Goal: Task Accomplishment & Management: Use online tool/utility

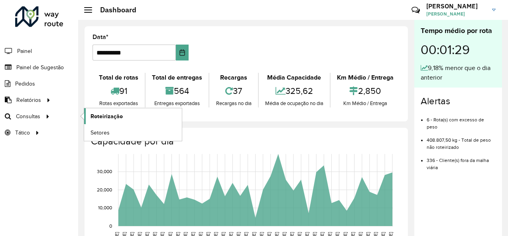
click at [102, 118] on span "Roteirização" at bounding box center [106, 116] width 32 height 8
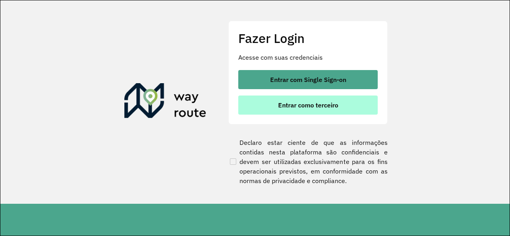
click at [283, 110] on button "Entrar como terceiro" at bounding box center [307, 105] width 139 height 19
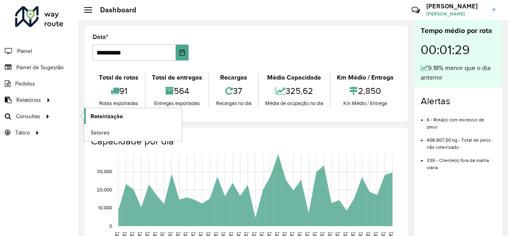
click at [97, 112] on span "Roteirização" at bounding box center [106, 116] width 32 height 8
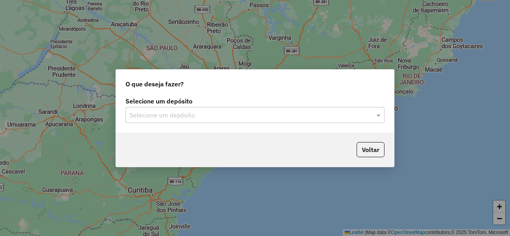
click at [386, 118] on div "Selecione um depósito Selecione um depósito" at bounding box center [255, 113] width 278 height 37
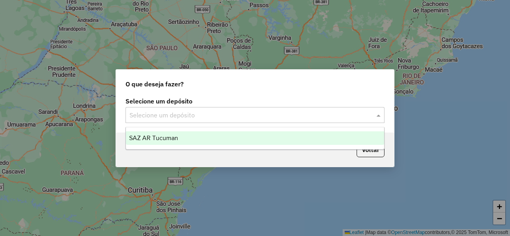
click at [382, 117] on span at bounding box center [380, 115] width 10 height 10
click at [175, 136] on span "SAZ AR Tucuman" at bounding box center [153, 138] width 49 height 7
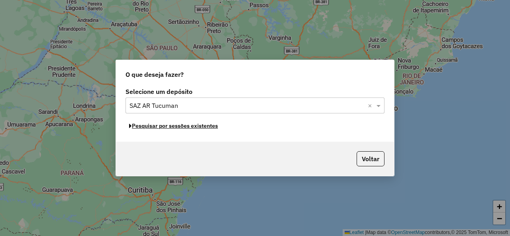
click at [176, 129] on button "Pesquisar por sessões existentes" at bounding box center [174, 126] width 96 height 12
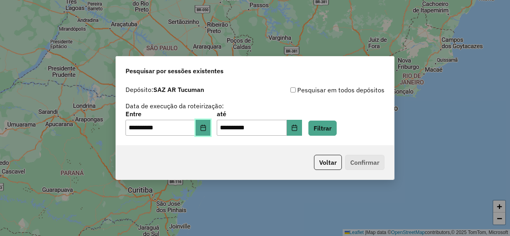
click at [204, 124] on button "Choose Date" at bounding box center [203, 128] width 15 height 16
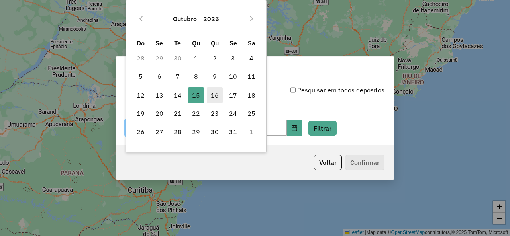
click at [213, 94] on span "16" at bounding box center [215, 95] width 16 height 16
type input "**********"
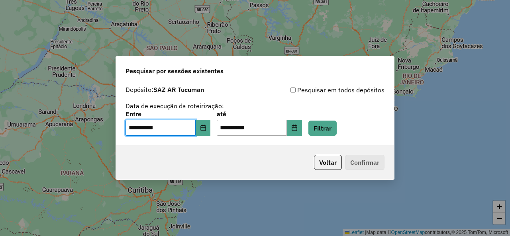
click at [348, 127] on div "**********" at bounding box center [255, 123] width 259 height 25
click at [337, 130] on button "Filtrar" at bounding box center [322, 128] width 28 height 15
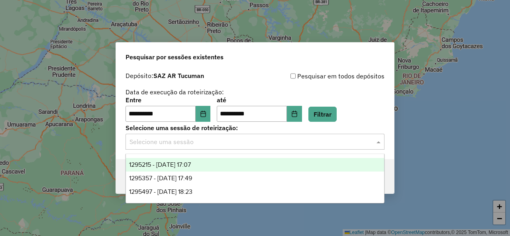
click at [380, 143] on span at bounding box center [380, 142] width 10 height 10
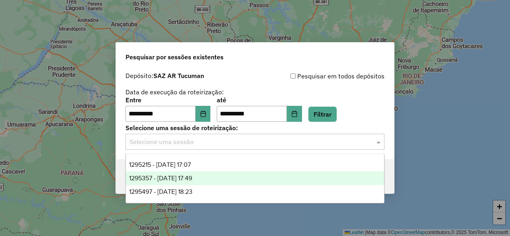
click at [192, 178] on span "1295357 - 16/10/2025 17:49" at bounding box center [160, 178] width 63 height 7
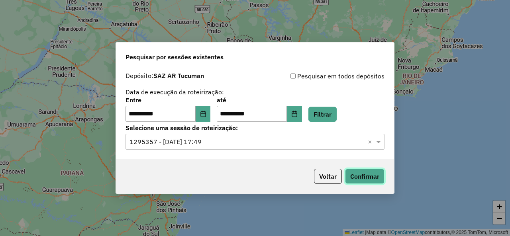
click at [364, 176] on button "Confirmar" at bounding box center [364, 176] width 39 height 15
click at [331, 115] on button "Filtrar" at bounding box center [322, 114] width 28 height 15
click at [378, 141] on span at bounding box center [380, 142] width 10 height 10
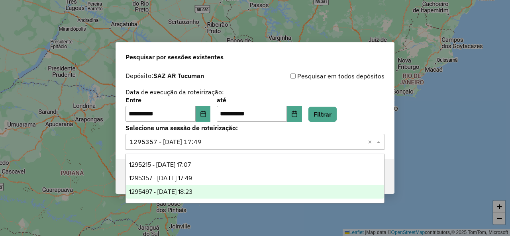
click at [192, 190] on span "1295497 - 16/10/2025 18:23" at bounding box center [160, 191] width 63 height 7
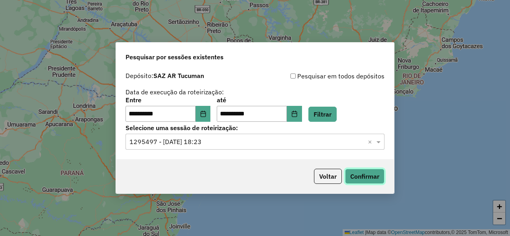
click at [348, 173] on button "Confirmar" at bounding box center [364, 176] width 39 height 15
click at [329, 116] on button "Filtrar" at bounding box center [322, 114] width 28 height 15
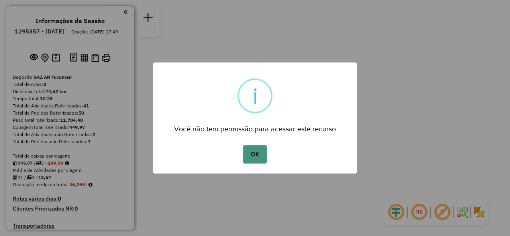
click at [257, 157] on button "OK" at bounding box center [255, 154] width 24 height 18
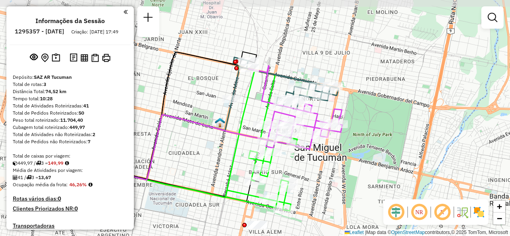
drag, startPoint x: 253, startPoint y: 100, endPoint x: 255, endPoint y: 108, distance: 7.7
click at [255, 108] on div "Janela de atendimento Grade de atendimento Capacidade Transportadoras Veículos …" at bounding box center [255, 118] width 510 height 236
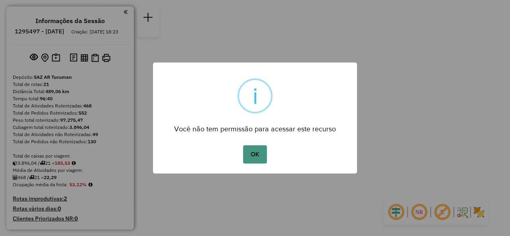
click at [255, 157] on button "OK" at bounding box center [255, 154] width 24 height 18
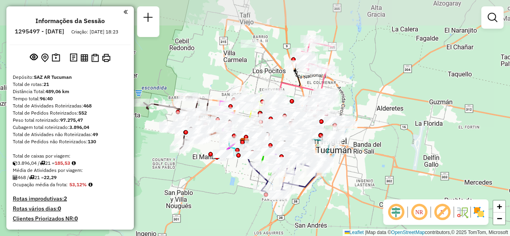
click at [0, 46] on div at bounding box center [0, 46] width 0 height 0
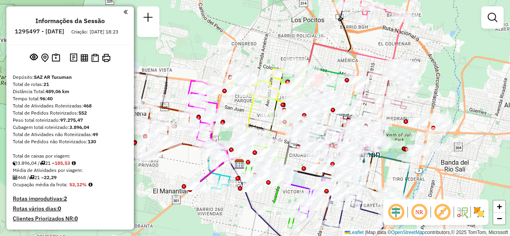
drag, startPoint x: 289, startPoint y: 48, endPoint x: 321, endPoint y: 55, distance: 32.7
click at [321, 55] on div "Janela de atendimento Grade de atendimento Capacidade Transportadoras Veículos …" at bounding box center [255, 118] width 510 height 236
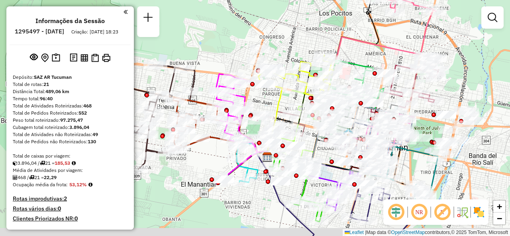
drag, startPoint x: 303, startPoint y: 52, endPoint x: 313, endPoint y: 42, distance: 14.7
click at [313, 42] on div "Janela de atendimento Grade de atendimento Capacidade Transportadoras Veículos …" at bounding box center [255, 118] width 510 height 236
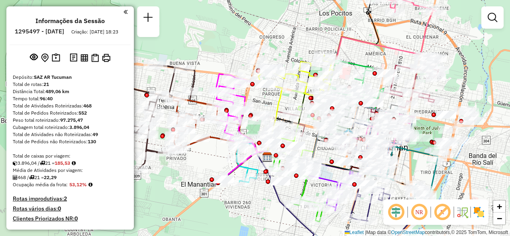
click at [212, 58] on div "Janela de atendimento Grade de atendimento Capacidade Transportadoras Veículos …" at bounding box center [255, 118] width 510 height 236
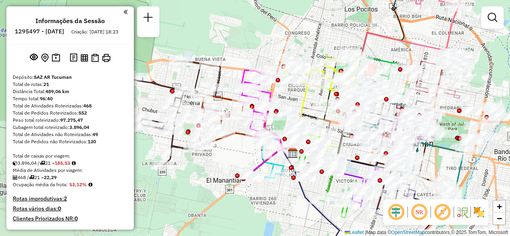
drag, startPoint x: 213, startPoint y: 59, endPoint x: 237, endPoint y: 55, distance: 24.6
click at [237, 55] on div "Janela de atendimento Grade de atendimento Capacidade Transportadoras Veículos …" at bounding box center [255, 118] width 510 height 236
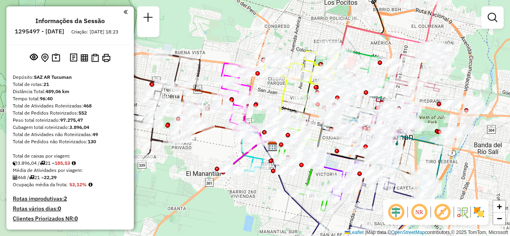
drag, startPoint x: 247, startPoint y: 52, endPoint x: 222, endPoint y: 43, distance: 26.0
click at [222, 43] on div "Janela de atendimento Grade de atendimento Capacidade Transportadoras Veículos …" at bounding box center [255, 118] width 510 height 236
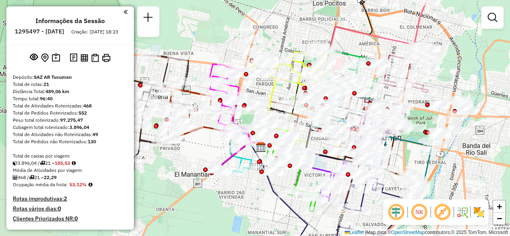
drag, startPoint x: 301, startPoint y: 28, endPoint x: 294, endPoint y: 31, distance: 7.8
click at [294, 31] on div "Janela de atendimento Grade de atendimento Capacidade Transportadoras Veículos …" at bounding box center [255, 118] width 510 height 236
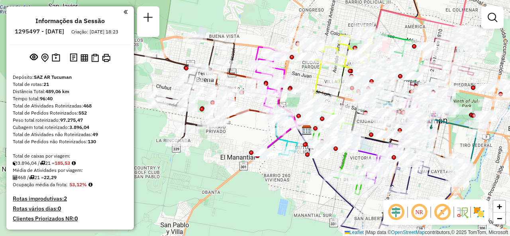
drag, startPoint x: 243, startPoint y: 204, endPoint x: 273, endPoint y: 190, distance: 32.5
click at [273, 190] on div "Janela de atendimento Grade de atendimento Capacidade Transportadoras Veículos …" at bounding box center [255, 118] width 510 height 236
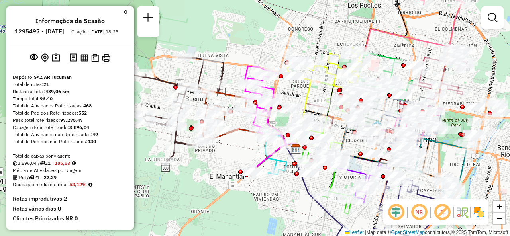
drag, startPoint x: 281, startPoint y: 191, endPoint x: 271, endPoint y: 210, distance: 21.9
click at [271, 210] on div "Janela de atendimento Grade de atendimento Capacidade Transportadoras Veículos …" at bounding box center [255, 118] width 510 height 236
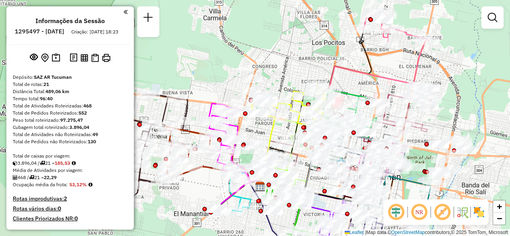
drag, startPoint x: 410, startPoint y: 40, endPoint x: 374, endPoint y: 77, distance: 51.9
click at [374, 77] on icon at bounding box center [340, 129] width 159 height 125
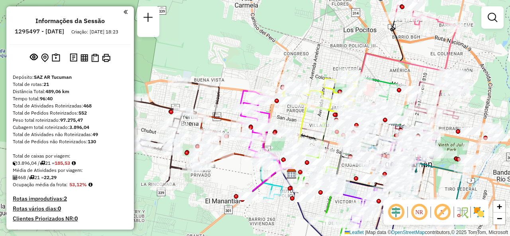
drag, startPoint x: 247, startPoint y: 127, endPoint x: 280, endPoint y: 112, distance: 36.7
click at [280, 112] on div "Janela de atendimento Grade de atendimento Capacidade Transportadoras Veículos …" at bounding box center [255, 118] width 510 height 236
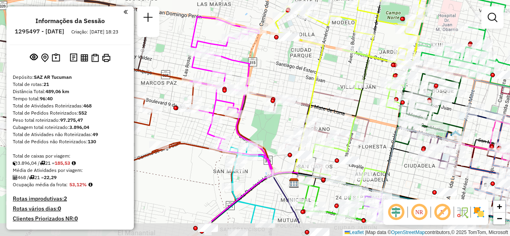
drag, startPoint x: 325, startPoint y: 108, endPoint x: 310, endPoint y: 71, distance: 39.7
click at [310, 71] on div "Janela de atendimento Grade de atendimento Capacidade Transportadoras Veículos …" at bounding box center [255, 118] width 510 height 236
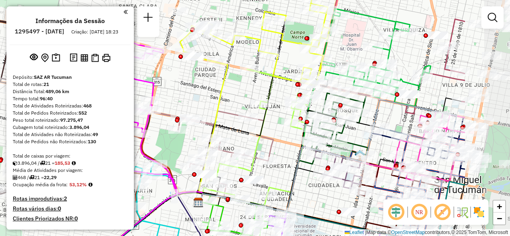
drag, startPoint x: 347, startPoint y: 76, endPoint x: 234, endPoint y: 101, distance: 116.3
click at [234, 101] on div "Janela de atendimento Grade de atendimento Capacidade Transportadoras Veículos …" at bounding box center [255, 118] width 510 height 236
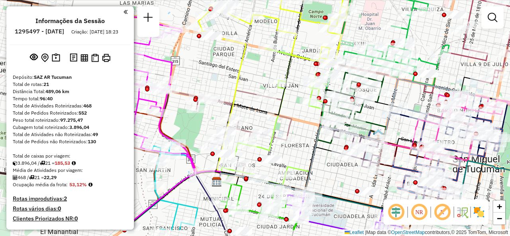
drag, startPoint x: 381, startPoint y: 124, endPoint x: 410, endPoint y: 85, distance: 49.3
click at [409, 89] on div "Janela de atendimento Grade de atendimento Capacidade Transportadoras Veículos …" at bounding box center [255, 118] width 510 height 236
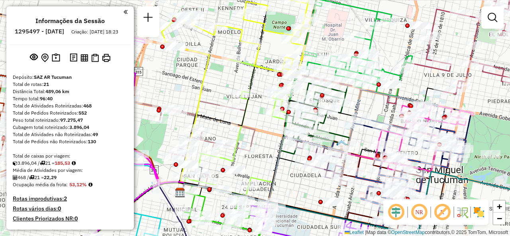
drag, startPoint x: 330, startPoint y: 165, endPoint x: 265, endPoint y: 201, distance: 74.7
click at [265, 201] on div "Janela de atendimento Grade de atendimento Capacidade Transportadoras Veículos …" at bounding box center [255, 118] width 510 height 236
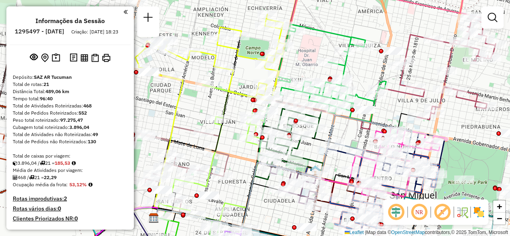
drag, startPoint x: 370, startPoint y: 67, endPoint x: 369, endPoint y: 73, distance: 6.4
click at [369, 73] on div "Janela de atendimento Grade de atendimento Capacidade Transportadoras Veículos …" at bounding box center [255, 118] width 510 height 236
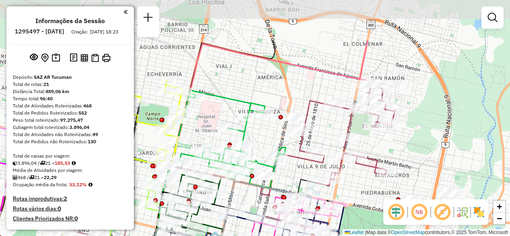
drag, startPoint x: 411, startPoint y: 107, endPoint x: 297, endPoint y: 170, distance: 130.4
click at [298, 172] on div "Janela de atendimento Grade de atendimento Capacidade Transportadoras Veículos …" at bounding box center [255, 118] width 510 height 236
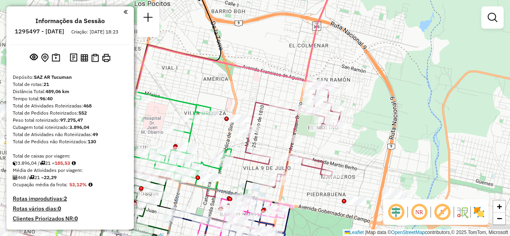
drag, startPoint x: 317, startPoint y: 90, endPoint x: 265, endPoint y: 54, distance: 63.5
click at [263, 67] on div "Janela de atendimento Grade de atendimento Capacidade Transportadoras Veículos …" at bounding box center [255, 118] width 510 height 236
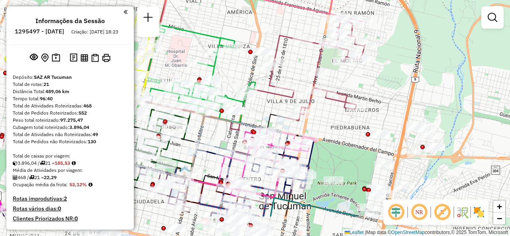
drag, startPoint x: 336, startPoint y: 136, endPoint x: 376, endPoint y: 70, distance: 77.2
click at [376, 70] on div "Janela de atendimento Grade de atendimento Capacidade Transportadoras Veículos …" at bounding box center [255, 118] width 510 height 236
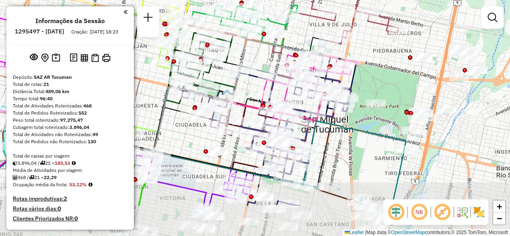
drag, startPoint x: 358, startPoint y: 132, endPoint x: 387, endPoint y: 73, distance: 65.1
click at [387, 73] on div "Janela de atendimento Grade de atendimento Capacidade Transportadoras Veículos …" at bounding box center [255, 118] width 510 height 236
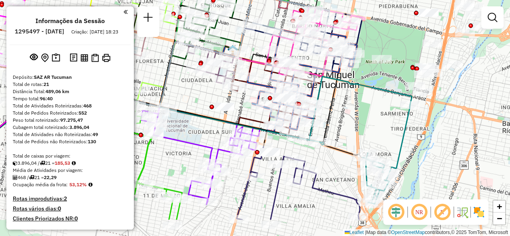
drag, startPoint x: 369, startPoint y: 165, endPoint x: 369, endPoint y: 93, distance: 71.7
click at [369, 93] on div "Janela de atendimento Grade de atendimento Capacidade Transportadoras Veículos …" at bounding box center [255, 118] width 510 height 236
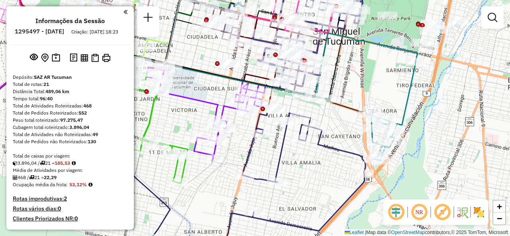
drag, startPoint x: 342, startPoint y: 146, endPoint x: 352, endPoint y: 135, distance: 15.3
click at [352, 135] on div "Janela de atendimento Grade de atendimento Capacidade Transportadoras Veículos …" at bounding box center [255, 118] width 510 height 236
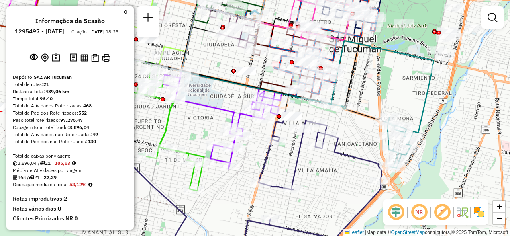
drag, startPoint x: 342, startPoint y: 137, endPoint x: 375, endPoint y: 137, distance: 32.3
click at [376, 136] on div "Janela de atendimento Grade de atendimento Capacidade Transportadoras Veículos …" at bounding box center [255, 118] width 510 height 236
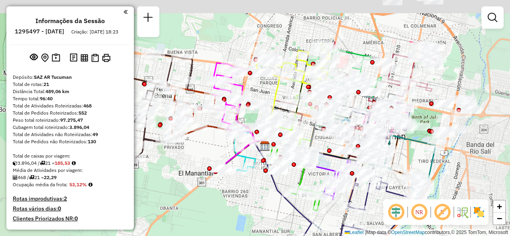
drag, startPoint x: 310, startPoint y: 127, endPoint x: 246, endPoint y: 211, distance: 105.5
click at [246, 211] on div "Janela de atendimento Grade de atendimento Capacidade Transportadoras Veículos …" at bounding box center [255, 118] width 510 height 236
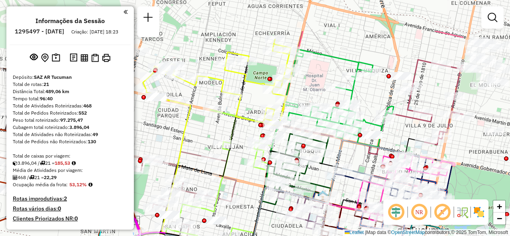
drag, startPoint x: 338, startPoint y: 120, endPoint x: 238, endPoint y: 176, distance: 114.3
click at [239, 175] on div "Janela de atendimento Grade de atendimento Capacidade Transportadoras Veículos …" at bounding box center [255, 118] width 510 height 236
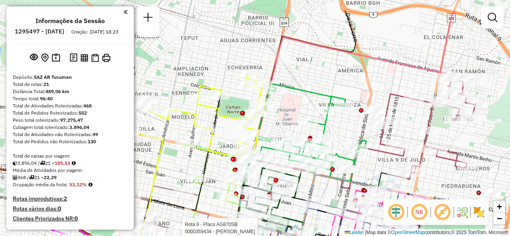
drag, startPoint x: 319, startPoint y: 68, endPoint x: 257, endPoint y: 89, distance: 65.1
click at [257, 90] on div "Rota 9 - Placa AG870SB 0000359434 - DMAYO MARIO RICARDO Janela de atendimento G…" at bounding box center [255, 118] width 510 height 236
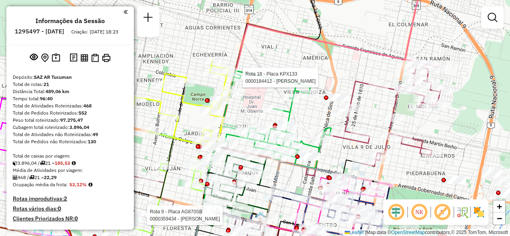
click at [451, 137] on div "Rota 9 - Placa AG870SB 0000359434 - DMAYO MARIO RICARDO Rota 18 - Placa KPX133 …" at bounding box center [255, 118] width 510 height 236
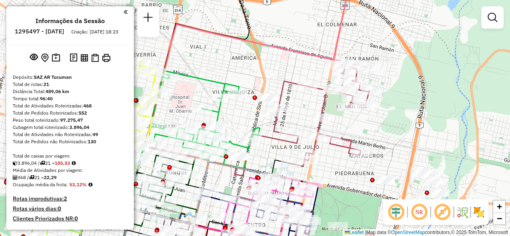
drag, startPoint x: 451, startPoint y: 133, endPoint x: 369, endPoint y: 125, distance: 83.3
click at [369, 125] on div "Janela de atendimento Grade de atendimento Capacidade Transportadoras Veículos …" at bounding box center [255, 118] width 510 height 236
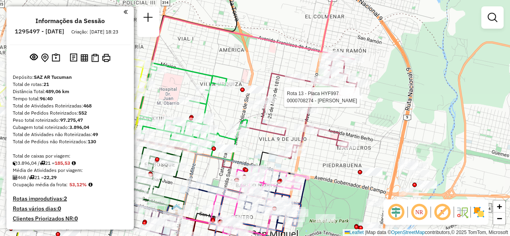
select select "**********"
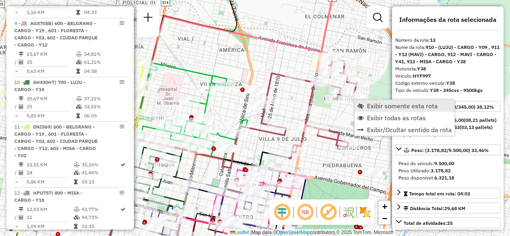
scroll to position [925, 0]
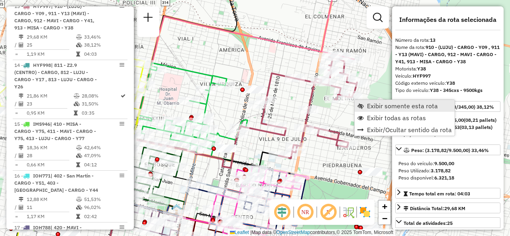
click at [367, 110] on link "Exibir somente esta rota" at bounding box center [405, 106] width 100 height 12
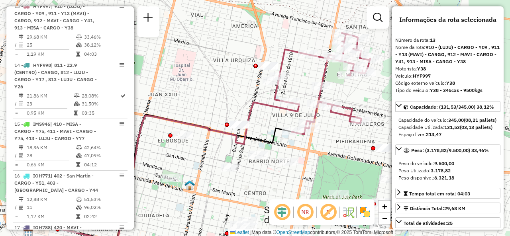
drag, startPoint x: 290, startPoint y: 139, endPoint x: 237, endPoint y: 161, distance: 57.9
click at [237, 161] on icon at bounding box center [159, 178] width 263 height 127
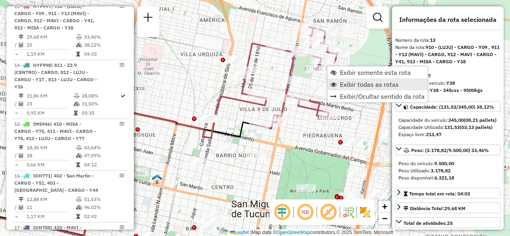
click at [337, 82] on link "Exibir todas as rotas" at bounding box center [378, 85] width 100 height 12
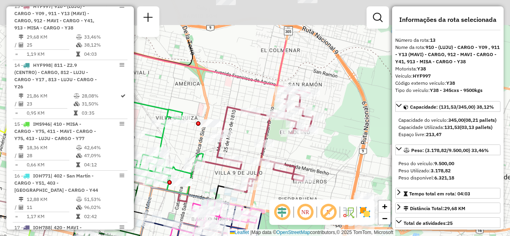
drag, startPoint x: 359, startPoint y: 35, endPoint x: 335, endPoint y: 99, distance: 68.4
click at [335, 99] on div "Janela de atendimento Grade de atendimento Capacidade Transportadoras Veículos …" at bounding box center [255, 118] width 510 height 236
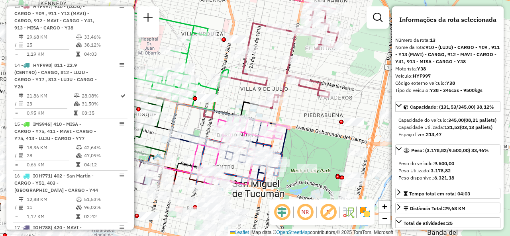
drag, startPoint x: 271, startPoint y: 142, endPoint x: 320, endPoint y: 74, distance: 84.5
click at [324, 69] on div "Janela de atendimento Grade de atendimento Capacidade Transportadoras Veículos …" at bounding box center [255, 118] width 510 height 236
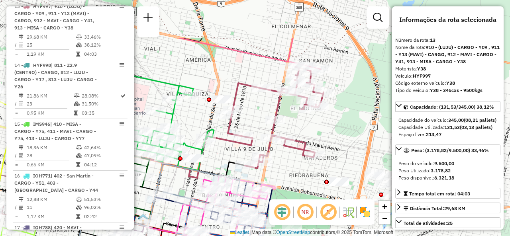
drag, startPoint x: 300, startPoint y: 106, endPoint x: 281, endPoint y: 164, distance: 60.5
click at [287, 168] on div "Janela de atendimento Grade de atendimento Capacidade Transportadoras Veículos …" at bounding box center [255, 118] width 510 height 236
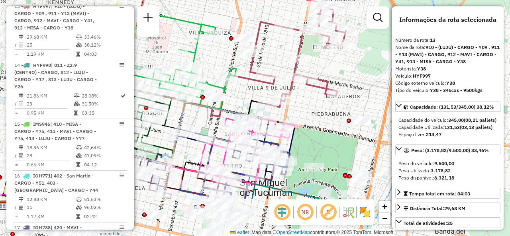
drag, startPoint x: 291, startPoint y: 168, endPoint x: 341, endPoint y: 70, distance: 110.0
click at [342, 70] on div "Janela de atendimento Grade de atendimento Capacidade Transportadoras Veículos …" at bounding box center [255, 118] width 510 height 236
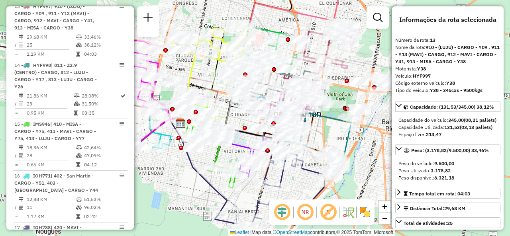
click at [178, 175] on div "Janela de atendimento Grade de atendimento Capacidade Transportadoras Veículos …" at bounding box center [255, 118] width 510 height 236
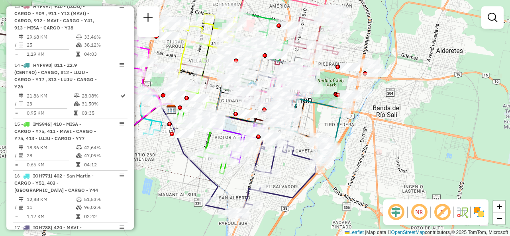
drag, startPoint x: 186, startPoint y: 174, endPoint x: 171, endPoint y: 150, distance: 28.1
click at [171, 150] on div "Janela de atendimento Grade de atendimento Capacidade Transportadoras Veículos …" at bounding box center [255, 118] width 510 height 236
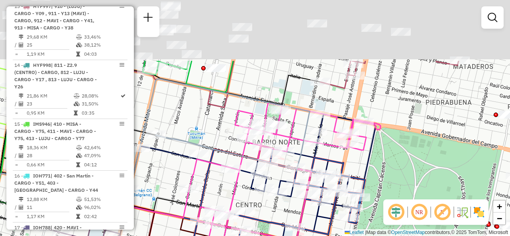
drag, startPoint x: 290, startPoint y: 18, endPoint x: 237, endPoint y: 130, distance: 124.2
click at [237, 130] on icon at bounding box center [225, 124] width 170 height 90
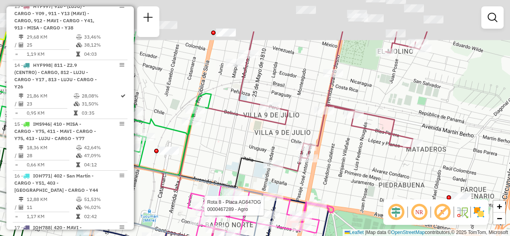
drag, startPoint x: 278, startPoint y: 97, endPoint x: 239, endPoint y: 157, distance: 71.4
click at [239, 157] on div "Rota 8 - Placa AG647OG 0000467289 - Agro Janela de atendimento Grade de atendim…" at bounding box center [255, 118] width 510 height 236
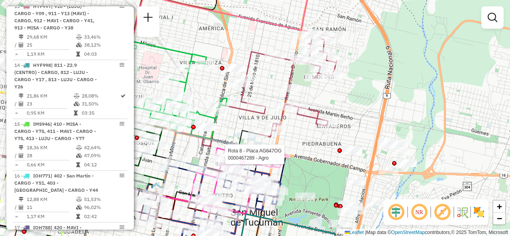
drag, startPoint x: 351, startPoint y: 135, endPoint x: 375, endPoint y: 54, distance: 84.4
click at [371, 63] on div "Rota 8 - Placa AG647OG 0000467289 - Agro Janela de atendimento Grade de atendim…" at bounding box center [255, 118] width 510 height 236
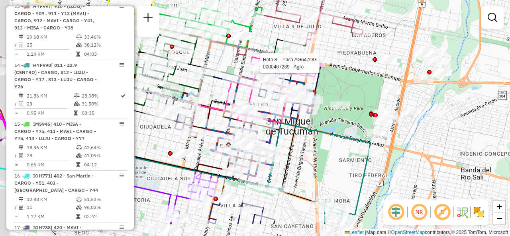
drag, startPoint x: 338, startPoint y: 127, endPoint x: 369, endPoint y: 44, distance: 88.8
click at [369, 44] on div "Rota 8 - Placa AG647OG 0000467289 - Agro Janela de atendimento Grade de atendim…" at bounding box center [255, 118] width 510 height 236
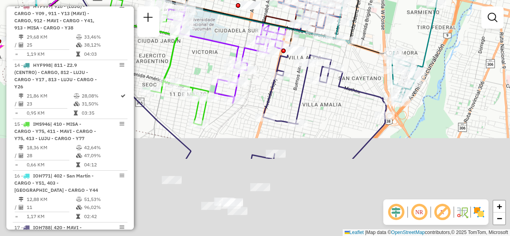
drag, startPoint x: 305, startPoint y: 209, endPoint x: 357, endPoint y: 99, distance: 121.9
click at [357, 99] on div "Rota 8 - Placa AG647OG 0000467289 - Agro Janela de atendimento Grade de atendim…" at bounding box center [255, 118] width 510 height 236
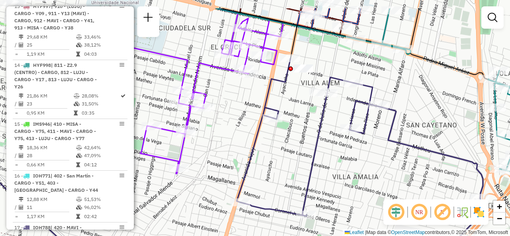
drag, startPoint x: 300, startPoint y: 68, endPoint x: 295, endPoint y: 110, distance: 41.7
click at [295, 110] on div "Rota 8 - Placa AG647OG 0000467289 - Agro Janela de atendimento Grade de atendim…" at bounding box center [255, 118] width 510 height 236
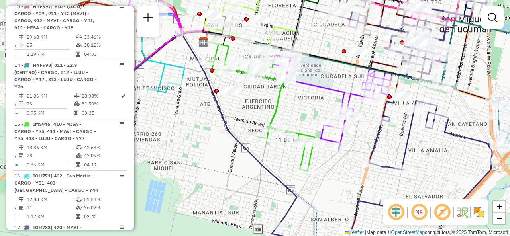
drag, startPoint x: 269, startPoint y: 142, endPoint x: 360, endPoint y: 141, distance: 90.9
click at [360, 141] on div "Rota 8 - Placa AG647OG 0000467289 - Agro Janela de atendimento Grade de atendim…" at bounding box center [255, 118] width 510 height 236
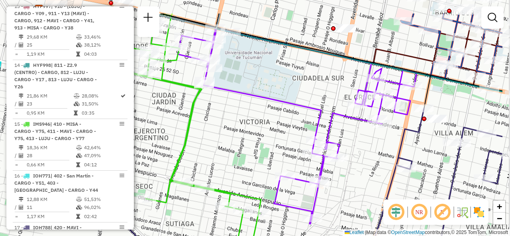
drag, startPoint x: 309, startPoint y: 93, endPoint x: 240, endPoint y: 137, distance: 82.2
click at [239, 137] on div "Rota 8 - Placa AG647OG 0000467289 - Agro Janela de atendimento Grade de atendim…" at bounding box center [255, 118] width 510 height 236
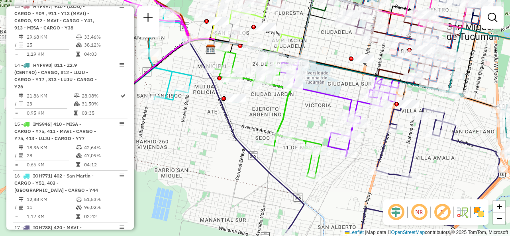
drag, startPoint x: 258, startPoint y: 135, endPoint x: 328, endPoint y: 108, distance: 74.6
click at [328, 108] on div "Rota 8 - Placa AG647OG 0000467289 - Agro Janela de atendimento Grade de atendim…" at bounding box center [255, 118] width 510 height 236
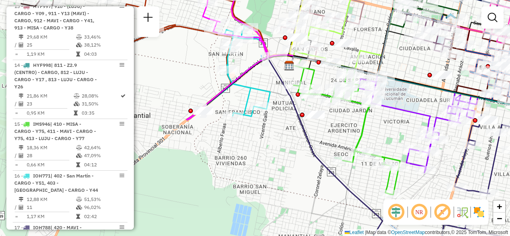
drag, startPoint x: 281, startPoint y: 118, endPoint x: 336, endPoint y: 129, distance: 56.1
click at [336, 129] on div "Rota 8 - Placa AG647OG 0000467289 - Agro Janela de atendimento Grade de atendim…" at bounding box center [255, 118] width 510 height 236
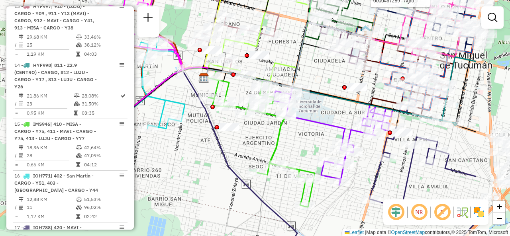
drag, startPoint x: 309, startPoint y: 145, endPoint x: 223, endPoint y: 158, distance: 87.0
click at [223, 158] on icon at bounding box center [240, 164] width 115 height 195
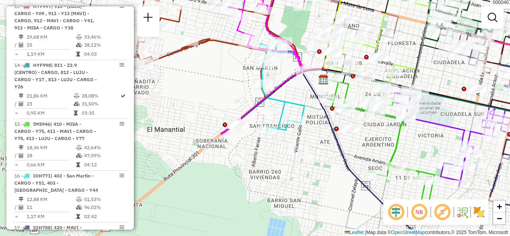
drag, startPoint x: 319, startPoint y: 108, endPoint x: 439, endPoint y: 109, distance: 120.3
click at [439, 109] on div "Rota 8 - Placa AG647OG 0000467289 - Agro Janela de atendimento Grade de atendim…" at bounding box center [255, 118] width 510 height 236
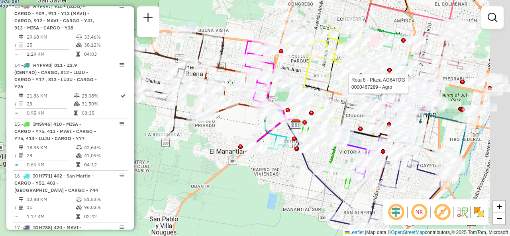
drag, startPoint x: 311, startPoint y: 171, endPoint x: 280, endPoint y: 171, distance: 31.1
click at [280, 171] on div "Rota 8 - Placa AG647OG 0000467289 - Agro Janela de atendimento Grade de atendim…" at bounding box center [255, 118] width 510 height 236
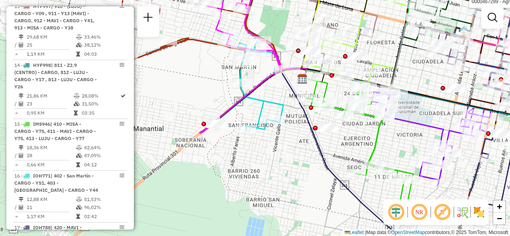
click at [290, 157] on div "Rota 8 - Placa AG647OG 0000467289 - Agro Janela de atendimento Grade de atendim…" at bounding box center [255, 118] width 510 height 236
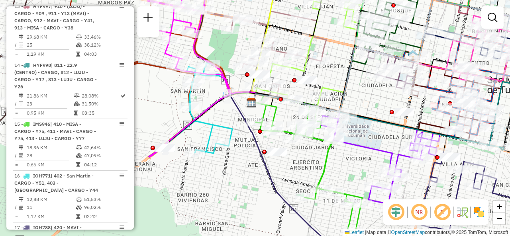
drag, startPoint x: 294, startPoint y: 162, endPoint x: 247, endPoint y: 181, distance: 50.1
click at [247, 181] on div "Janela de atendimento Grade de atendimento Capacidade Transportadoras Veículos …" at bounding box center [255, 118] width 510 height 236
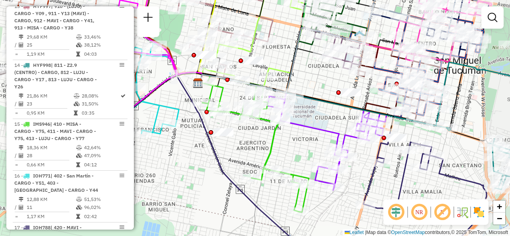
drag, startPoint x: 386, startPoint y: 139, endPoint x: 306, endPoint y: 108, distance: 86.1
click at [306, 108] on div "Janela de atendimento Grade de atendimento Capacidade Transportadoras Veículos …" at bounding box center [255, 118] width 510 height 236
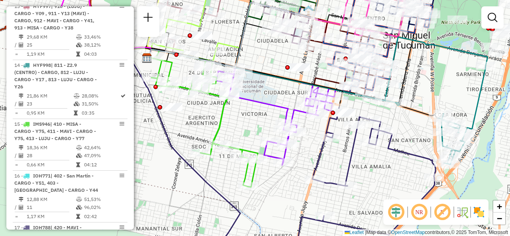
drag, startPoint x: 308, startPoint y: 197, endPoint x: 283, endPoint y: 194, distance: 25.3
click at [283, 194] on div "Janela de atendimento Grade de atendimento Capacidade Transportadoras Veículos …" at bounding box center [255, 118] width 510 height 236
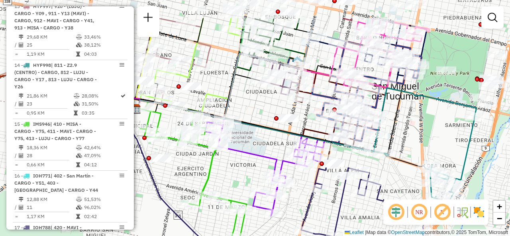
drag, startPoint x: 237, startPoint y: 128, endPoint x: 255, endPoint y: 169, distance: 45.0
click at [252, 174] on div "Janela de atendimento Grade de atendimento Capacidade Transportadoras Veículos …" at bounding box center [255, 118] width 510 height 236
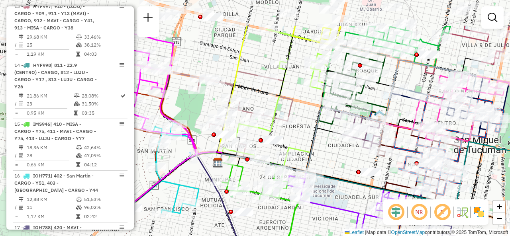
drag, startPoint x: 259, startPoint y: 106, endPoint x: 314, endPoint y: 157, distance: 75.0
click at [315, 156] on icon at bounding box center [304, 134] width 173 height 78
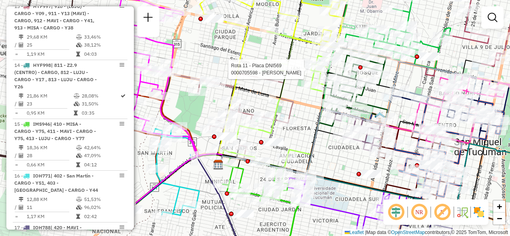
select select "**********"
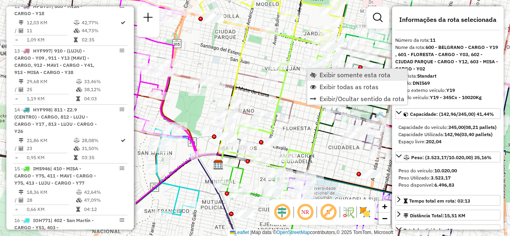
click at [314, 71] on link "Exibir somente esta rota" at bounding box center [357, 75] width 100 height 12
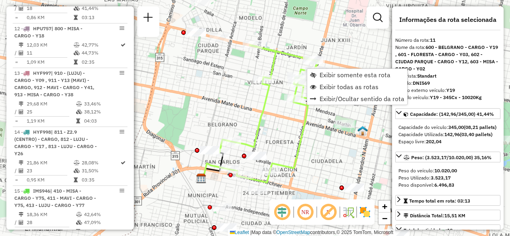
scroll to position [815, 0]
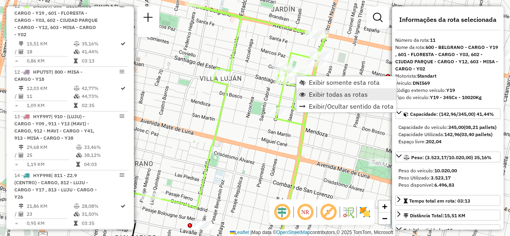
click at [307, 94] on link "Exibir todas as rotas" at bounding box center [346, 94] width 100 height 12
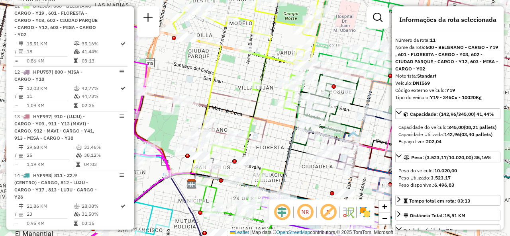
click at [235, 80] on div "Janela de atendimento Grade de atendimento Capacidade Transportadoras Veículos …" at bounding box center [255, 118] width 510 height 236
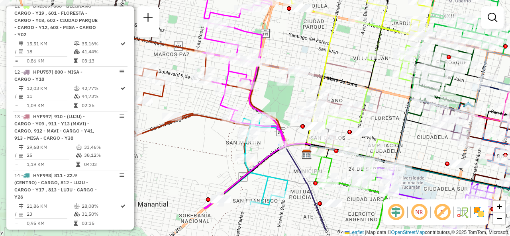
drag, startPoint x: 238, startPoint y: 72, endPoint x: 324, endPoint y: 43, distance: 90.7
click at [334, 42] on div "Janela de atendimento Grade de atendimento Capacidade Transportadoras Veículos …" at bounding box center [255, 118] width 510 height 236
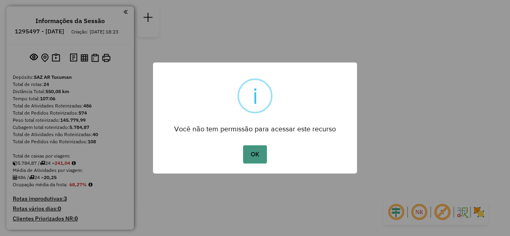
click at [251, 158] on button "OK" at bounding box center [255, 154] width 24 height 18
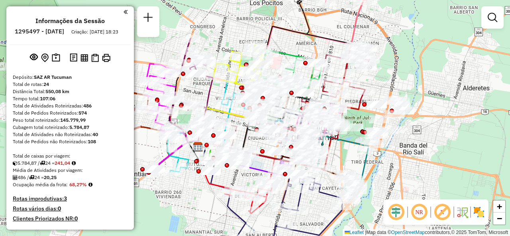
drag, startPoint x: 328, startPoint y: 71, endPoint x: 390, endPoint y: 67, distance: 61.9
click at [390, 67] on div "Janela de atendimento Grade de atendimento Capacidade Transportadoras Veículos …" at bounding box center [255, 118] width 510 height 236
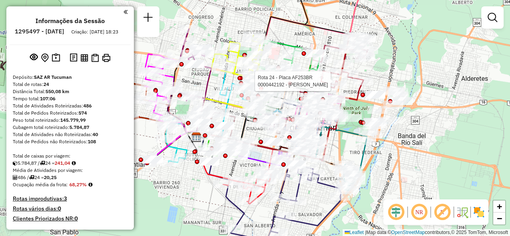
click at [387, 163] on div "Rota 24 - Placa AF253BR 0000442192 - RODRIGO EMANUEL MAGUNA Janela de atendimen…" at bounding box center [255, 118] width 510 height 236
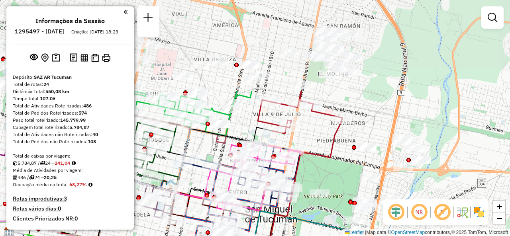
drag, startPoint x: 357, startPoint y: 75, endPoint x: 347, endPoint y: 189, distance: 114.8
click at [347, 189] on div "Janela de atendimento Grade de atendimento Capacidade Transportadoras Veículos …" at bounding box center [255, 118] width 510 height 236
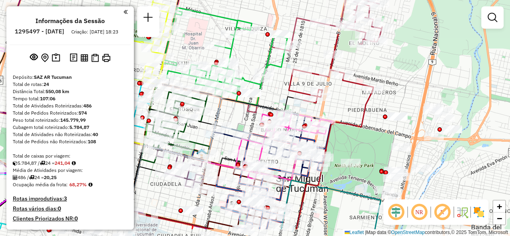
drag, startPoint x: 314, startPoint y: 132, endPoint x: 345, endPoint y: 101, distance: 43.1
click at [345, 101] on div "Janela de atendimento Grade de atendimento Capacidade Transportadoras Veículos …" at bounding box center [255, 118] width 510 height 236
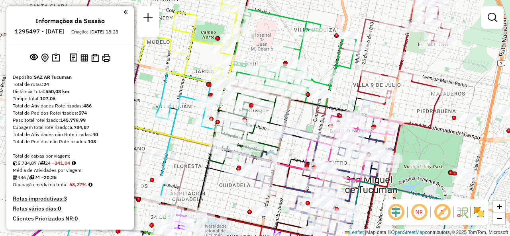
drag, startPoint x: 249, startPoint y: 55, endPoint x: 315, endPoint y: 54, distance: 65.8
click at [315, 55] on div "Janela de atendimento Grade de atendimento Capacidade Transportadoras Veículos …" at bounding box center [255, 118] width 510 height 236
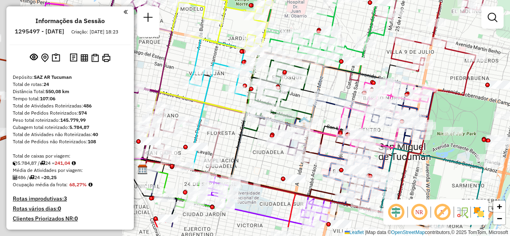
drag, startPoint x: 300, startPoint y: 110, endPoint x: 336, endPoint y: 76, distance: 49.6
click at [336, 76] on div "Janela de atendimento Grade de atendimento Capacidade Transportadoras Veículos …" at bounding box center [255, 118] width 510 height 236
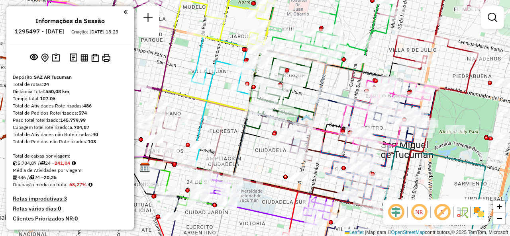
click at [221, 82] on div "Janela de atendimento Grade de atendimento Capacidade Transportadoras Veículos …" at bounding box center [255, 118] width 510 height 236
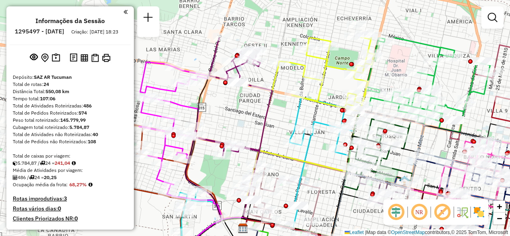
drag, startPoint x: 221, startPoint y: 82, endPoint x: 319, endPoint y: 143, distance: 115.4
click at [319, 143] on div "Janela de atendimento Grade de atendimento Capacidade Transportadoras Veículos …" at bounding box center [255, 118] width 510 height 236
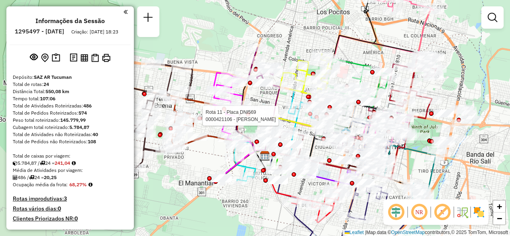
click at [195, 154] on div "Rota 11 - Placa DNI569 0000421106 - FIGUEROA ALFREDO GERMAN Janela de atendimen…" at bounding box center [255, 118] width 510 height 236
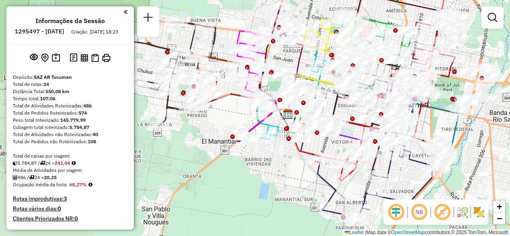
drag, startPoint x: 212, startPoint y: 165, endPoint x: 216, endPoint y: 96, distance: 69.4
click at [215, 98] on div "Janela de atendimento Grade de atendimento Capacidade Transportadoras Veículos …" at bounding box center [255, 118] width 510 height 236
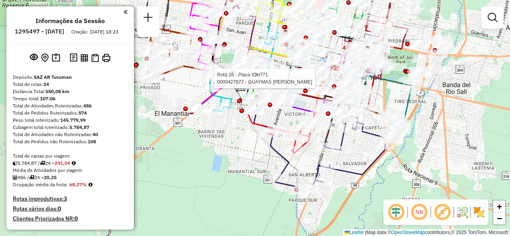
drag, startPoint x: 279, startPoint y: 165, endPoint x: 252, endPoint y: 162, distance: 27.2
click at [252, 162] on div "Rota 16 - Placa IOH771 0000427677 - GUAYMAS NANCY KARINA Janela de atendimento …" at bounding box center [255, 118] width 510 height 236
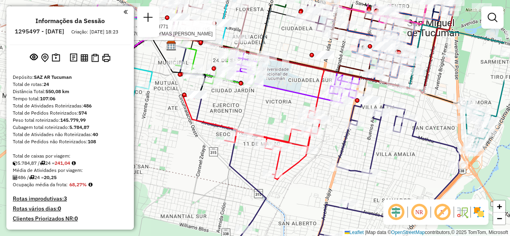
drag, startPoint x: 253, startPoint y: 144, endPoint x: 199, endPoint y: 170, distance: 59.5
click at [199, 170] on div "Rota 16 - Placa IOH771 0000427677 - GUAYMAS NANCY KARINA Janela de atendimento …" at bounding box center [255, 118] width 510 height 236
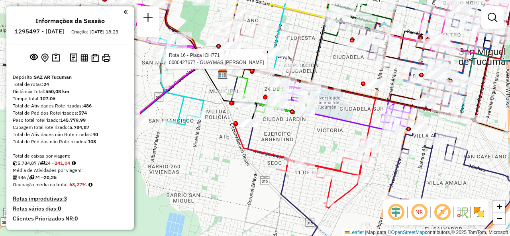
drag, startPoint x: 217, startPoint y: 106, endPoint x: 271, endPoint y: 133, distance: 60.2
click at [271, 133] on div "Rota 16 - Placa IOH771 0000427677 - GUAYMAS NANCY KARINA Janela de atendimento …" at bounding box center [255, 118] width 510 height 236
click at [205, 140] on div "Rota 16 - Placa IOH771 0000427677 - GUAYMAS NANCY KARINA Janela de atendimento …" at bounding box center [255, 118] width 510 height 236
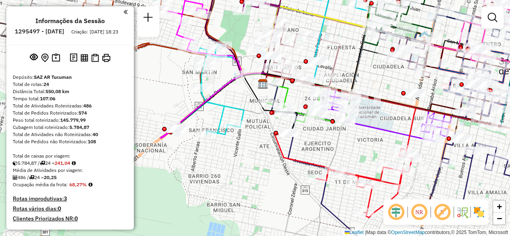
drag, startPoint x: 213, startPoint y: 139, endPoint x: 253, endPoint y: 148, distance: 41.4
click at [253, 148] on div "Janela de atendimento Grade de atendimento Capacidade Transportadoras Veículos …" at bounding box center [255, 118] width 510 height 236
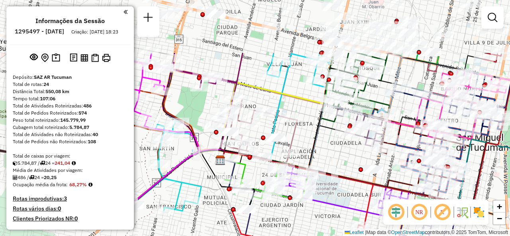
drag, startPoint x: 245, startPoint y: 142, endPoint x: 214, endPoint y: 208, distance: 72.7
click at [205, 221] on div "Janela de atendimento Grade de atendimento Capacidade Transportadoras Veículos …" at bounding box center [255, 118] width 510 height 236
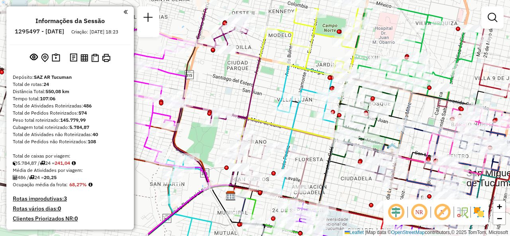
drag, startPoint x: 224, startPoint y: 57, endPoint x: 232, endPoint y: 88, distance: 32.5
click at [232, 88] on div "Janela de atendimento Grade de atendimento Capacidade Transportadoras Veículos …" at bounding box center [255, 118] width 510 height 236
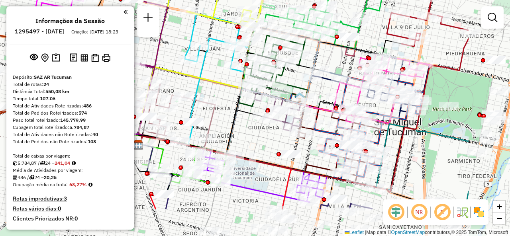
drag, startPoint x: 343, startPoint y: 190, endPoint x: 249, endPoint y: 135, distance: 109.3
click at [249, 135] on div "Janela de atendimento Grade de atendimento Capacidade Transportadoras Veículos …" at bounding box center [255, 118] width 510 height 236
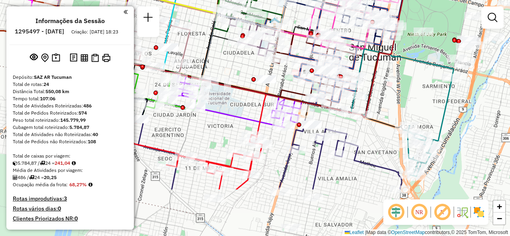
drag, startPoint x: 410, startPoint y: 165, endPoint x: 387, endPoint y: 94, distance: 74.6
click at [387, 94] on div "Janela de atendimento Grade de atendimento Capacidade Transportadoras Veículos …" at bounding box center [255, 118] width 510 height 236
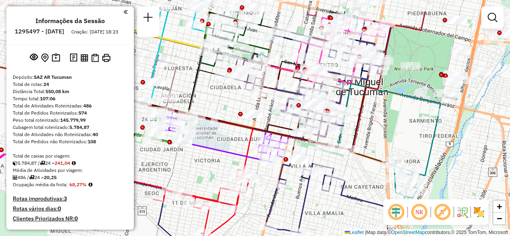
drag, startPoint x: 383, startPoint y: 146, endPoint x: 370, endPoint y: 183, distance: 39.4
click at [371, 183] on div "Janela de atendimento Grade de atendimento Capacidade Transportadoras Veículos …" at bounding box center [255, 118] width 510 height 236
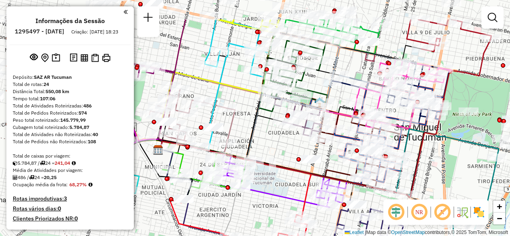
drag, startPoint x: 210, startPoint y: 92, endPoint x: 267, endPoint y: 135, distance: 71.4
click at [267, 135] on div "Janela de atendimento Grade de atendimento Capacidade Transportadoras Veículos …" at bounding box center [255, 118] width 510 height 236
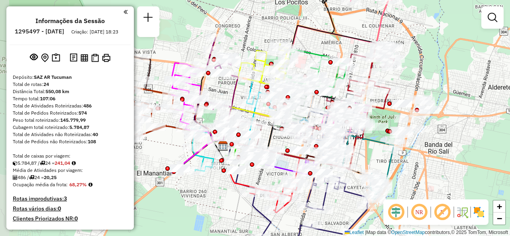
drag, startPoint x: 298, startPoint y: 33, endPoint x: 308, endPoint y: 39, distance: 12.0
click at [308, 39] on div "Janela de atendimento Grade de atendimento Capacidade Transportadoras Veículos …" at bounding box center [255, 118] width 510 height 236
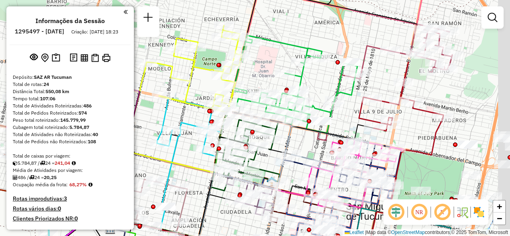
drag, startPoint x: 330, startPoint y: 59, endPoint x: 300, endPoint y: 33, distance: 39.0
click at [300, 33] on div "Janela de atendimento Grade de atendimento Capacidade Transportadoras Veículos …" at bounding box center [255, 118] width 510 height 236
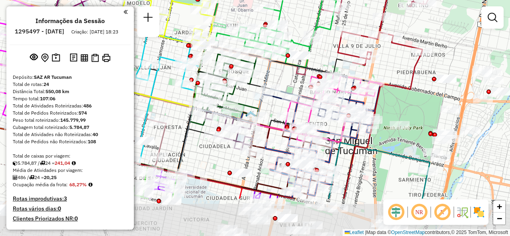
drag, startPoint x: 406, startPoint y: 126, endPoint x: 402, endPoint y: 65, distance: 61.1
click at [402, 65] on div "Janela de atendimento Grade de atendimento Capacidade Transportadoras Veículos …" at bounding box center [255, 118] width 510 height 236
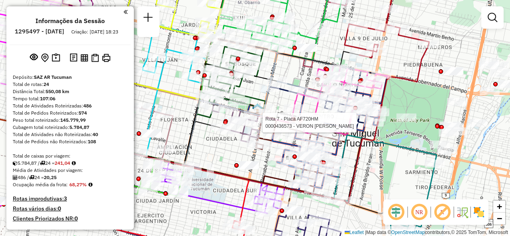
select select "**********"
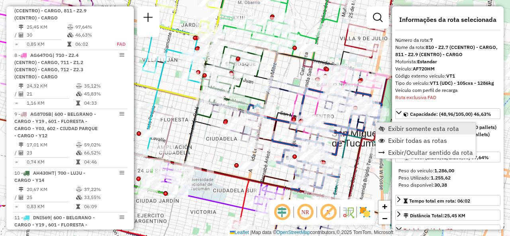
scroll to position [601, 0]
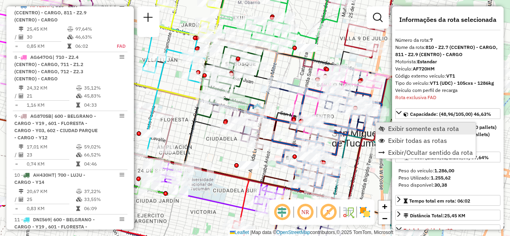
click at [385, 129] on link "Exibir somente esta rota" at bounding box center [426, 129] width 100 height 12
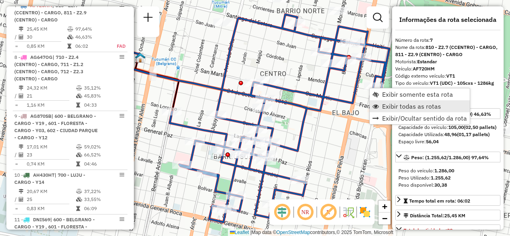
click at [385, 108] on span "Exibir todas as rotas" at bounding box center [411, 106] width 59 height 6
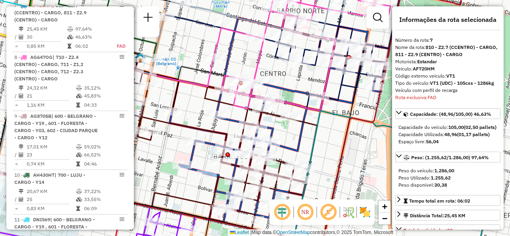
click at [381, 104] on icon at bounding box center [207, 112] width 517 height 272
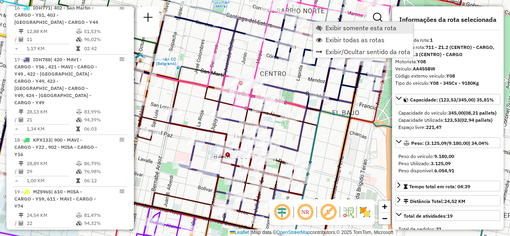
scroll to position [283, 0]
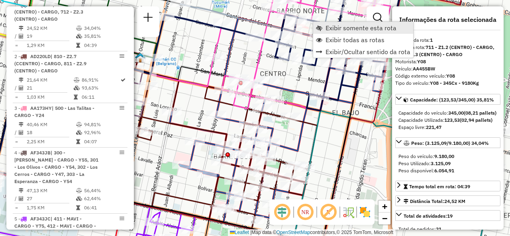
click at [326, 26] on span "Exibir somente esta rota" at bounding box center [361, 28] width 71 height 6
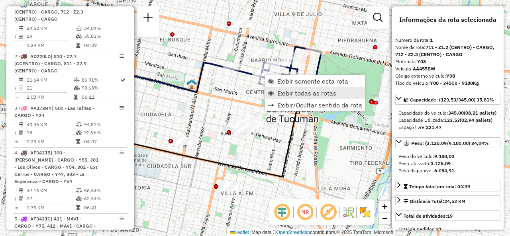
click at [281, 91] on span "Exibir todas as rotas" at bounding box center [306, 93] width 59 height 6
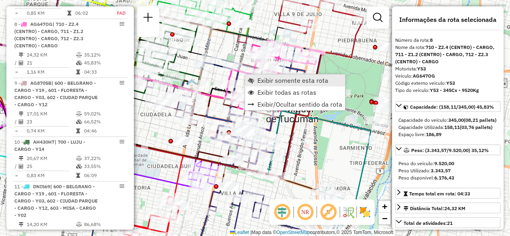
scroll to position [652, 0]
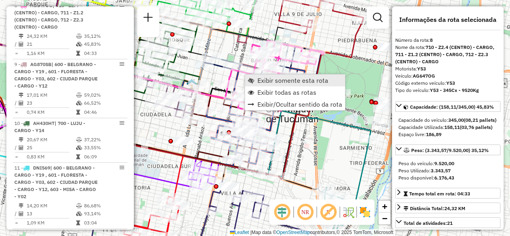
click at [256, 75] on link "Exibir somente esta rota" at bounding box center [295, 81] width 100 height 12
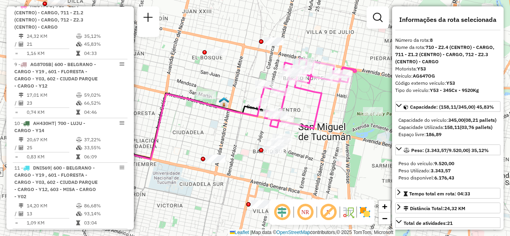
drag, startPoint x: 253, startPoint y: 87, endPoint x: 223, endPoint y: 74, distance: 33.4
click at [223, 75] on div "Janela de atendimento Grade de atendimento Capacidade Transportadoras Veículos …" at bounding box center [255, 118] width 510 height 236
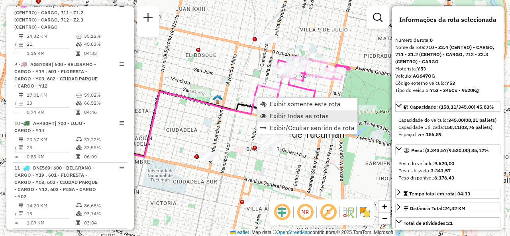
click at [270, 117] on span "Exibir todas as rotas" at bounding box center [299, 116] width 59 height 6
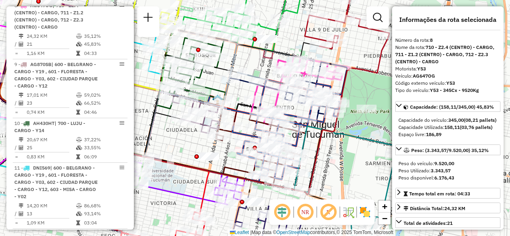
click at [251, 58] on div "Janela de atendimento Grade de atendimento Capacidade Transportadoras Veículos …" at bounding box center [255, 118] width 510 height 236
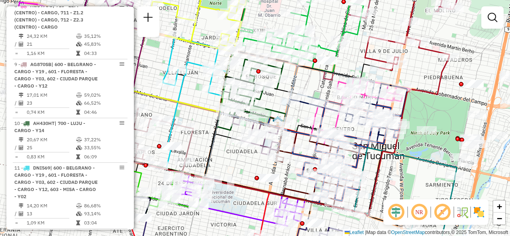
drag, startPoint x: 250, startPoint y: 59, endPoint x: 310, endPoint y: 80, distance: 63.9
click at [310, 80] on div "Janela de atendimento Grade de atendimento Capacidade Transportadoras Veículos …" at bounding box center [255, 118] width 510 height 236
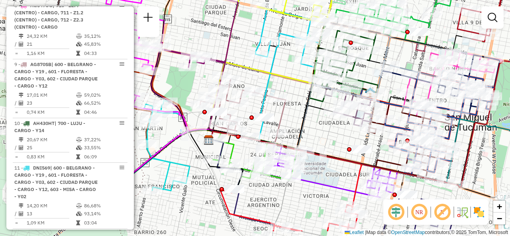
drag, startPoint x: 207, startPoint y: 130, endPoint x: 289, endPoint y: 93, distance: 90.2
click at [289, 93] on div "Janela de atendimento Grade de atendimento Capacidade Transportadoras Veículos …" at bounding box center [255, 118] width 510 height 236
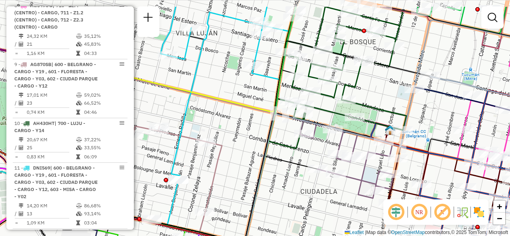
drag, startPoint x: 328, startPoint y: 44, endPoint x: 295, endPoint y: 99, distance: 64.0
click at [295, 99] on icon at bounding box center [341, 69] width 129 height 124
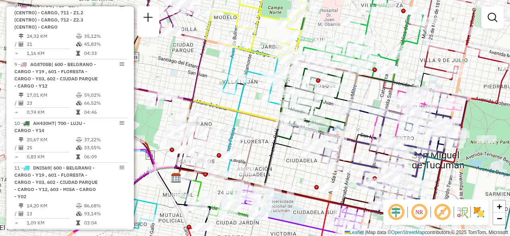
click at [249, 98] on div "Janela de atendimento Grade de atendimento Capacidade Transportadoras Veículos …" at bounding box center [255, 118] width 510 height 236
click at [371, 94] on div "Janela de atendimento Grade de atendimento Capacidade Transportadoras Veículos …" at bounding box center [255, 118] width 510 height 236
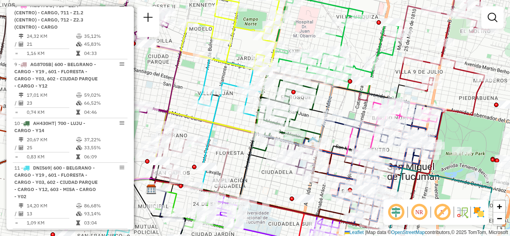
drag, startPoint x: 371, startPoint y: 92, endPoint x: 349, endPoint y: 98, distance: 22.4
click at [349, 98] on div "Janela de atendimento Grade de atendimento Capacidade Transportadoras Veículos …" at bounding box center [255, 118] width 510 height 236
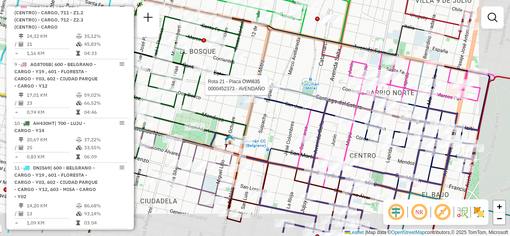
drag, startPoint x: 358, startPoint y: 104, endPoint x: 325, endPoint y: 78, distance: 41.7
click at [325, 78] on div "Rota 21 - Placa OWI835 0000452373 - AVENDAÑO Janela de atendimento Grade de ate…" at bounding box center [255, 118] width 510 height 236
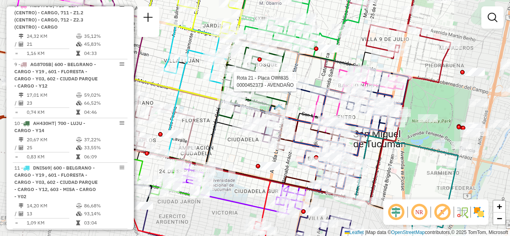
click at [315, 73] on div "Rota 21 - Placa OWI835 0000452373 - AVENDAÑO Janela de atendimento Grade de ate…" at bounding box center [255, 118] width 510 height 236
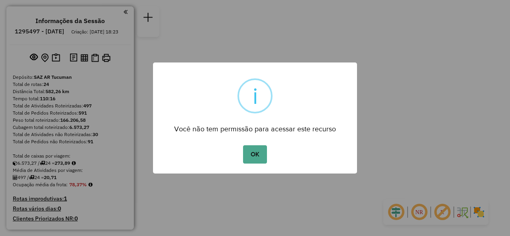
drag, startPoint x: 249, startPoint y: 157, endPoint x: 232, endPoint y: 155, distance: 17.7
click at [249, 157] on button "OK" at bounding box center [255, 154] width 24 height 18
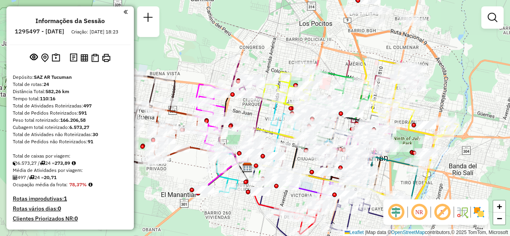
drag, startPoint x: 261, startPoint y: 77, endPoint x: 324, endPoint y: 161, distance: 104.7
click at [314, 170] on div at bounding box center [312, 172] width 4 height 4
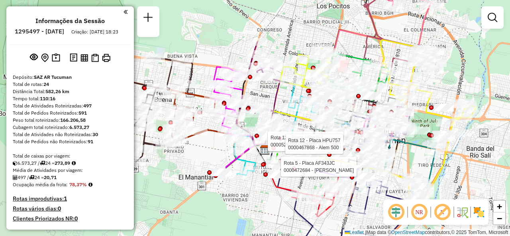
drag, startPoint x: 286, startPoint y: 60, endPoint x: 293, endPoint y: 26, distance: 34.9
click at [293, 26] on div "Rota 5 - Placa AF343JC 0000472684 - Martrin Sergio Rota 12 - Placa HPU757 00005…" at bounding box center [255, 118] width 510 height 236
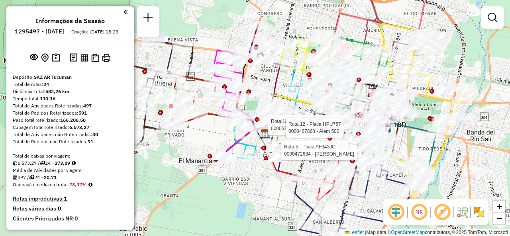
click at [263, 79] on div "Rota 5 - Placa AF343JC 0000472684 - Martrin Sergio Rota 12 - Placa HPU757 00005…" at bounding box center [255, 118] width 510 height 236
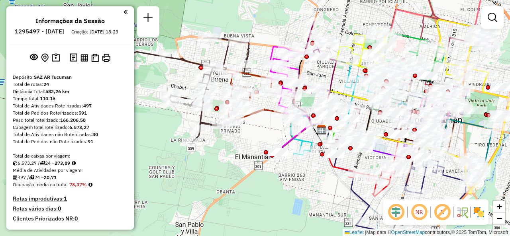
drag, startPoint x: 182, startPoint y: 135, endPoint x: 236, endPoint y: 133, distance: 54.2
click at [236, 133] on div "Janela de atendimento Grade de atendimento Capacidade Transportadoras Veículos …" at bounding box center [255, 118] width 510 height 236
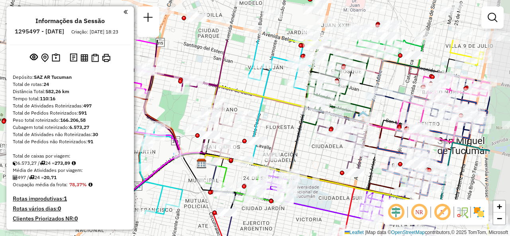
drag, startPoint x: 393, startPoint y: 97, endPoint x: 313, endPoint y: 158, distance: 100.9
click at [315, 160] on div "Janela de atendimento Grade de atendimento Capacidade Transportadoras Veículos …" at bounding box center [255, 118] width 510 height 236
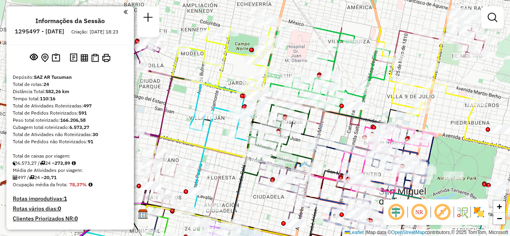
drag, startPoint x: 382, startPoint y: 82, endPoint x: 320, endPoint y: 137, distance: 82.5
click at [324, 140] on div "Janela de atendimento Grade de atendimento Capacidade Transportadoras Veículos …" at bounding box center [255, 118] width 510 height 236
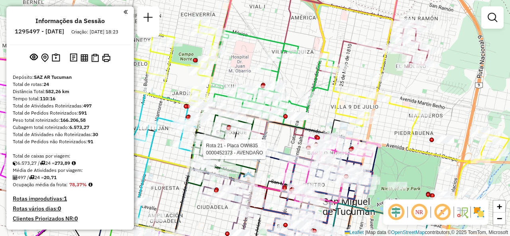
drag, startPoint x: 340, startPoint y: 76, endPoint x: 296, endPoint y: 73, distance: 44.4
click at [296, 73] on div "Rota 21 - Placa OWI835 0000452373 - AVENDAÑO Janela de atendimento Grade de ate…" at bounding box center [255, 118] width 510 height 236
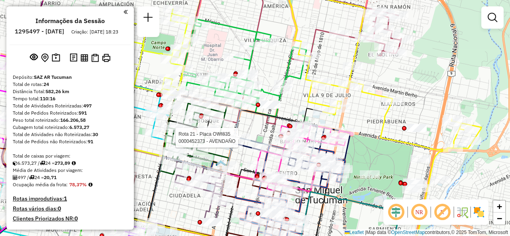
drag, startPoint x: 402, startPoint y: 141, endPoint x: 379, endPoint y: 127, distance: 27.1
click at [379, 127] on icon at bounding box center [386, 71] width 192 height 157
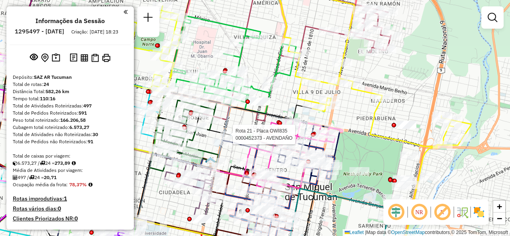
drag, startPoint x: 386, startPoint y: 126, endPoint x: 371, endPoint y: 112, distance: 20.6
click at [375, 115] on div "Rota 21 - Placa OWI835 0000452373 - AVENDAÑO Janela de atendimento Grade de ate…" at bounding box center [255, 118] width 510 height 236
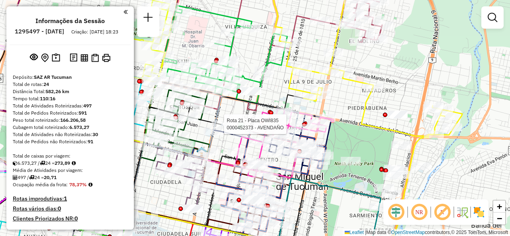
click at [350, 110] on div "Rota 21 - Placa OWI835 0000452373 - AVENDAÑO Janela de atendimento Grade de ate…" at bounding box center [255, 118] width 510 height 236
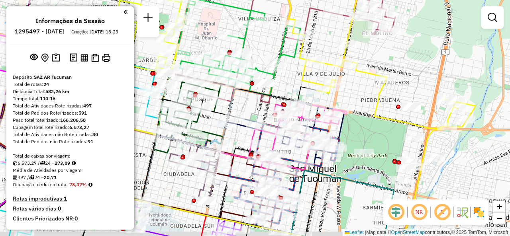
drag, startPoint x: 353, startPoint y: 108, endPoint x: 367, endPoint y: 100, distance: 15.6
click at [367, 100] on div "Janela de atendimento Grade de atendimento Capacidade Transportadoras Veículos …" at bounding box center [255, 118] width 510 height 236
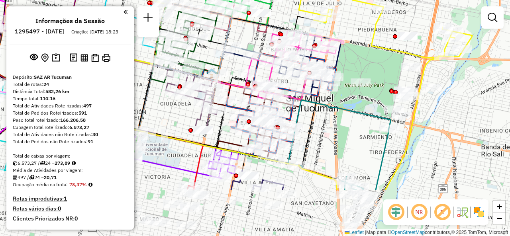
drag, startPoint x: 358, startPoint y: 182, endPoint x: 365, endPoint y: 71, distance: 110.6
click at [365, 100] on icon at bounding box center [333, 145] width 116 height 90
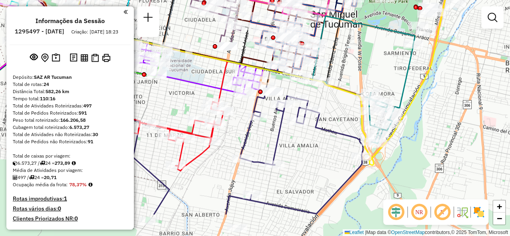
drag, startPoint x: 335, startPoint y: 114, endPoint x: 348, endPoint y: 68, distance: 47.4
click at [348, 68] on div "Janela de atendimento Grade de atendimento Capacidade Transportadoras Veículos …" at bounding box center [255, 118] width 510 height 236
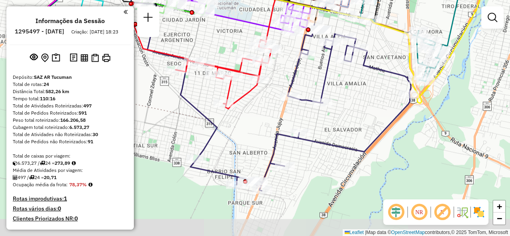
drag, startPoint x: 324, startPoint y: 163, endPoint x: 372, endPoint y: 96, distance: 82.7
click at [373, 96] on div "Janela de atendimento Grade de atendimento Capacidade Transportadoras Veículos …" at bounding box center [255, 118] width 510 height 236
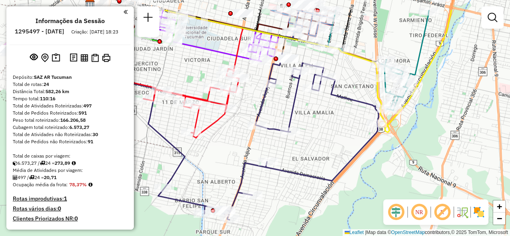
drag, startPoint x: 357, startPoint y: 103, endPoint x: 297, endPoint y: 148, distance: 75.2
click at [300, 148] on div "Janela de atendimento Grade de atendimento Capacidade Transportadoras Veículos …" at bounding box center [255, 118] width 510 height 236
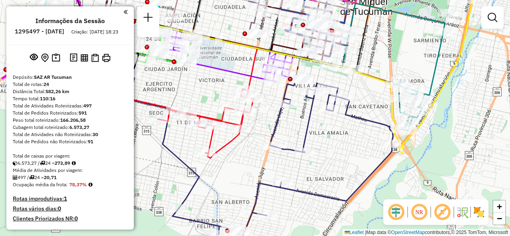
drag, startPoint x: 319, startPoint y: 103, endPoint x: 386, endPoint y: 96, distance: 67.2
click at [388, 96] on div "Janela de atendimento Grade de atendimento Capacidade Transportadoras Veículos …" at bounding box center [255, 118] width 510 height 236
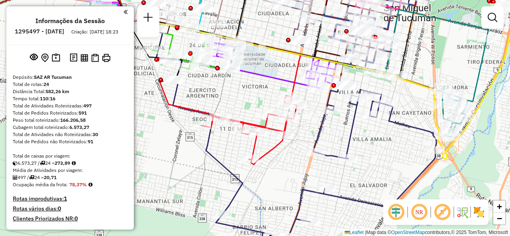
click at [287, 115] on div "Rota 22 - Placa IMS942 0000358750 - APARICIO EDUARDO Janela de atendimento Grad…" at bounding box center [255, 118] width 510 height 236
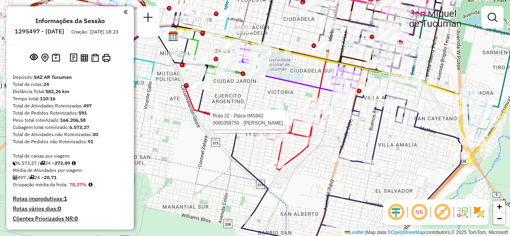
click at [260, 104] on div "Rota 22 - Placa IMS942 0000705118 - SUAREZ PEDRO OSVALDO Rota 22 - Placa IMS942…" at bounding box center [255, 118] width 510 height 236
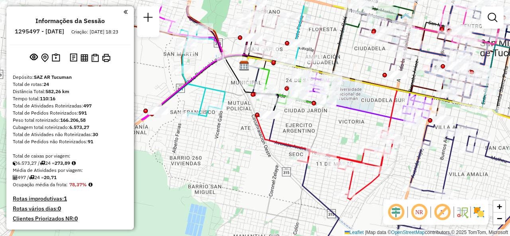
drag, startPoint x: 259, startPoint y: 99, endPoint x: 323, endPoint y: 126, distance: 69.3
click at [323, 126] on div "Janela de atendimento Grade de atendimento Capacidade Transportadoras Veículos …" at bounding box center [255, 118] width 510 height 236
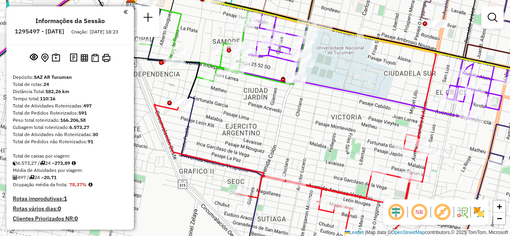
drag, startPoint x: 343, startPoint y: 115, endPoint x: 299, endPoint y: 160, distance: 62.8
click at [299, 160] on div "Janela de atendimento Grade de atendimento Capacidade Transportadoras Veículos …" at bounding box center [255, 118] width 510 height 236
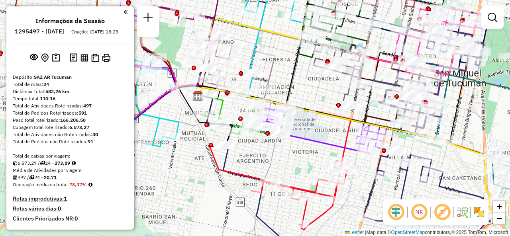
drag, startPoint x: 308, startPoint y: 137, endPoint x: 353, endPoint y: 139, distance: 44.7
click at [355, 135] on div "Janela de atendimento Grade de atendimento Capacidade Transportadoras Veículos …" at bounding box center [255, 118] width 510 height 236
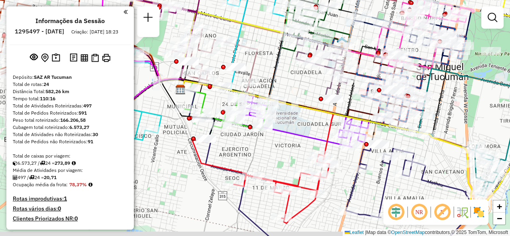
drag, startPoint x: 490, startPoint y: 130, endPoint x: 451, endPoint y: 123, distance: 40.0
click at [451, 123] on div "Janela de atendimento Grade de atendimento Capacidade Transportadoras Veículos …" at bounding box center [255, 118] width 510 height 236
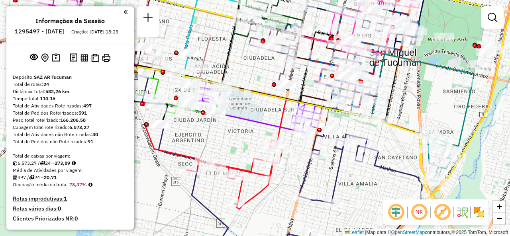
drag, startPoint x: 420, startPoint y: 122, endPoint x: 395, endPoint y: 107, distance: 28.2
click at [395, 107] on div "Janela de atendimento Grade de atendimento Capacidade Transportadoras Veículos …" at bounding box center [255, 118] width 510 height 236
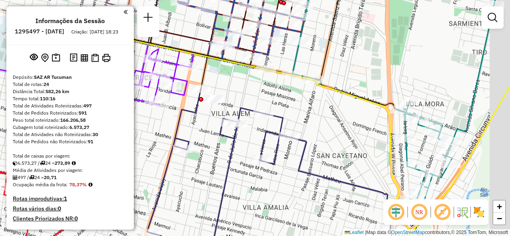
drag, startPoint x: 404, startPoint y: 154, endPoint x: 379, endPoint y: 142, distance: 27.3
click at [379, 142] on div "Janela de atendimento Grade de atendimento Capacidade Transportadoras Veículos …" at bounding box center [255, 118] width 510 height 236
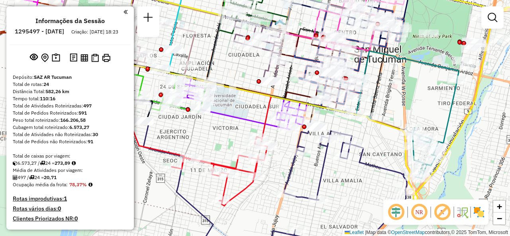
drag, startPoint x: 361, startPoint y: 102, endPoint x: 388, endPoint y: 107, distance: 27.1
click at [388, 107] on icon at bounding box center [254, 70] width 272 height 93
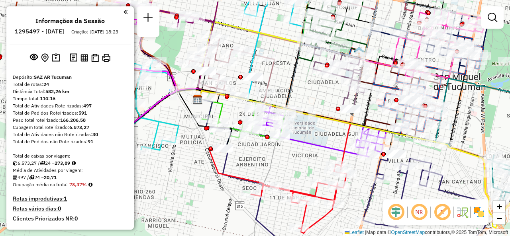
drag, startPoint x: 253, startPoint y: 76, endPoint x: 317, endPoint y: 101, distance: 68.5
click at [317, 101] on div "Janela de atendimento Grade de atendimento Capacidade Transportadoras Veículos …" at bounding box center [255, 118] width 510 height 236
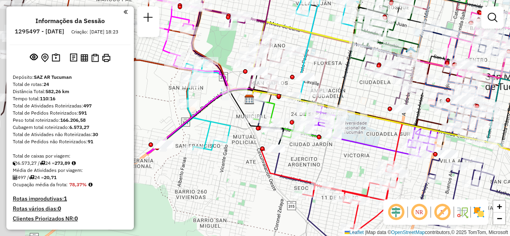
drag, startPoint x: 215, startPoint y: 166, endPoint x: 260, endPoint y: 158, distance: 45.8
click at [252, 165] on div "Janela de atendimento Grade de atendimento Capacidade Transportadoras Veículos …" at bounding box center [255, 118] width 510 height 236
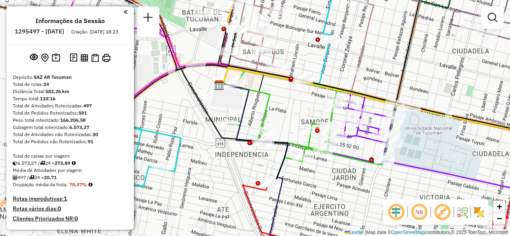
drag, startPoint x: 442, startPoint y: 140, endPoint x: 416, endPoint y: 140, distance: 26.3
click at [423, 140] on div "Janela de atendimento Grade de atendimento Capacidade Transportadoras Veículos …" at bounding box center [255, 118] width 510 height 236
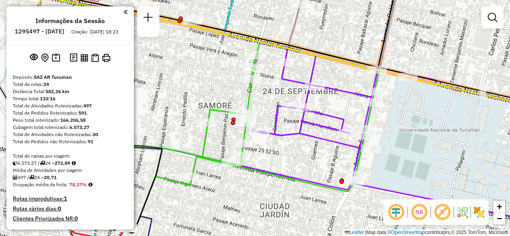
drag, startPoint x: 410, startPoint y: 130, endPoint x: 330, endPoint y: 128, distance: 80.1
click at [331, 128] on div "Janela de atendimento Grade de atendimento Capacidade Transportadoras Veículos …" at bounding box center [255, 118] width 510 height 236
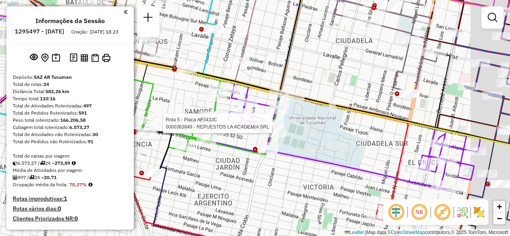
drag, startPoint x: 336, startPoint y: 130, endPoint x: 332, endPoint y: 128, distance: 4.3
click at [332, 128] on div "Rota 5 - Placa AF343JC 0000363849 - REPUESTOS LA ACADEMIA SRL Janela de atendim…" at bounding box center [255, 118] width 510 height 236
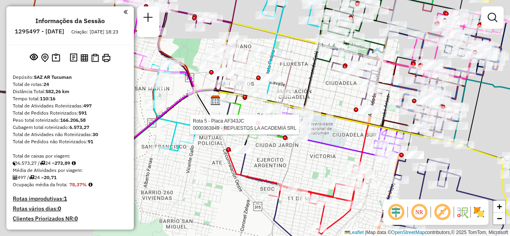
click at [337, 101] on div "Rota 5 - Placa AF343JC 0000363849 - REPUESTOS LA ACADEMIA SRL Janela de atendim…" at bounding box center [255, 118] width 510 height 236
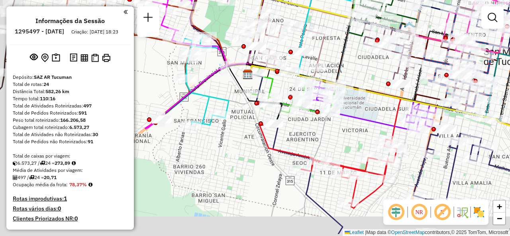
drag, startPoint x: 341, startPoint y: 101, endPoint x: 383, endPoint y: 58, distance: 59.7
click at [383, 58] on div "Janela de atendimento Grade de atendimento Capacidade Transportadoras Veículos …" at bounding box center [255, 118] width 510 height 236
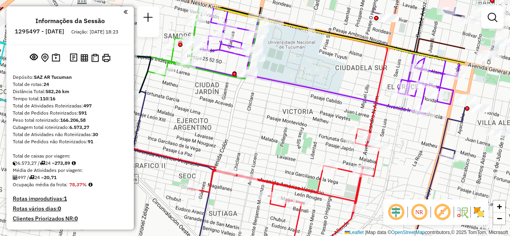
drag, startPoint x: 404, startPoint y: 126, endPoint x: 309, endPoint y: 157, distance: 100.4
click at [309, 157] on div "Janela de atendimento Grade de atendimento Capacidade Transportadoras Veículos …" at bounding box center [255, 118] width 510 height 236
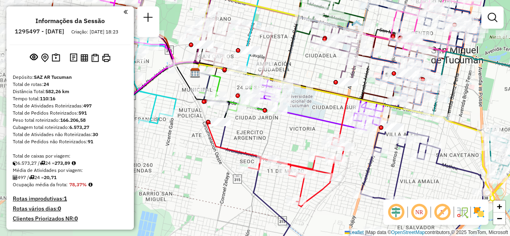
drag, startPoint x: 198, startPoint y: 151, endPoint x: 306, endPoint y: 128, distance: 109.9
click at [309, 130] on div "Janela de atendimento Grade de atendimento Capacidade Transportadoras Veículos …" at bounding box center [255, 118] width 510 height 236
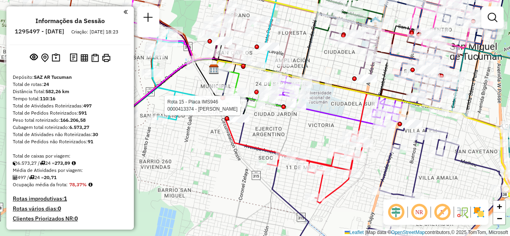
select select "**********"
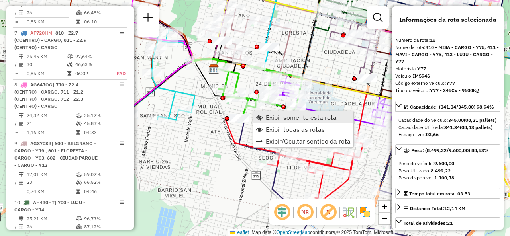
click at [268, 114] on span "Exibir somente esta rota" at bounding box center [301, 117] width 71 height 6
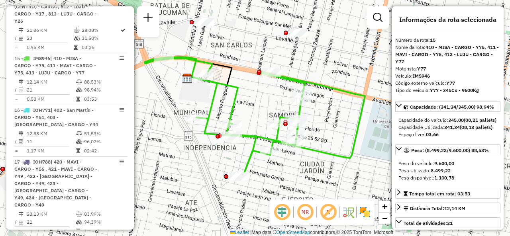
scroll to position [1043, 0]
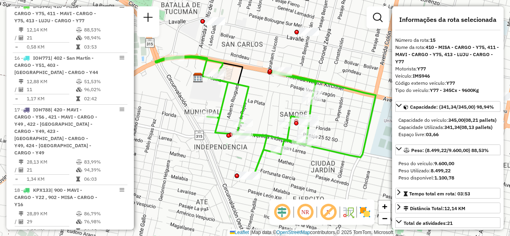
drag, startPoint x: 230, startPoint y: 107, endPoint x: 240, endPoint y: 106, distance: 10.0
click at [240, 106] on icon at bounding box center [265, 117] width 220 height 122
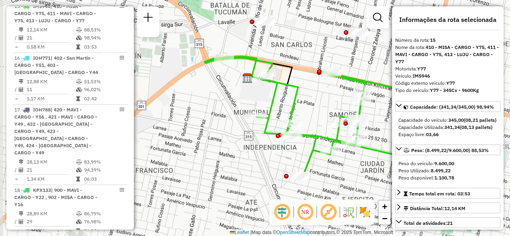
drag, startPoint x: 277, startPoint y: 123, endPoint x: 318, endPoint y: 119, distance: 41.2
click at [324, 123] on div "Janela de atendimento Grade de atendimento Capacidade Transportadoras Veículos …" at bounding box center [255, 118] width 510 height 236
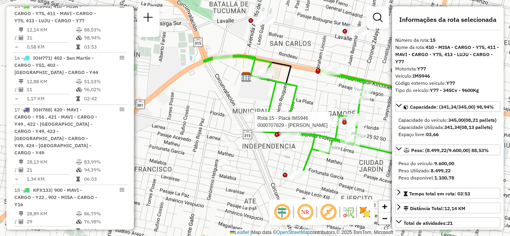
click at [241, 146] on div "Rota 15 - Placa IMS946 0000707829 - SALVI MARIA ROSA Janela de atendimento Grad…" at bounding box center [255, 118] width 510 height 236
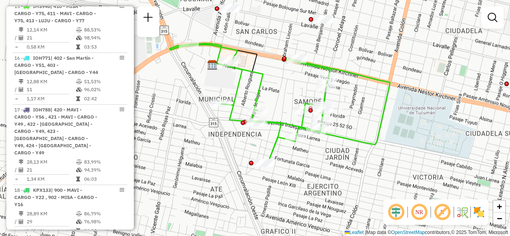
drag, startPoint x: 238, startPoint y: 177, endPoint x: 232, endPoint y: 169, distance: 10.5
click at [232, 169] on div "Janela de atendimento Grade de atendimento Capacidade Transportadoras Veículos …" at bounding box center [255, 118] width 510 height 236
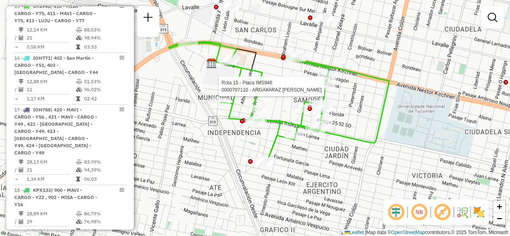
select select "**********"
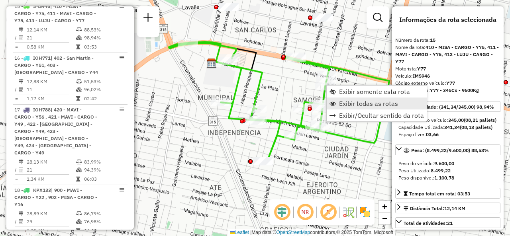
click at [345, 107] on span "Exibir todas as rotas" at bounding box center [368, 103] width 59 height 6
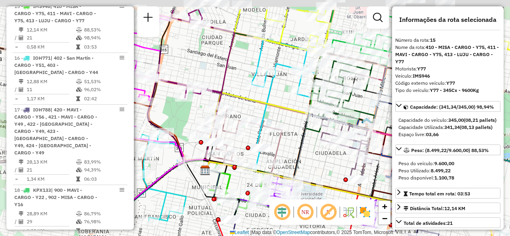
drag, startPoint x: 243, startPoint y: 32, endPoint x: 239, endPoint y: 77, distance: 44.8
click at [239, 77] on div "Janela de atendimento Grade de atendimento Capacidade Transportadoras Veículos …" at bounding box center [255, 118] width 510 height 236
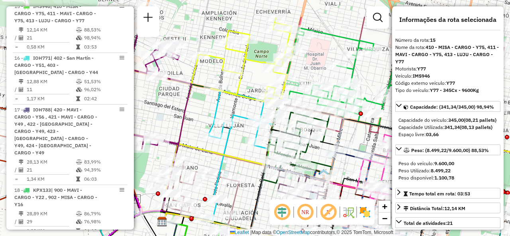
drag, startPoint x: 230, startPoint y: 76, endPoint x: 172, endPoint y: 137, distance: 83.7
click at [172, 137] on icon at bounding box center [152, 94] width 78 height 155
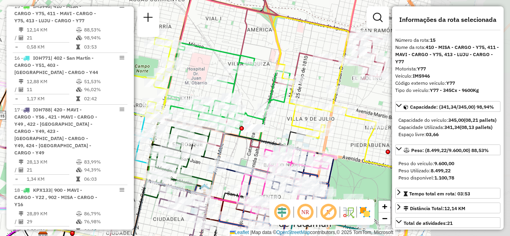
drag, startPoint x: 292, startPoint y: 89, endPoint x: 209, endPoint y: 44, distance: 94.9
click at [211, 50] on div "Janela de atendimento Grade de atendimento Capacidade Transportadoras Veículos …" at bounding box center [255, 118] width 510 height 236
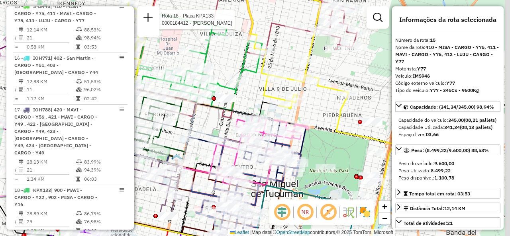
drag, startPoint x: 304, startPoint y: 74, endPoint x: 277, endPoint y: 57, distance: 31.6
click at [277, 57] on div "Rota 18 - Placa KPX133 0000184412 - GONZALEZ MARIA SOLEDAD Janela de atendiment…" at bounding box center [255, 118] width 510 height 236
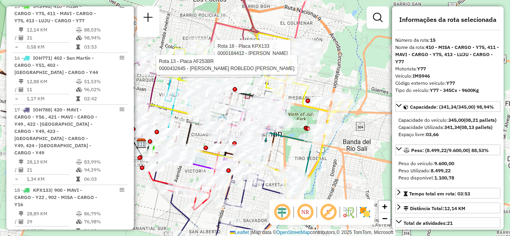
click at [234, 12] on div "Rota 18 - Placa KPX133 0000184412 - GONZALEZ MARIA SOLEDAD Rota 18 - Placa KPX1…" at bounding box center [255, 118] width 510 height 236
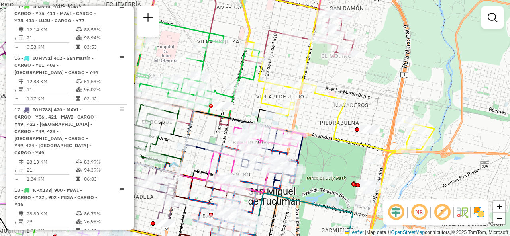
drag, startPoint x: 285, startPoint y: 88, endPoint x: 310, endPoint y: 110, distance: 33.6
click at [310, 110] on div "Janela de atendimento Grade de atendimento Capacidade Transportadoras Veículos …" at bounding box center [255, 118] width 510 height 236
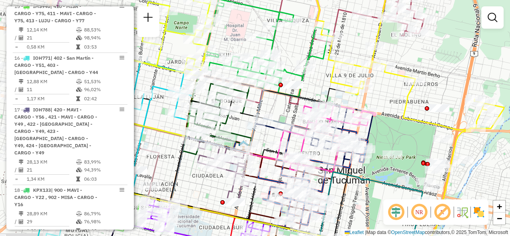
drag, startPoint x: 258, startPoint y: 96, endPoint x: 319, endPoint y: 73, distance: 64.8
click at [322, 69] on div "Janela de atendimento Grade de atendimento Capacidade Transportadoras Veículos …" at bounding box center [255, 118] width 510 height 236
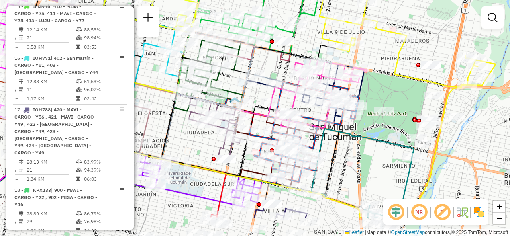
drag, startPoint x: 401, startPoint y: 99, endPoint x: 391, endPoint y: 32, distance: 67.3
click at [391, 35] on div "Janela de atendimento Grade de atendimento Capacidade Transportadoras Veículos …" at bounding box center [255, 118] width 510 height 236
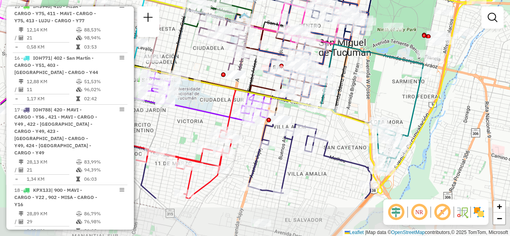
drag, startPoint x: 365, startPoint y: 155, endPoint x: 381, endPoint y: 74, distance: 82.8
click at [380, 82] on div "Janela de atendimento Grade de atendimento Capacidade Transportadoras Veículos …" at bounding box center [255, 118] width 510 height 236
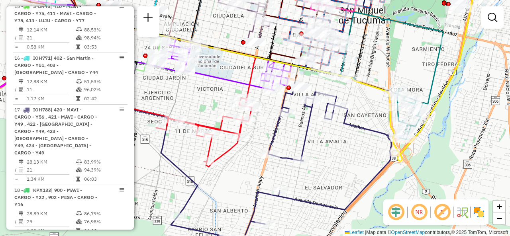
drag, startPoint x: 359, startPoint y: 130, endPoint x: 375, endPoint y: 94, distance: 39.7
click at [375, 94] on icon at bounding box center [259, 160] width 263 height 163
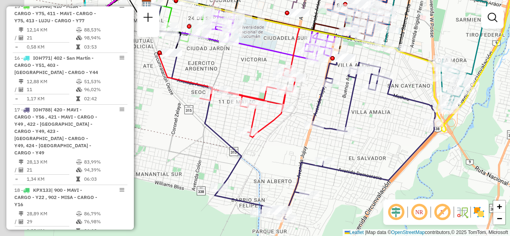
drag, startPoint x: 251, startPoint y: 139, endPoint x: 280, endPoint y: 146, distance: 29.6
click at [280, 146] on div "Janela de atendimento Grade de atendimento Capacidade Transportadoras Veículos …" at bounding box center [255, 118] width 510 height 236
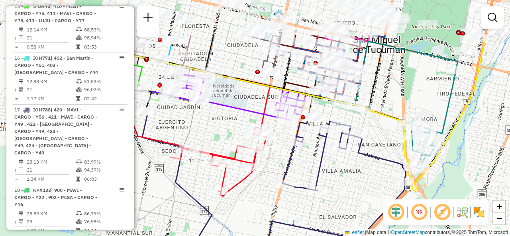
drag, startPoint x: 304, startPoint y: 72, endPoint x: 267, endPoint y: 155, distance: 91.0
click at [258, 161] on div "Rota 22 - Placa IMS942 0000705831 - Padilla Maria Del Transito Janela de atendi…" at bounding box center [255, 118] width 510 height 236
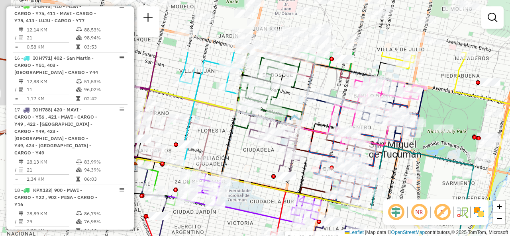
drag, startPoint x: 377, startPoint y: 107, endPoint x: 405, endPoint y: 162, distance: 61.5
click at [408, 162] on div "Rota 22 - Placa IMS942 0000705118 - SUAREZ PEDRO OSVALDO Rota 22 - Placa IMS942…" at bounding box center [255, 118] width 510 height 236
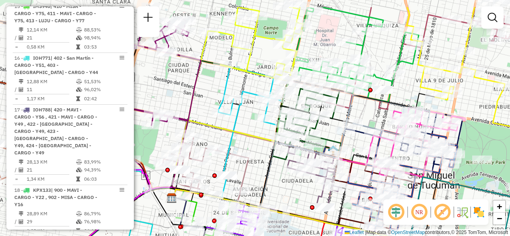
drag, startPoint x: 218, startPoint y: 116, endPoint x: 269, endPoint y: 154, distance: 64.1
click at [269, 154] on div "Rota 22 - Placa IMS942 0000705118 - SUAREZ PEDRO OSVALDO Rota 22 - Placa IMS942…" at bounding box center [255, 118] width 510 height 236
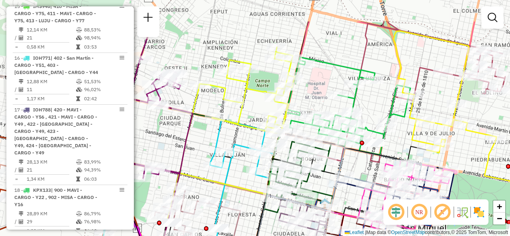
drag, startPoint x: 225, startPoint y: 97, endPoint x: 223, endPoint y: 169, distance: 71.3
click at [196, 173] on div "Rota 22 - Placa IMS942 0000705118 - SUAREZ PEDRO OSVALDO Rota 22 - Placa IMS942…" at bounding box center [255, 118] width 510 height 236
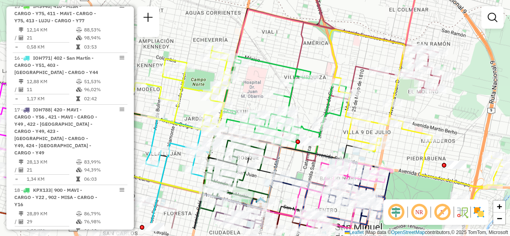
drag, startPoint x: 343, startPoint y: 79, endPoint x: 285, endPoint y: 47, distance: 66.3
click at [285, 47] on div "Rota 22 - Placa IMS942 0000705118 - SUAREZ PEDRO OSVALDO Rota 22 - Placa IMS942…" at bounding box center [255, 118] width 510 height 236
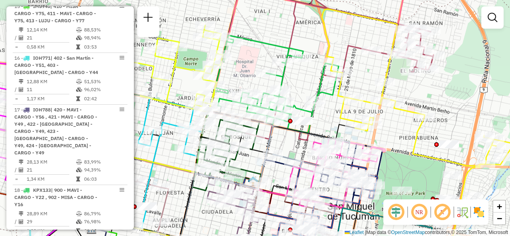
drag, startPoint x: 369, startPoint y: 95, endPoint x: 335, endPoint y: 53, distance: 53.8
click at [353, 61] on div "Rota 22 - Placa IMS942 0000705118 - SUAREZ PEDRO OSVALDO Rota 22 - Placa IMS942…" at bounding box center [255, 118] width 510 height 236
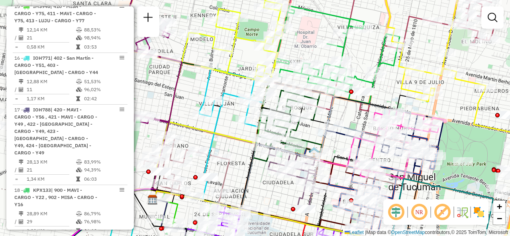
drag, startPoint x: 180, startPoint y: 154, endPoint x: 252, endPoint y: 137, distance: 73.8
click at [252, 137] on icon at bounding box center [220, 84] width 128 height 176
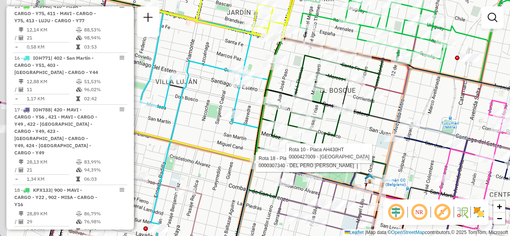
drag, startPoint x: 328, startPoint y: 143, endPoint x: 356, endPoint y: 138, distance: 28.4
click at [356, 138] on div "Rota 22 - Placa IMS942 0000705118 - SUAREZ PEDRO OSVALDO Rota 22 - Placa IMS942…" at bounding box center [255, 118] width 510 height 236
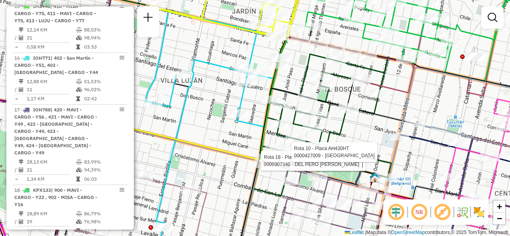
click at [363, 142] on div "Rota 22 - Placa IMS942 0000705118 - SUAREZ PEDRO OSVALDO Rota 22 - Placa IMS942…" at bounding box center [255, 118] width 510 height 236
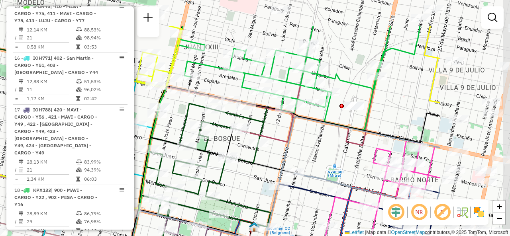
drag, startPoint x: 453, startPoint y: 104, endPoint x: 331, endPoint y: 156, distance: 133.2
click at [331, 156] on div "Janela de atendimento Grade de atendimento Capacidade Transportadoras Veículos …" at bounding box center [255, 118] width 510 height 236
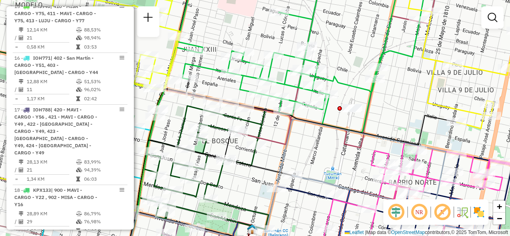
click at [396, 94] on div "Janela de atendimento Grade de atendimento Capacidade Transportadoras Veículos …" at bounding box center [255, 118] width 510 height 236
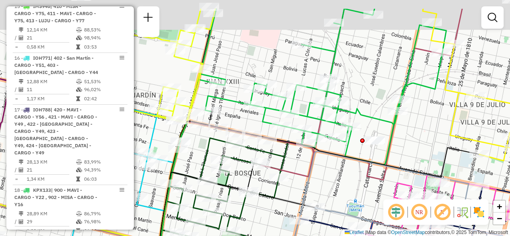
drag, startPoint x: 385, startPoint y: 95, endPoint x: 412, endPoint y: 135, distance: 48.3
click at [412, 135] on div "Janela de atendimento Grade de atendimento Capacidade Transportadoras Veículos …" at bounding box center [255, 118] width 510 height 236
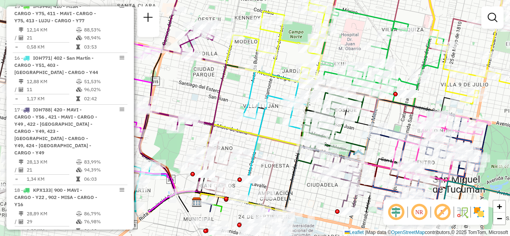
drag, startPoint x: 376, startPoint y: 179, endPoint x: 400, endPoint y: 113, distance: 70.3
click at [401, 113] on icon at bounding box center [412, 122] width 85 height 45
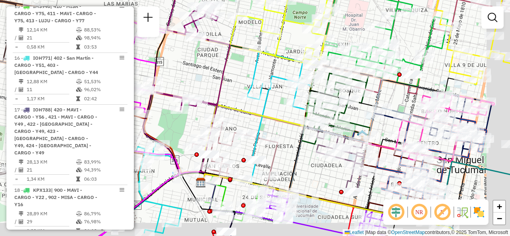
drag, startPoint x: 432, startPoint y: 123, endPoint x: 370, endPoint y: 75, distance: 78.7
click at [370, 75] on div "Janela de atendimento Grade de atendimento Capacidade Transportadoras Veículos …" at bounding box center [255, 118] width 510 height 236
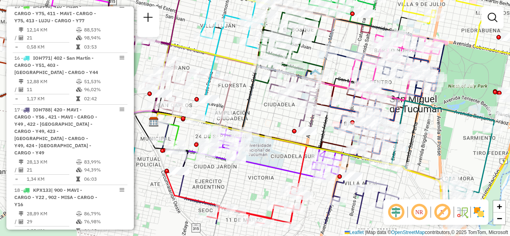
drag, startPoint x: 436, startPoint y: 185, endPoint x: 409, endPoint y: 145, distance: 48.8
click at [413, 146] on div "Janela de atendimento Grade de atendimento Capacidade Transportadoras Veículos …" at bounding box center [255, 118] width 510 height 236
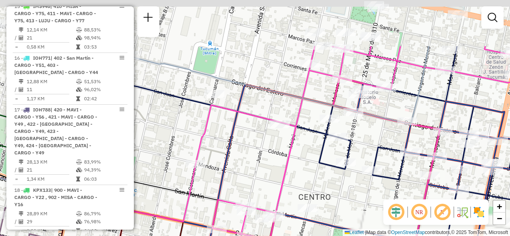
drag, startPoint x: 359, startPoint y: 152, endPoint x: 359, endPoint y: 160, distance: 8.4
click at [359, 160] on div "Janela de atendimento Grade de atendimento Capacidade Transportadoras Veículos …" at bounding box center [255, 118] width 510 height 236
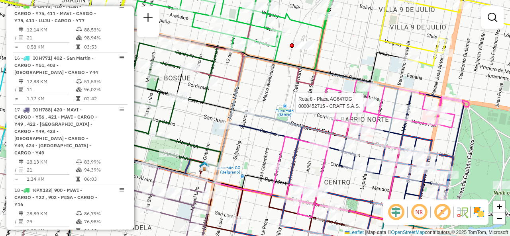
select select "**********"
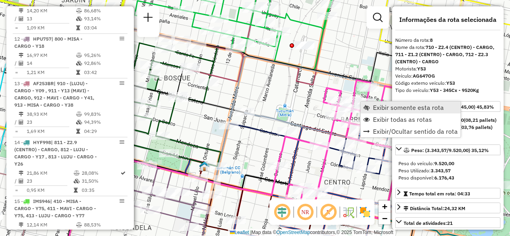
click at [373, 106] on span "Exibir somente esta rota" at bounding box center [408, 107] width 71 height 6
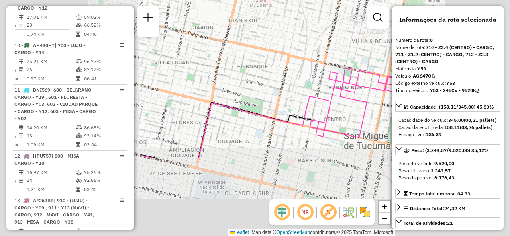
scroll to position [652, 0]
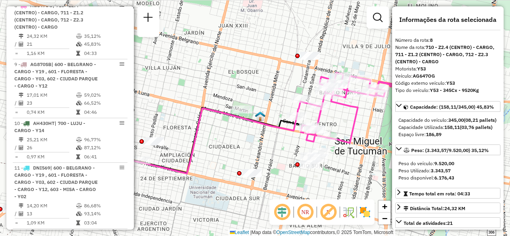
drag, startPoint x: 350, startPoint y: 131, endPoint x: 320, endPoint y: 142, distance: 31.5
click at [326, 142] on icon at bounding box center [345, 108] width 96 height 70
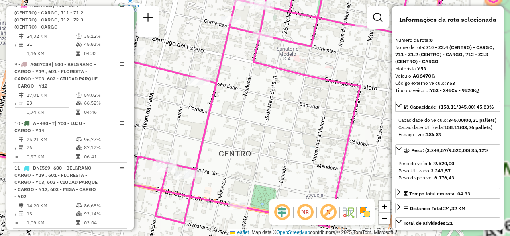
drag, startPoint x: 302, startPoint y: 138, endPoint x: 290, endPoint y: 146, distance: 13.8
click at [294, 146] on div "Janela de atendimento Grade de atendimento Capacidade Transportadoras Veículos …" at bounding box center [255, 118] width 510 height 236
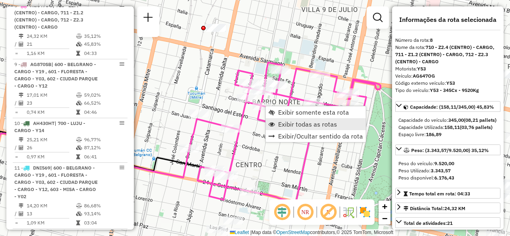
click at [277, 120] on link "Exibir todas as rotas" at bounding box center [316, 124] width 100 height 12
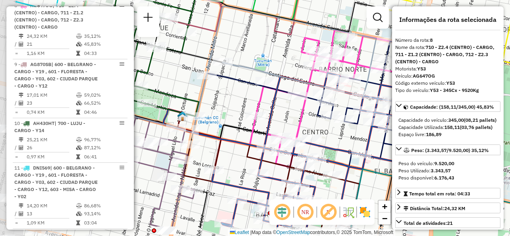
drag, startPoint x: 261, startPoint y: 148, endPoint x: 313, endPoint y: 120, distance: 59.7
click at [312, 120] on div "Janela de atendimento Grade de atendimento Capacidade Transportadoras Veículos …" at bounding box center [255, 118] width 510 height 236
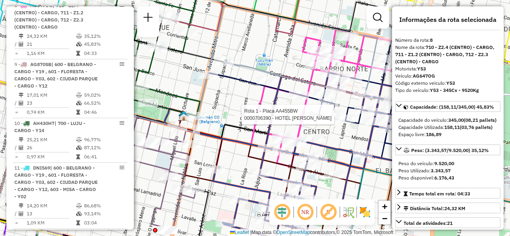
click at [264, 54] on div "Rota 1 - Placa AA455BW 0000706390 - HOTEL CARLOS V SRL Janela de atendimento Gr…" at bounding box center [255, 118] width 510 height 236
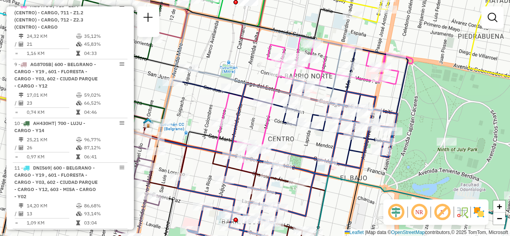
drag, startPoint x: 264, startPoint y: 54, endPoint x: 243, endPoint y: 90, distance: 42.2
click at [222, 61] on div "Janela de atendimento Grade de atendimento Capacidade Transportadoras Veículos …" at bounding box center [255, 118] width 510 height 236
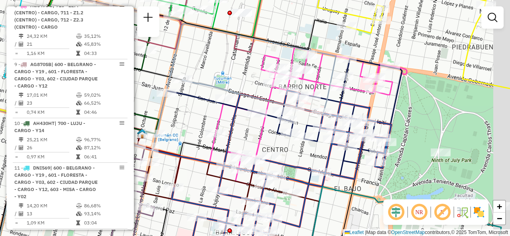
drag, startPoint x: 332, startPoint y: 157, endPoint x: 306, endPoint y: 126, distance: 40.6
click at [306, 128] on icon at bounding box center [339, 123] width 125 height 128
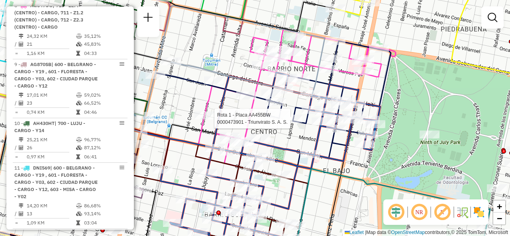
click at [345, 81] on div "Rota 1 - Placa AA455BW 0000473901 - Triunvirato S. A. S. Janela de atendimento …" at bounding box center [255, 118] width 510 height 236
click at [349, 80] on div "Janela de atendimento Grade de atendimento Capacidade Transportadoras Veículos …" at bounding box center [255, 118] width 510 height 236
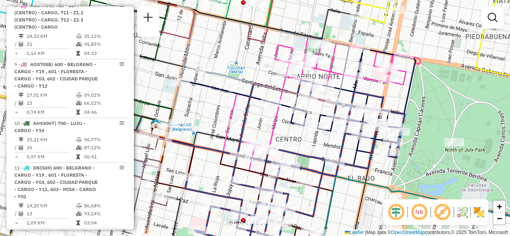
drag, startPoint x: 297, startPoint y: 137, endPoint x: 326, endPoint y: 134, distance: 28.5
click at [323, 145] on div "Janela de atendimento Grade de atendimento Capacidade Transportadoras Veículos …" at bounding box center [255, 118] width 510 height 236
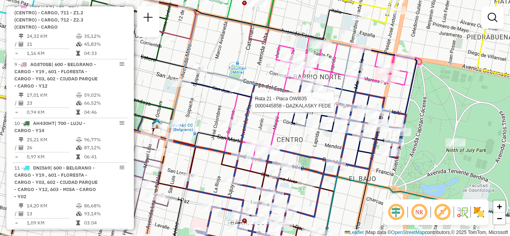
select select "**********"
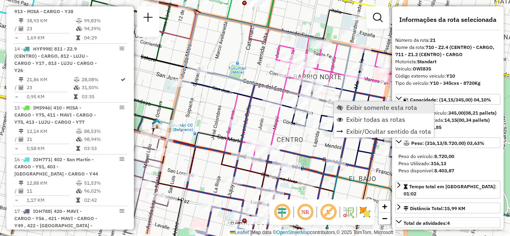
click at [352, 107] on span "Exibir somente esta rota" at bounding box center [381, 107] width 71 height 6
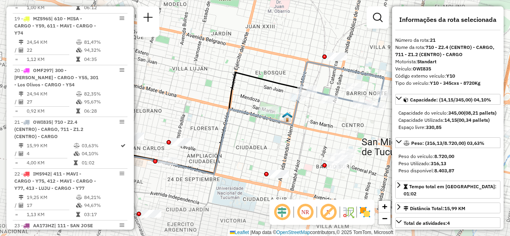
scroll to position [1374, 0]
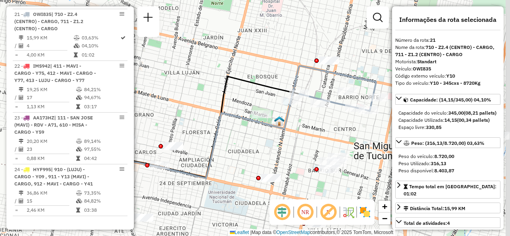
drag, startPoint x: 342, startPoint y: 114, endPoint x: 274, endPoint y: 140, distance: 72.9
click at [278, 140] on div "Janela de atendimento Grade de atendimento Capacidade Transportadoras Veículos …" at bounding box center [255, 118] width 510 height 236
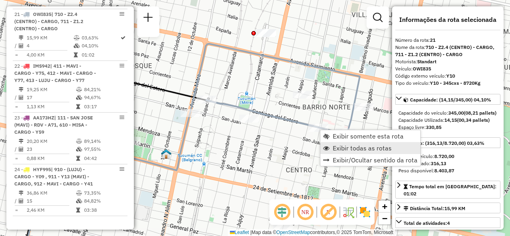
click at [331, 148] on link "Exibir todas as rotas" at bounding box center [370, 148] width 100 height 12
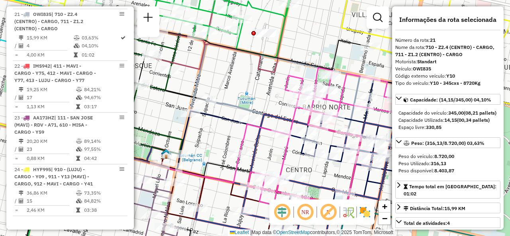
click at [248, 87] on div "Janela de atendimento Grade de atendimento Capacidade Transportadoras Veículos …" at bounding box center [255, 118] width 510 height 236
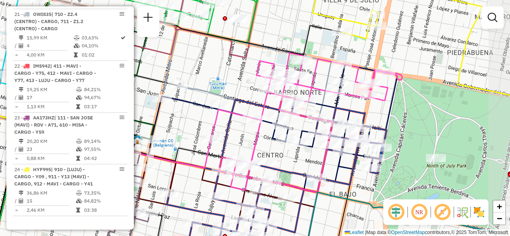
drag, startPoint x: 245, startPoint y: 87, endPoint x: 217, endPoint y: 72, distance: 31.6
click at [217, 72] on div "Janela de atendimento Grade de atendimento Capacidade Transportadoras Veículos …" at bounding box center [255, 118] width 510 height 236
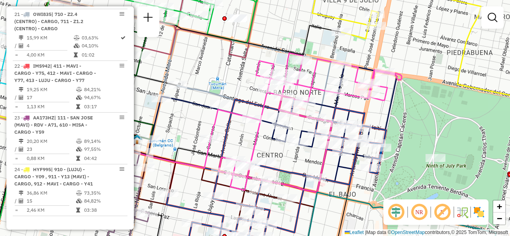
click at [220, 77] on div "Janela de atendimento Grade de atendimento Capacidade Transportadoras Veículos …" at bounding box center [255, 118] width 510 height 236
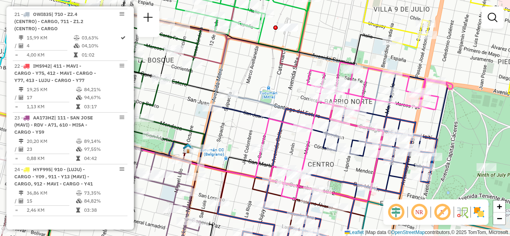
drag, startPoint x: 207, startPoint y: 78, endPoint x: 258, endPoint y: 87, distance: 51.8
click at [258, 87] on div "Janela de atendimento Grade de atendimento Capacidade Transportadoras Veículos …" at bounding box center [255, 118] width 510 height 236
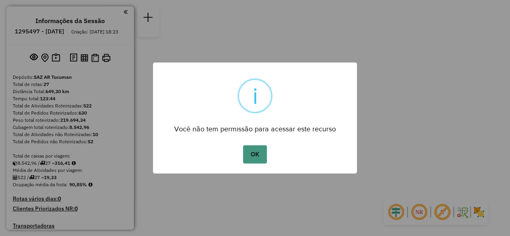
click at [253, 161] on button "OK" at bounding box center [255, 154] width 24 height 18
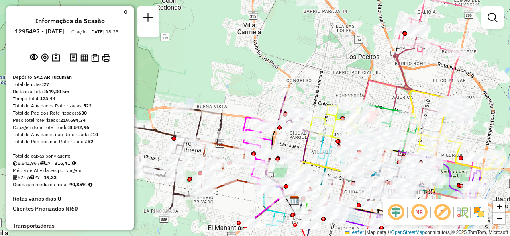
drag, startPoint x: 256, startPoint y: 75, endPoint x: 235, endPoint y: 56, distance: 28.3
click at [235, 56] on div "Janela de atendimento Grade de atendimento Capacidade Transportadoras Veículos …" at bounding box center [255, 118] width 510 height 236
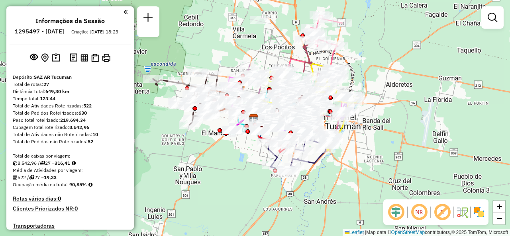
drag, startPoint x: 229, startPoint y: 50, endPoint x: 222, endPoint y: 45, distance: 8.0
click at [228, 49] on div "Janela de atendimento Grade de atendimento Capacidade Transportadoras Veículos …" at bounding box center [255, 118] width 510 height 236
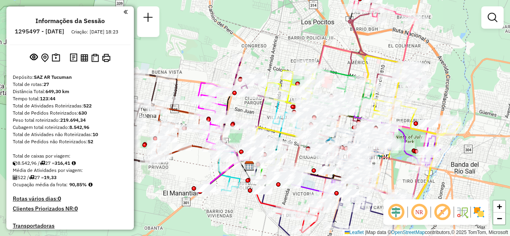
drag, startPoint x: 338, startPoint y: 58, endPoint x: 308, endPoint y: 34, distance: 38.5
click at [308, 34] on div "Janela de atendimento Grade de atendimento Capacidade Transportadoras Veículos …" at bounding box center [255, 118] width 510 height 236
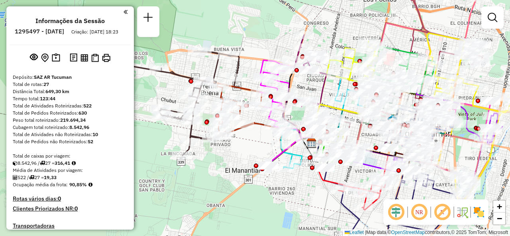
drag, startPoint x: 185, startPoint y: 183, endPoint x: 247, endPoint y: 160, distance: 66.2
click at [247, 160] on div "Janela de atendimento Grade de atendimento Capacidade Transportadoras Veículos …" at bounding box center [255, 118] width 510 height 236
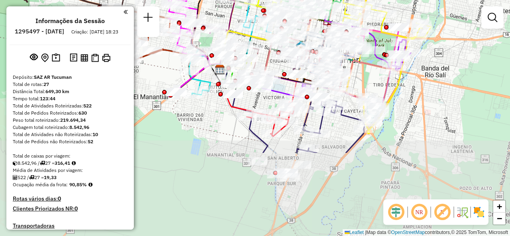
drag, startPoint x: 444, startPoint y: 142, endPoint x: 365, endPoint y: 19, distance: 146.6
click at [365, 22] on icon at bounding box center [368, 43] width 86 height 55
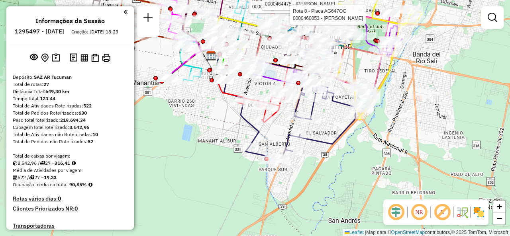
click at [194, 118] on div "Rota 24 - Placa HYF995 0000425457 - PEREZ ANGEL VICTORIANO Rota 24 - Placa HYF9…" at bounding box center [255, 118] width 510 height 236
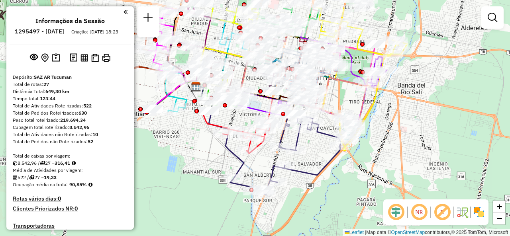
drag, startPoint x: 222, startPoint y: 113, endPoint x: 198, endPoint y: 208, distance: 98.6
click at [193, 214] on div "Janela de atendimento Grade de atendimento Capacidade Transportadoras Veículos …" at bounding box center [255, 118] width 510 height 236
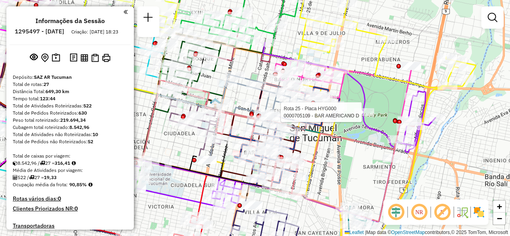
select select "**********"
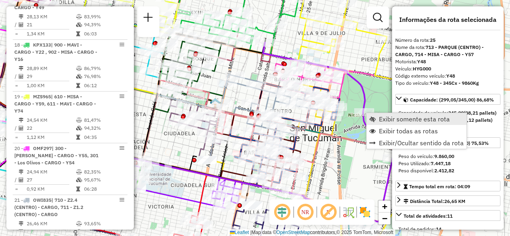
scroll to position [1571, 0]
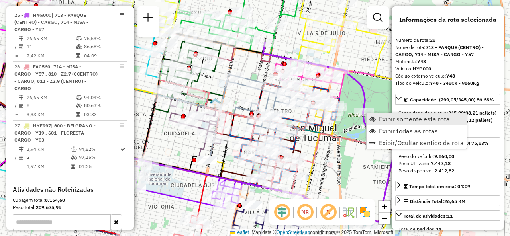
click at [378, 118] on link "Exibir somente esta rota" at bounding box center [417, 119] width 100 height 12
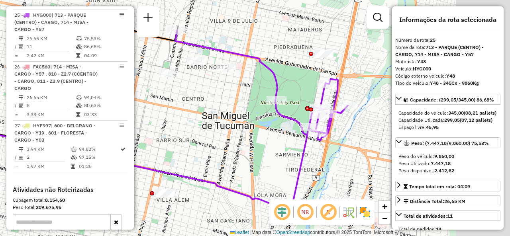
drag, startPoint x: 358, startPoint y: 135, endPoint x: 198, endPoint y: 118, distance: 160.8
click at [200, 122] on div "Janela de atendimento Grade de atendimento Capacidade Transportadoras Veículos …" at bounding box center [255, 118] width 510 height 236
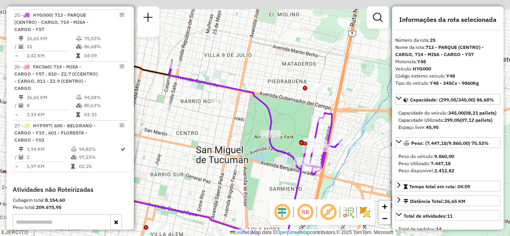
drag, startPoint x: 206, startPoint y: 99, endPoint x: 261, endPoint y: 143, distance: 70.3
click at [261, 143] on div "Janela de atendimento Grade de atendimento Capacidade Transportadoras Veículos …" at bounding box center [255, 118] width 510 height 236
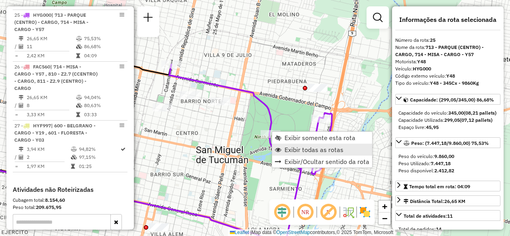
click at [285, 151] on span "Exibir todas as rotas" at bounding box center [314, 150] width 59 height 6
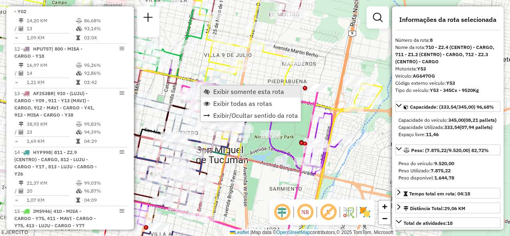
scroll to position [642, 0]
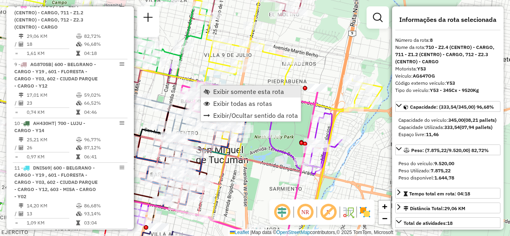
click at [209, 89] on span "Exibir somente esta rota" at bounding box center [207, 91] width 6 height 6
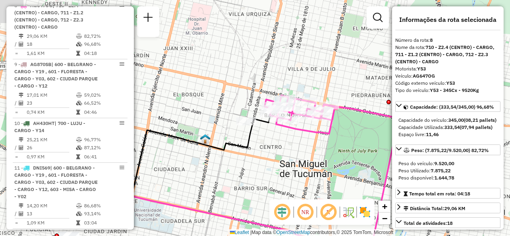
drag, startPoint x: 304, startPoint y: 96, endPoint x: 272, endPoint y: 155, distance: 67.1
click at [271, 159] on div "Janela de atendimento Grade de atendimento Capacidade Transportadoras Veículos …" at bounding box center [255, 118] width 510 height 236
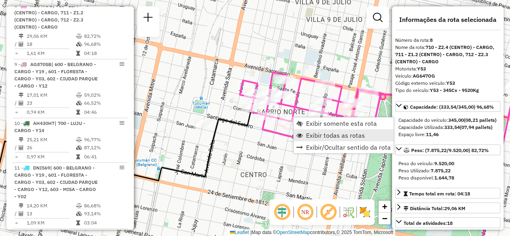
click at [302, 131] on link "Exibir todas as rotas" at bounding box center [344, 136] width 100 height 12
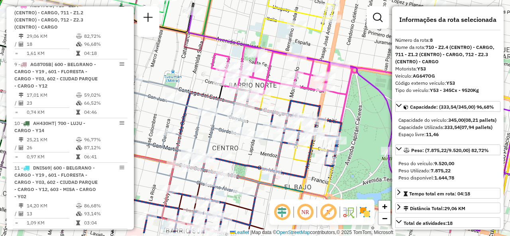
drag, startPoint x: 251, startPoint y: 128, endPoint x: 226, endPoint y: 104, distance: 35.5
click at [226, 104] on icon at bounding box center [185, 154] width 203 height 158
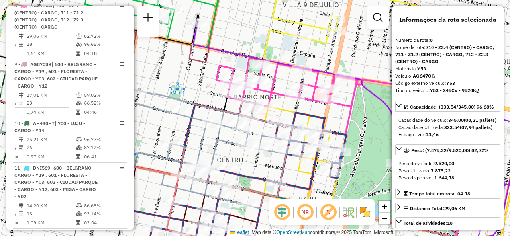
drag, startPoint x: 277, startPoint y: 144, endPoint x: 286, endPoint y: 163, distance: 21.4
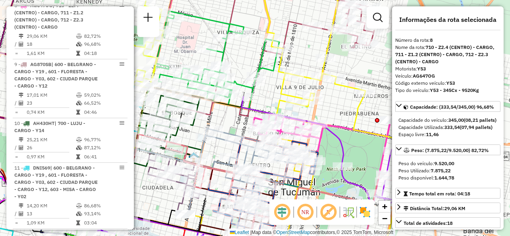
click at [332, 100] on div "Janela de atendimento Grade de atendimento Capacidade Transportadoras Veículos …" at bounding box center [255, 118] width 510 height 236
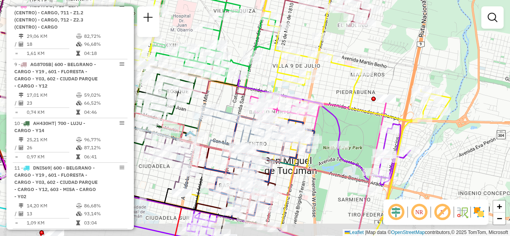
drag, startPoint x: 340, startPoint y: 121, endPoint x: 336, endPoint y: 99, distance: 21.8
click at [336, 99] on div "Janela de atendimento Grade de atendimento Capacidade Transportadoras Veículos …" at bounding box center [255, 118] width 510 height 236
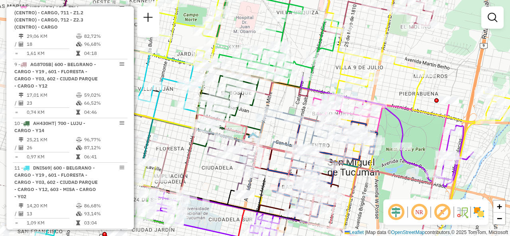
drag, startPoint x: 225, startPoint y: 108, endPoint x: 286, endPoint y: 92, distance: 62.5
click at [286, 92] on div "Janela de atendimento Grade de atendimento Capacidade Transportadoras Veículos …" at bounding box center [255, 118] width 510 height 236
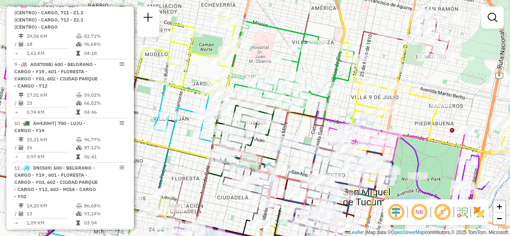
drag, startPoint x: 188, startPoint y: 35, endPoint x: 200, endPoint y: 72, distance: 38.8
click at [200, 72] on div "Janela de atendimento Grade de atendimento Capacidade Transportadoras Veículos …" at bounding box center [255, 118] width 510 height 236
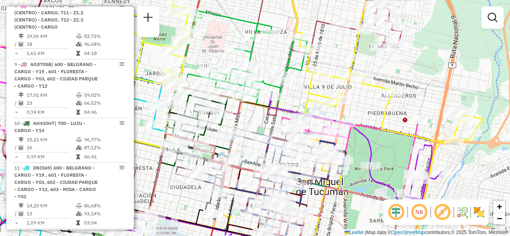
drag, startPoint x: 344, startPoint y: 100, endPoint x: 286, endPoint y: 90, distance: 59.0
click at [288, 90] on div "Janela de atendimento Grade de atendimento Capacidade Transportadoras Veículos …" at bounding box center [255, 118] width 510 height 236
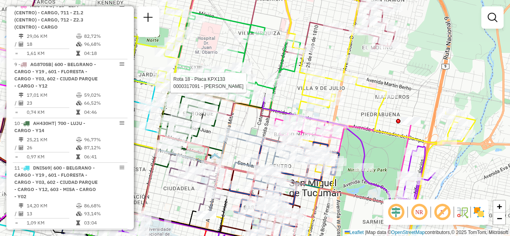
drag, startPoint x: 315, startPoint y: 59, endPoint x: 331, endPoint y: 19, distance: 42.5
click at [330, 20] on div "Rota 18 - Placa KPX133 0000317091 - [PERSON_NAME] de atendimento Grade de atend…" at bounding box center [255, 118] width 510 height 236
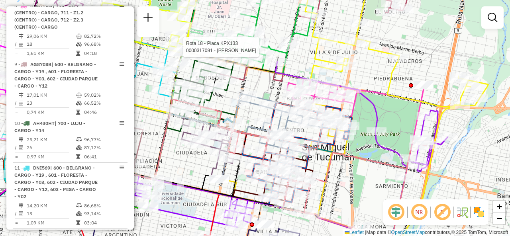
click at [305, 55] on div "Rota 18 - Placa KPX133 0000317091 - [PERSON_NAME] de atendimento Grade de atend…" at bounding box center [255, 118] width 510 height 236
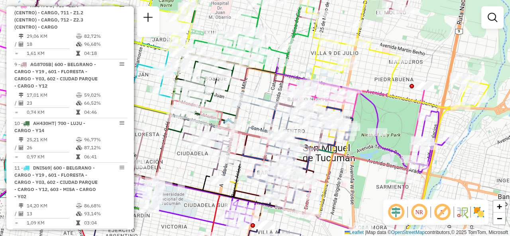
drag, startPoint x: 295, startPoint y: 70, endPoint x: 374, endPoint y: 60, distance: 79.9
click at [373, 59] on div "Janela de atendimento Grade de atendimento Capacidade Transportadoras Veículos …" at bounding box center [255, 118] width 510 height 236
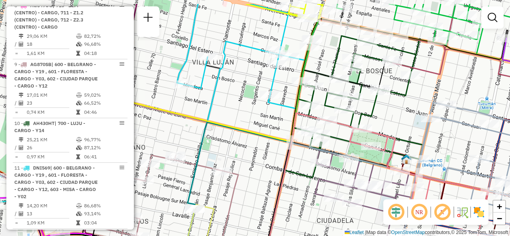
drag, startPoint x: 275, startPoint y: 69, endPoint x: 239, endPoint y: 102, distance: 49.3
click at [240, 102] on div "Janela de atendimento Grade de atendimento Capacidade Transportadoras Veículos …" at bounding box center [255, 118] width 510 height 236
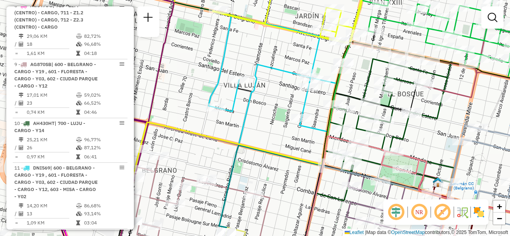
drag, startPoint x: 204, startPoint y: 152, endPoint x: 280, endPoint y: 177, distance: 80.4
click at [283, 177] on div "Janela de atendimento Grade de atendimento Capacidade Transportadoras Veículos …" at bounding box center [255, 118] width 510 height 236
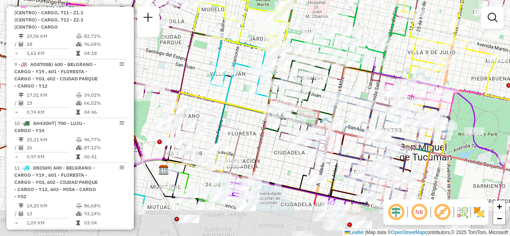
drag, startPoint x: 434, startPoint y: 119, endPoint x: 406, endPoint y: 46, distance: 78.4
click at [402, 56] on div "Janela de atendimento Grade de atendimento Capacidade Transportadoras Veículos …" at bounding box center [255, 118] width 510 height 236
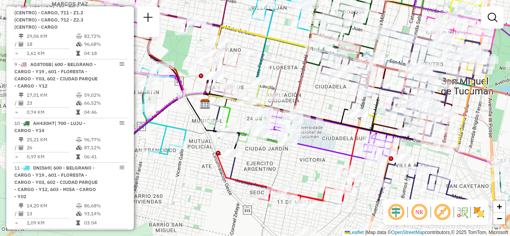
drag, startPoint x: 274, startPoint y: 166, endPoint x: 318, endPoint y: 103, distance: 77.3
click at [318, 103] on div "Janela de atendimento Grade de atendimento Capacidade Transportadoras Veículos …" at bounding box center [255, 118] width 510 height 236
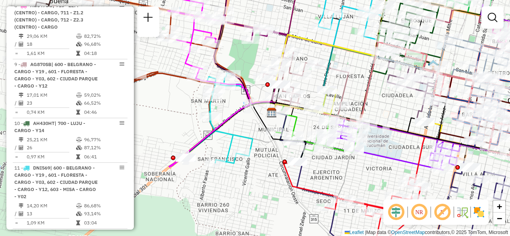
drag, startPoint x: 218, startPoint y: 158, endPoint x: 265, endPoint y: 187, distance: 55.3
click at [265, 187] on div "Janela de atendimento Grade de atendimento Capacidade Transportadoras Veículos …" at bounding box center [255, 118] width 510 height 236
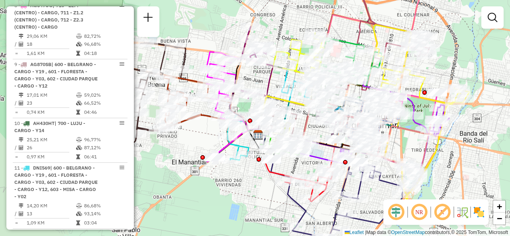
click at [198, 137] on div "Janela de atendimento Grade de atendimento Capacidade Transportadoras Veículos …" at bounding box center [255, 118] width 510 height 236
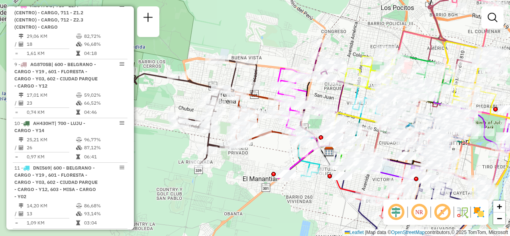
drag, startPoint x: 213, startPoint y: 134, endPoint x: 284, endPoint y: 151, distance: 72.9
click at [284, 151] on div "Janela de atendimento Grade de atendimento Capacidade Transportadoras Veículos …" at bounding box center [255, 118] width 510 height 236
click at [250, 174] on div "Rota 16 - Placa IOH771 0000389360 - FERRO NILDA DEL VALLE. Janela de atendiment…" at bounding box center [255, 118] width 510 height 236
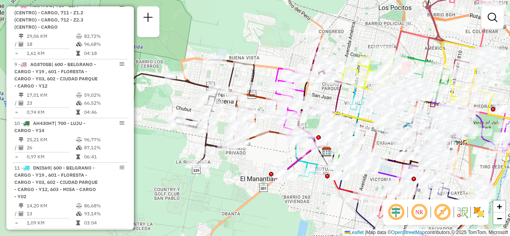
drag, startPoint x: 272, startPoint y: 163, endPoint x: 208, endPoint y: 199, distance: 73.2
click at [269, 177] on div at bounding box center [271, 174] width 4 height 4
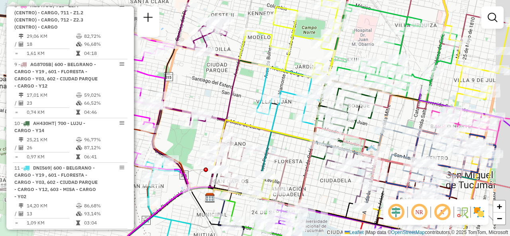
drag, startPoint x: 332, startPoint y: 155, endPoint x: 285, endPoint y: 159, distance: 47.2
click at [285, 159] on div "Janela de atendimento Grade de atendimento Capacidade Transportadoras Veículos …" at bounding box center [255, 118] width 510 height 236
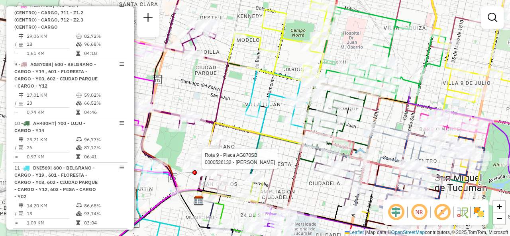
click at [393, 114] on div "Rota 9 - Placa AG870SB 0000536132 - Bottini [PERSON_NAME] de atendimento Grade …" at bounding box center [255, 118] width 510 height 236
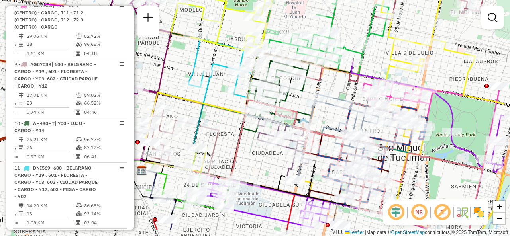
drag, startPoint x: 393, startPoint y: 114, endPoint x: 341, endPoint y: 86, distance: 59.4
click at [341, 86] on div "Janela de atendimento Grade de atendimento Capacidade Transportadoras Veículos …" at bounding box center [255, 118] width 510 height 236
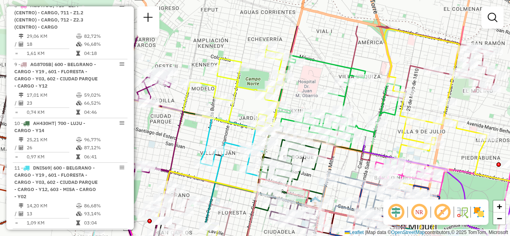
drag, startPoint x: 388, startPoint y: 53, endPoint x: 363, endPoint y: 114, distance: 66.5
click at [363, 114] on div "Janela de atendimento Grade de atendimento Capacidade Transportadoras Veículos …" at bounding box center [255, 118] width 510 height 236
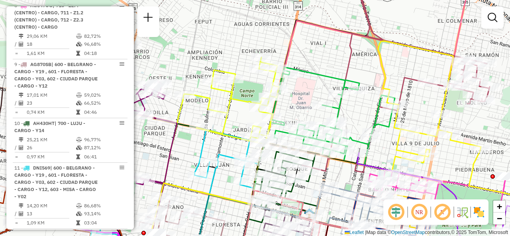
click at [367, 69] on div "Janela de atendimento Grade de atendimento Capacidade Transportadoras Veículos …" at bounding box center [255, 118] width 510 height 236
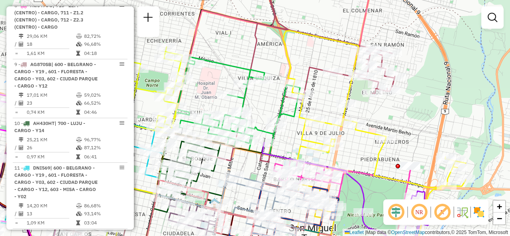
drag, startPoint x: 388, startPoint y: 75, endPoint x: 292, endPoint y: 65, distance: 95.8
click at [292, 65] on icon at bounding box center [262, 127] width 410 height 192
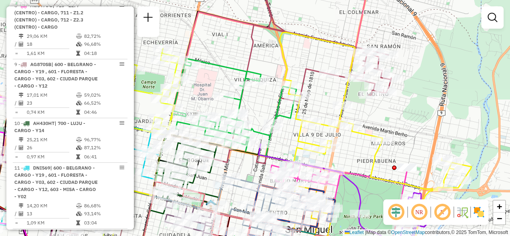
click at [305, 59] on div "Janela de atendimento Grade de atendimento Capacidade Transportadoras Veículos …" at bounding box center [255, 118] width 510 height 236
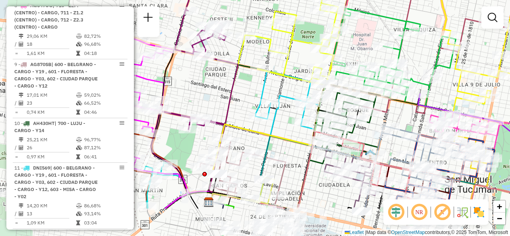
drag, startPoint x: 241, startPoint y: 98, endPoint x: 297, endPoint y: 47, distance: 75.6
click at [297, 47] on div "Janela de atendimento Grade de atendimento Capacidade Transportadoras Veículos …" at bounding box center [255, 118] width 510 height 236
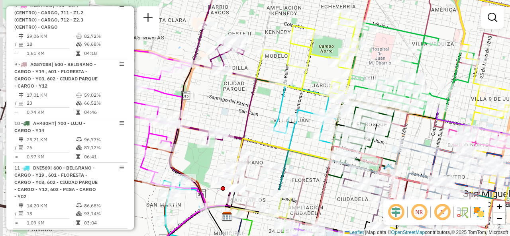
drag, startPoint x: 305, startPoint y: 50, endPoint x: 328, endPoint y: 32, distance: 28.4
click at [327, 33] on div "Janela de atendimento Grade de atendimento Capacidade Transportadoras Veículos …" at bounding box center [255, 118] width 510 height 236
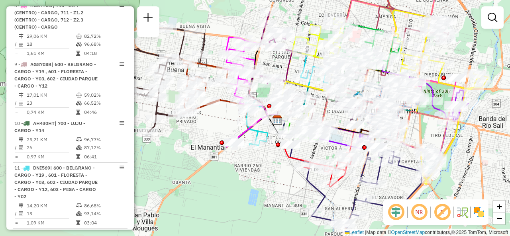
click at [214, 136] on div "Janela de atendimento Grade de atendimento Capacidade Transportadoras Veículos …" at bounding box center [255, 118] width 510 height 236
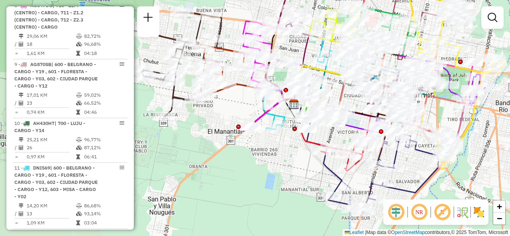
drag, startPoint x: 214, startPoint y: 135, endPoint x: 226, endPoint y: 107, distance: 30.3
click at [226, 107] on div "Janela de atendimento Grade de atendimento Capacidade Transportadoras Veículos …" at bounding box center [255, 118] width 510 height 236
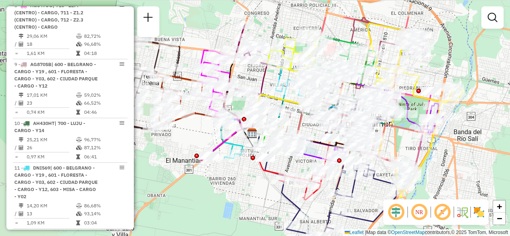
drag, startPoint x: 302, startPoint y: 165, endPoint x: 264, endPoint y: 205, distance: 55.5
click at [264, 205] on div "Janela de atendimento Grade de atendimento Capacidade Transportadoras Veículos …" at bounding box center [255, 118] width 510 height 236
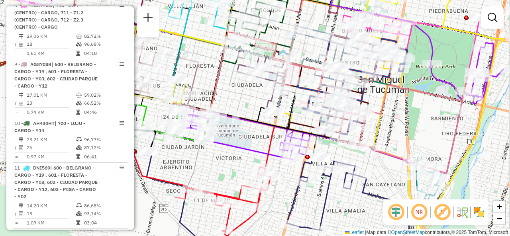
drag, startPoint x: 430, startPoint y: 135, endPoint x: 370, endPoint y: 111, distance: 64.6
click at [370, 111] on div "Janela de atendimento Grade de atendimento Capacidade Transportadoras Veículos …" at bounding box center [255, 118] width 510 height 236
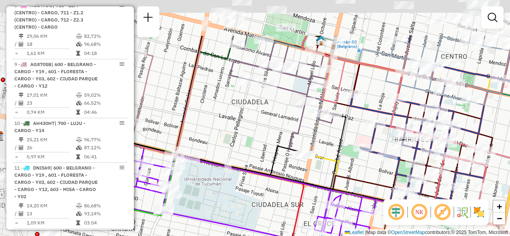
drag, startPoint x: 167, startPoint y: 107, endPoint x: 358, endPoint y: 164, distance: 199.6
click at [361, 166] on div "Janela de atendimento Grade de atendimento Capacidade Transportadoras Veículos …" at bounding box center [255, 118] width 510 height 236
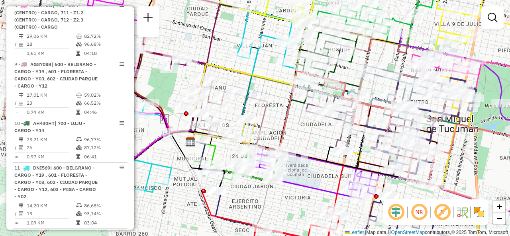
drag, startPoint x: 253, startPoint y: 88, endPoint x: 285, endPoint y: 122, distance: 45.7
click at [285, 121] on div "Janela de atendimento Grade de atendimento Capacidade Transportadoras Veículos …" at bounding box center [255, 118] width 510 height 236
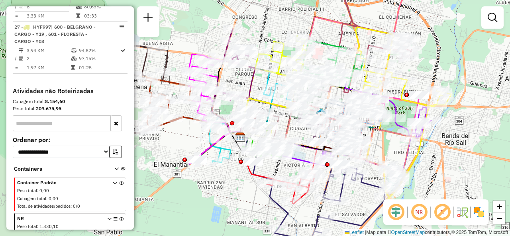
scroll to position [1590, 0]
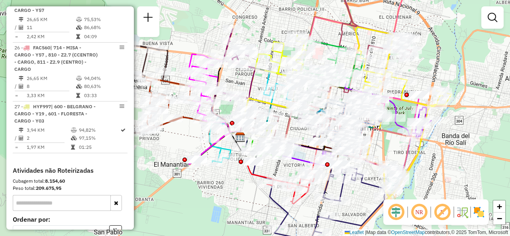
click at [175, 144] on div "Janela de atendimento Grade de atendimento Capacidade Transportadoras Veículos …" at bounding box center [255, 118] width 510 height 236
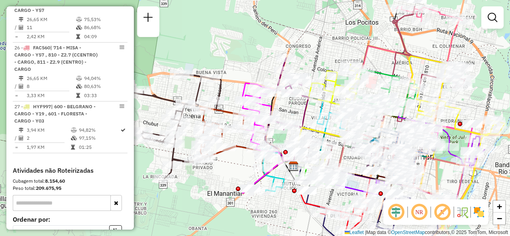
drag, startPoint x: 175, startPoint y: 136, endPoint x: 227, endPoint y: 165, distance: 59.8
click at [227, 165] on div "Janela de atendimento Grade de atendimento Capacidade Transportadoras Veículos …" at bounding box center [255, 118] width 510 height 236
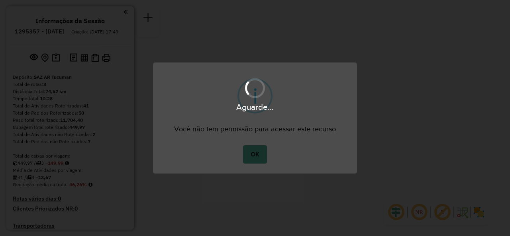
click at [255, 158] on div "Aguarde..." at bounding box center [255, 118] width 510 height 236
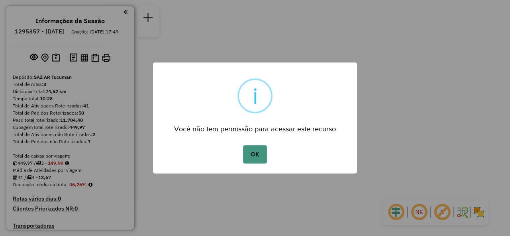
click at [251, 160] on button "OK" at bounding box center [255, 154] width 24 height 18
click at [253, 152] on button "OK" at bounding box center [255, 154] width 24 height 18
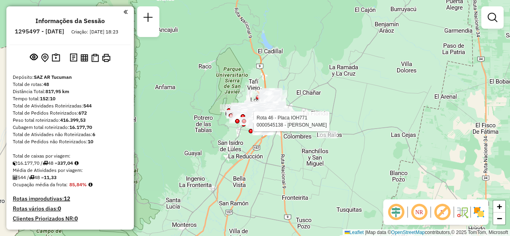
select select "**********"
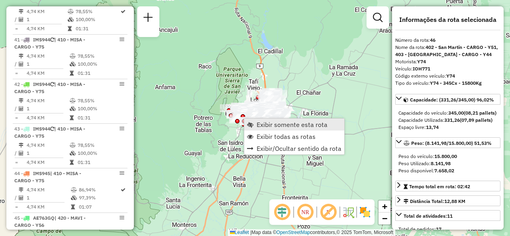
scroll to position [2522, 0]
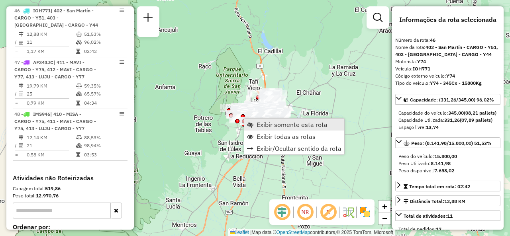
click at [262, 123] on span "Exibir somente esta rota" at bounding box center [292, 125] width 71 height 6
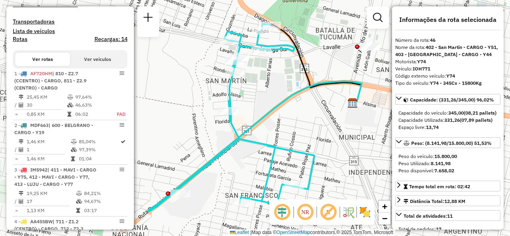
scroll to position [197, 0]
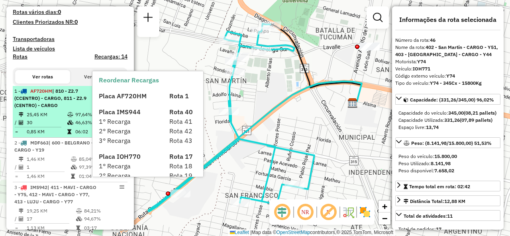
click at [53, 127] on td "30" at bounding box center [46, 123] width 41 height 8
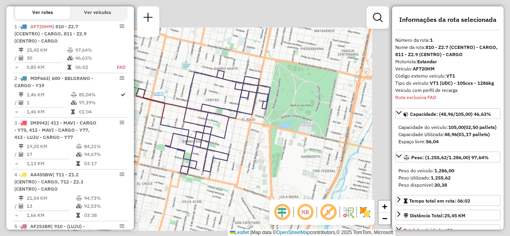
scroll to position [283, 0]
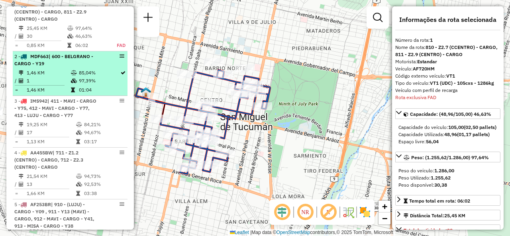
click at [51, 84] on td "1" at bounding box center [48, 81] width 44 height 8
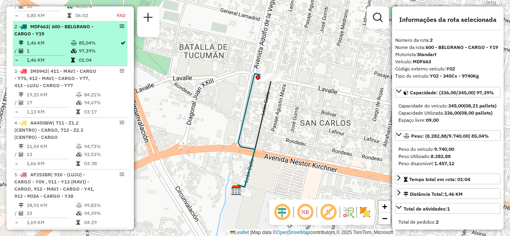
scroll to position [323, 0]
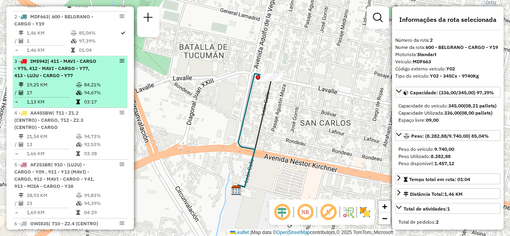
click at [87, 89] on td "84,21%" at bounding box center [104, 85] width 40 height 8
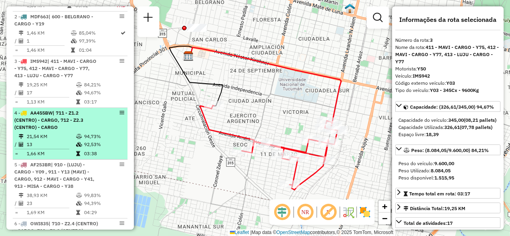
click at [43, 130] on span "| 711 - Z1.2 (CENTRO) - CARGO, 712 - Z2.3 (CENTRO) - CARGO" at bounding box center [48, 120] width 69 height 20
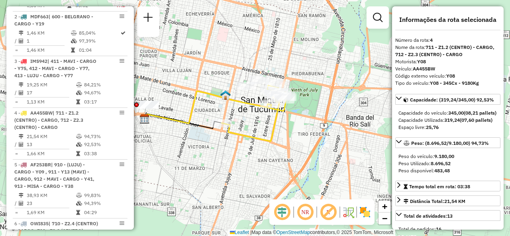
drag, startPoint x: 277, startPoint y: 108, endPoint x: 238, endPoint y: 111, distance: 38.4
click at [238, 111] on div "Janela de atendimento Grade de atendimento Capacidade Transportadoras Veículos …" at bounding box center [255, 118] width 510 height 236
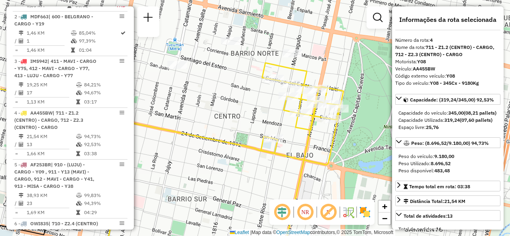
drag, startPoint x: 303, startPoint y: 68, endPoint x: 245, endPoint y: 116, distance: 75.1
click at [245, 116] on div "Janela de atendimento Grade de atendimento Capacidade Transportadoras Veículos …" at bounding box center [255, 118] width 510 height 236
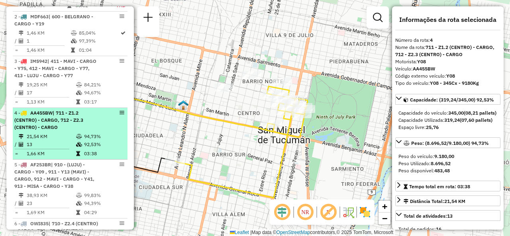
click at [78, 119] on span "| 711 - Z1.2 (CENTRO) - CARGO, 712 - Z2.3 (CENTRO) - CARGO" at bounding box center [48, 120] width 69 height 20
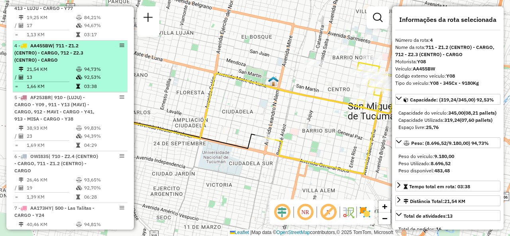
scroll to position [403, 0]
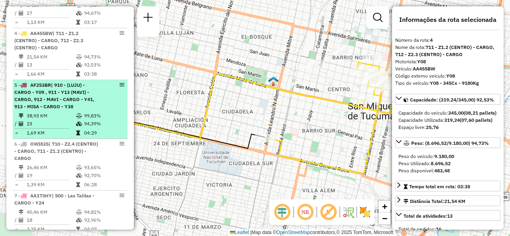
click at [71, 103] on span "| 910 - (LUJU) - CARGO - Y09 , 911 - Y13 (MAVI) - CARGO, 912 - MAVI - CARGO - Y…" at bounding box center [54, 95] width 80 height 27
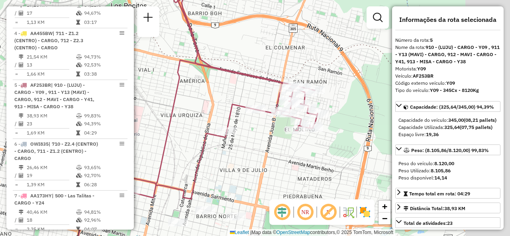
drag, startPoint x: 327, startPoint y: 94, endPoint x: 236, endPoint y: 89, distance: 91.4
click at [236, 89] on div "Janela de atendimento Grade de atendimento Capacidade Transportadoras Veículos …" at bounding box center [255, 118] width 510 height 236
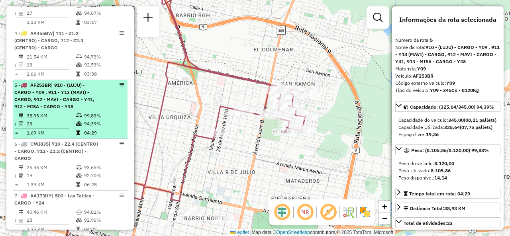
scroll to position [483, 0]
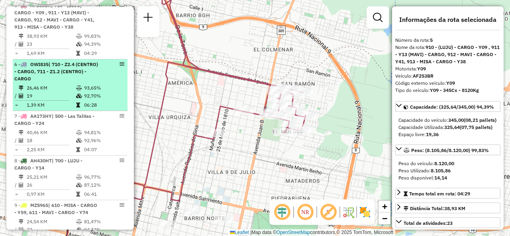
click at [63, 91] on td "26,46 KM" at bounding box center [50, 88] width 49 height 8
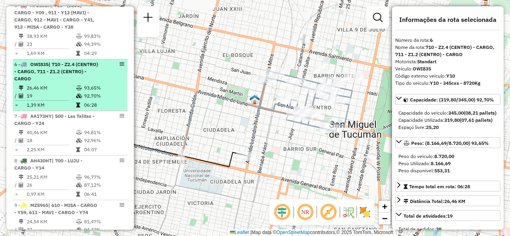
scroll to position [522, 0]
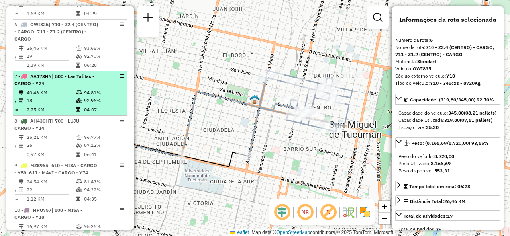
click at [47, 97] on td "40,46 KM" at bounding box center [50, 93] width 49 height 8
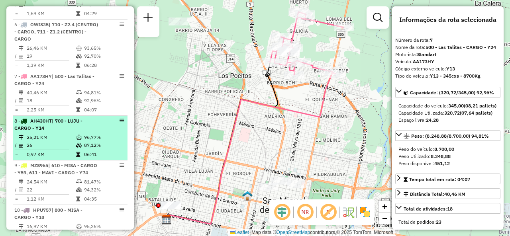
click at [73, 140] on td "25,21 KM" at bounding box center [50, 137] width 49 height 8
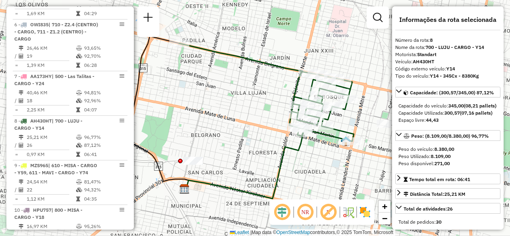
drag, startPoint x: 278, startPoint y: 114, endPoint x: 219, endPoint y: 107, distance: 59.0
click at [219, 107] on div "Janela de atendimento Grade de atendimento Capacidade Transportadoras Veículos …" at bounding box center [255, 118] width 510 height 236
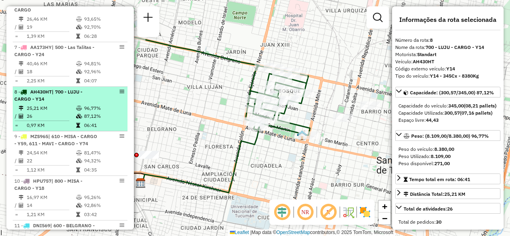
scroll to position [562, 0]
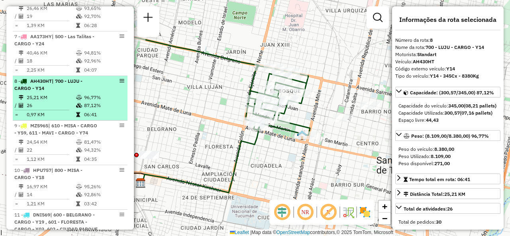
click at [65, 91] on div "8 - AH430HT | 700 - LUJU - CARGO - Y14" at bounding box center [56, 85] width 84 height 14
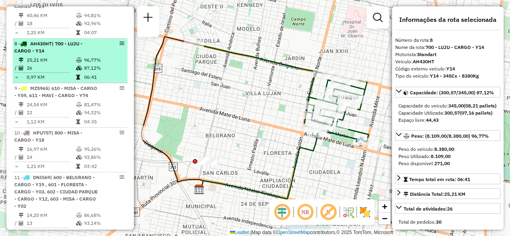
scroll to position [642, 0]
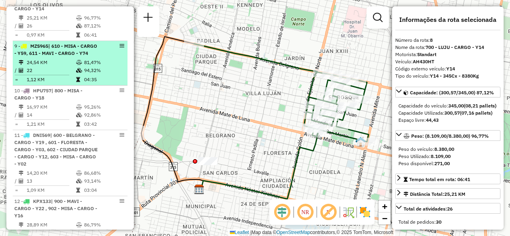
click at [30, 57] on div "9 - MZS965 | 610 - MISA - CARGO - Y59, 611 - MAVI - CARGO - Y74" at bounding box center [56, 50] width 84 height 14
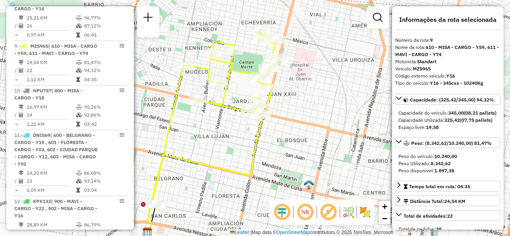
drag, startPoint x: 230, startPoint y: 132, endPoint x: 211, endPoint y: 142, distance: 21.4
click at [194, 145] on div "Janela de atendimento Grade de atendimento Capacidade Transportadoras Veículos …" at bounding box center [255, 118] width 510 height 236
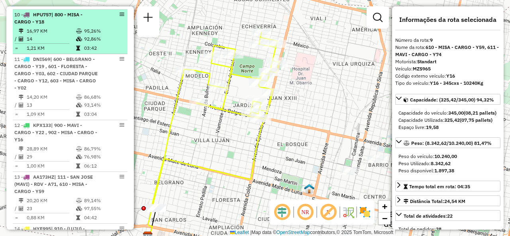
scroll to position [722, 0]
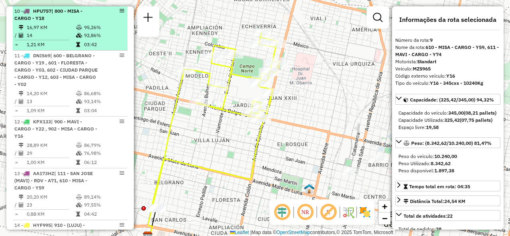
click at [33, 31] on td "16,97 KM" at bounding box center [50, 28] width 49 height 8
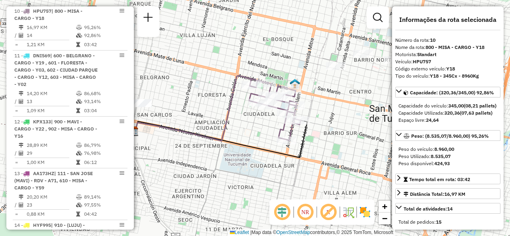
drag, startPoint x: 284, startPoint y: 110, endPoint x: 232, endPoint y: 113, distance: 52.3
click at [231, 113] on div "Janela de atendimento Grade de atendimento Capacidade Transportadoras Veículos …" at bounding box center [255, 118] width 510 height 236
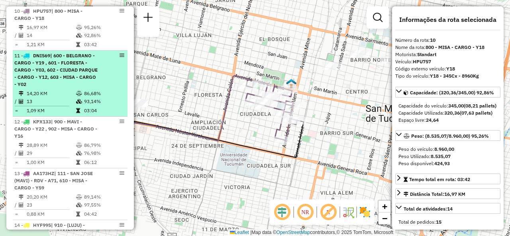
scroll to position [762, 0]
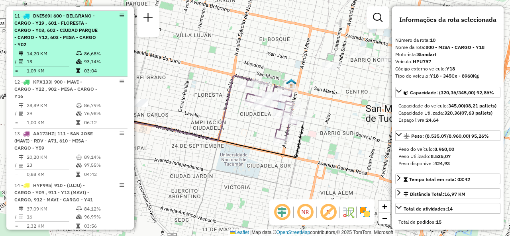
click at [59, 58] on td "14,20 KM" at bounding box center [50, 54] width 49 height 8
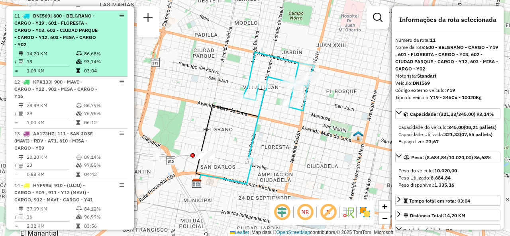
scroll to position [722, 0]
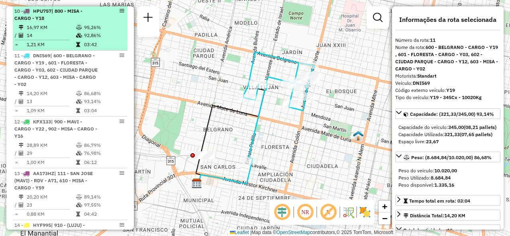
click at [57, 39] on td "14" at bounding box center [50, 35] width 49 height 8
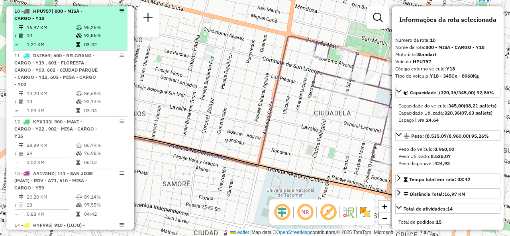
scroll to position [762, 0]
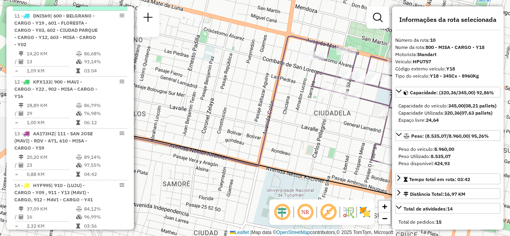
click at [57, 45] on span "| 600 - BELGRANO - CARGO - Y19 , 601 - FLORESTA - CARGO - Y03, 602 - CIUDAD PAR…" at bounding box center [55, 30] width 83 height 35
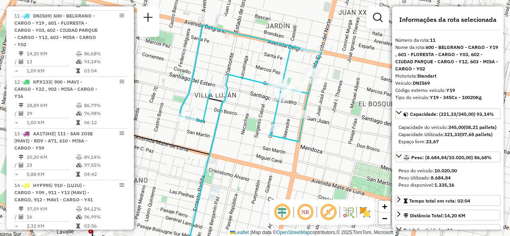
drag, startPoint x: 333, startPoint y: 106, endPoint x: 316, endPoint y: 110, distance: 16.6
click at [321, 110] on div "Janela de atendimento Grade de atendimento Capacidade Transportadoras Veículos …" at bounding box center [255, 118] width 510 height 236
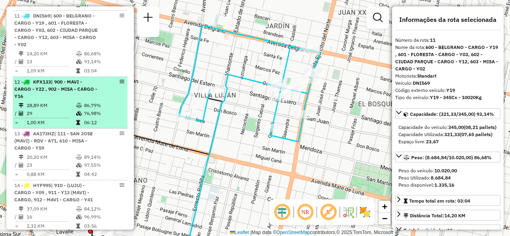
scroll to position [801, 0]
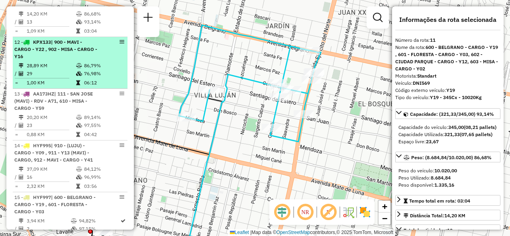
click at [77, 68] on icon at bounding box center [79, 65] width 6 height 5
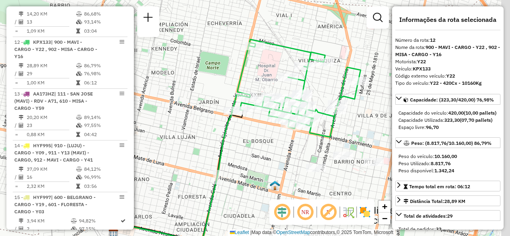
drag, startPoint x: 207, startPoint y: 145, endPoint x: 203, endPoint y: 159, distance: 14.9
click at [188, 167] on div "Janela de atendimento Grade de atendimento Capacidade Transportadoras Veículos …" at bounding box center [255, 118] width 510 height 236
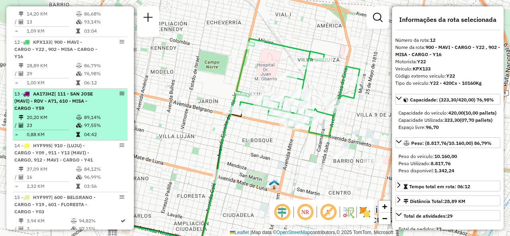
click at [84, 111] on span "| 111 - SAN JOSE (MAVI) - RDV - A71, 610 - MISA - CARGO - Y59" at bounding box center [53, 101] width 79 height 20
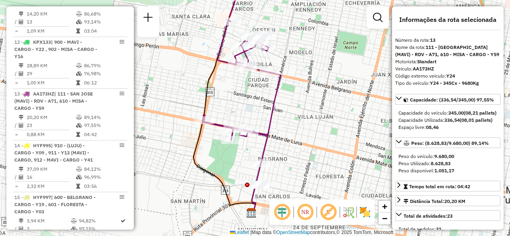
drag, startPoint x: 182, startPoint y: 103, endPoint x: 162, endPoint y: 87, distance: 25.2
click at [162, 87] on div "Janela de atendimento Grade de atendimento Capacidade Transportadoras Veículos …" at bounding box center [255, 118] width 510 height 236
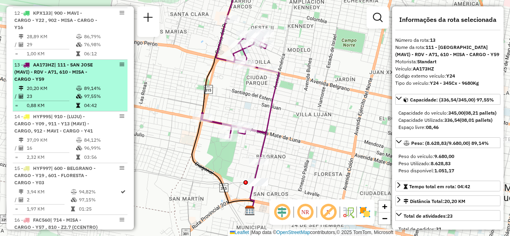
scroll to position [841, 0]
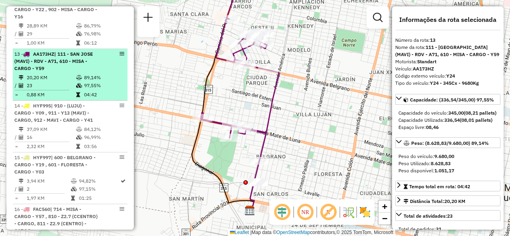
click at [77, 71] on span "| 111 - SAN JOSE (MAVI) - RDV - A71, 610 - MISA - CARGO - Y59" at bounding box center [53, 61] width 79 height 20
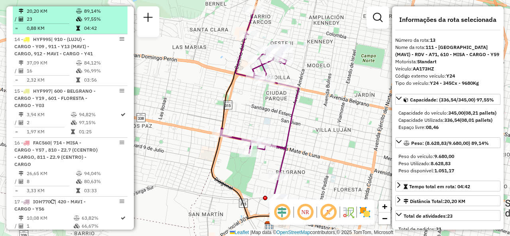
scroll to position [921, 0]
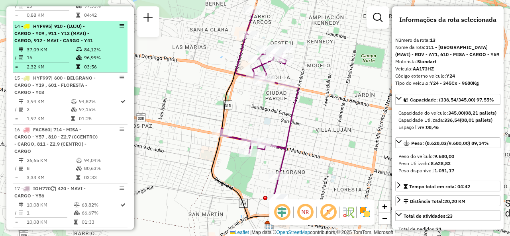
click at [65, 54] on td "37,09 KM" at bounding box center [50, 50] width 49 height 8
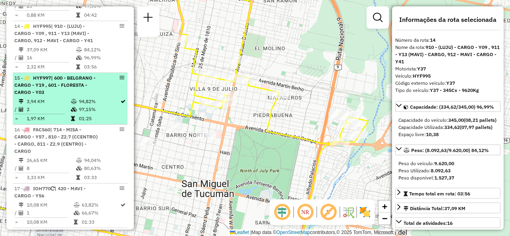
click at [71, 96] on div "15 - HYF997 | 600 - BELGRANO - CARGO - Y19 , 601 - FLORESTA - CARGO - Y03" at bounding box center [56, 86] width 84 height 22
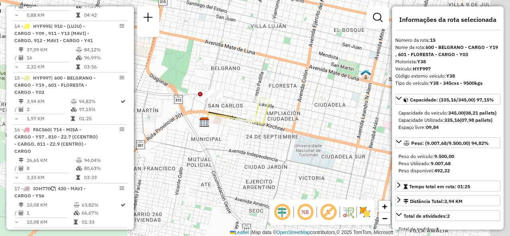
click at [236, 110] on div "Janela de atendimento Grade de atendimento Capacidade Transportadoras Veículos …" at bounding box center [255, 118] width 510 height 236
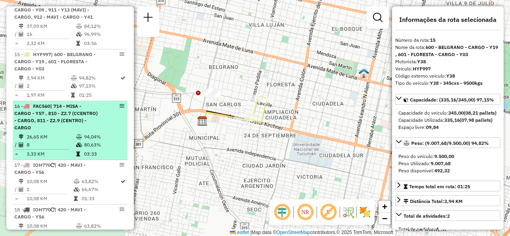
scroll to position [961, 0]
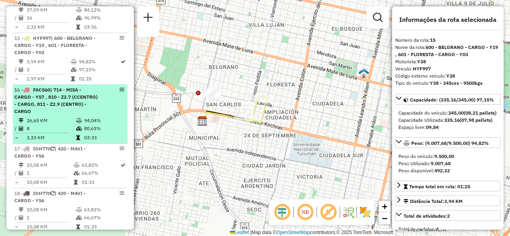
click at [73, 108] on span "| 714 - MISA - CARGO - Y57 , 810 - Z2.7 (CCENTRO) - CARGO, 811 - Z2.9 (CENTRO) …" at bounding box center [55, 100] width 83 height 27
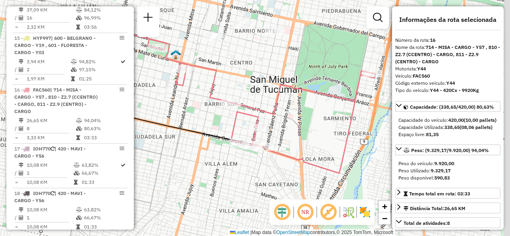
drag, startPoint x: 209, startPoint y: 116, endPoint x: 194, endPoint y: 94, distance: 25.8
click at [194, 94] on div "Janela de atendimento Grade de atendimento Capacidade Transportadoras Veículos …" at bounding box center [255, 118] width 510 height 236
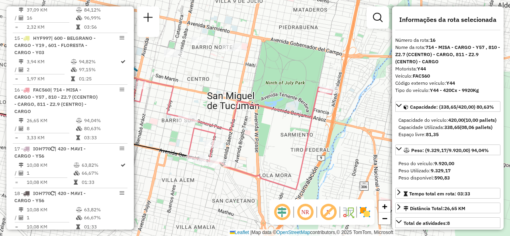
drag, startPoint x: 311, startPoint y: 132, endPoint x: 268, endPoint y: 150, distance: 46.6
click at [268, 150] on div "Janela de atendimento Grade de atendimento Capacidade Transportadoras Veículos …" at bounding box center [255, 118] width 510 height 236
drag, startPoint x: 206, startPoint y: 100, endPoint x: 267, endPoint y: 98, distance: 60.6
click at [267, 98] on div "Janela de atendimento Grade de atendimento Capacidade Transportadoras Veículos …" at bounding box center [255, 118] width 510 height 236
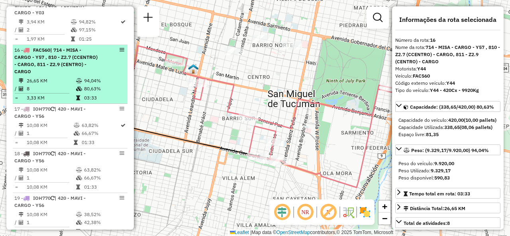
scroll to position [1080, 0]
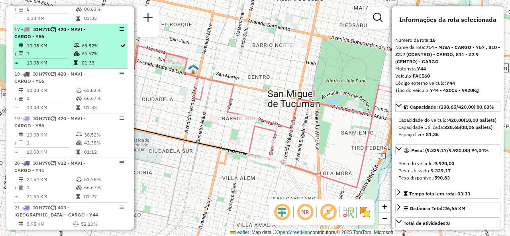
click at [52, 58] on td "1" at bounding box center [49, 54] width 47 height 8
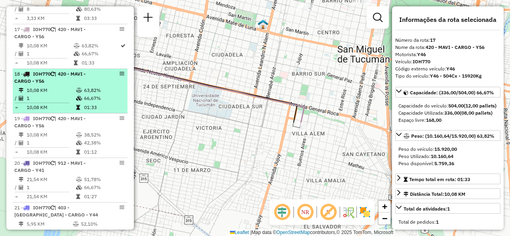
click at [52, 85] on div "18 - IOH770 | 420 - MAVI - CARGO - Y56" at bounding box center [56, 78] width 84 height 14
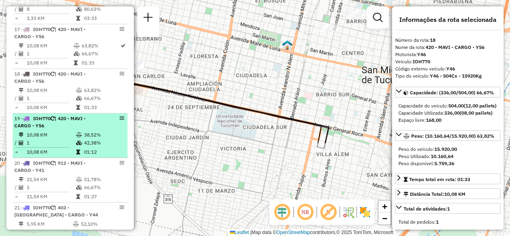
click at [88, 139] on td "38,52%" at bounding box center [104, 135] width 40 height 8
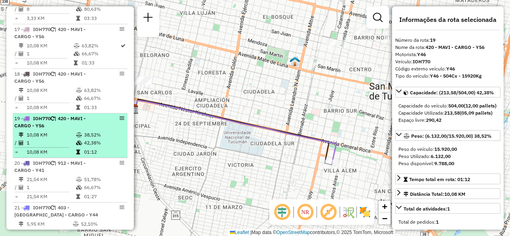
scroll to position [1120, 0]
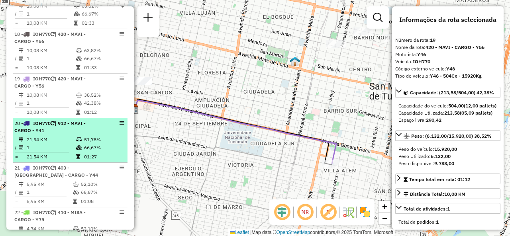
click at [73, 144] on td "21,54 KM" at bounding box center [50, 140] width 49 height 8
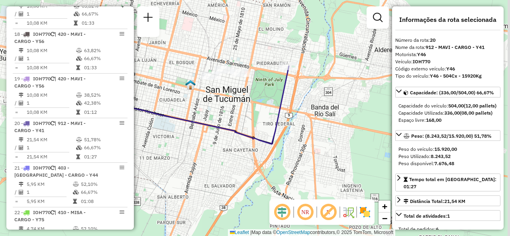
drag, startPoint x: 216, startPoint y: 130, endPoint x: 210, endPoint y: 90, distance: 39.5
click at [175, 98] on div "Janela de atendimento Grade de atendimento Capacidade Transportadoras Veículos …" at bounding box center [255, 118] width 510 height 236
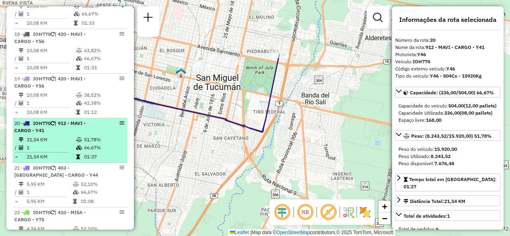
click at [73, 152] on td "1" at bounding box center [50, 148] width 49 height 8
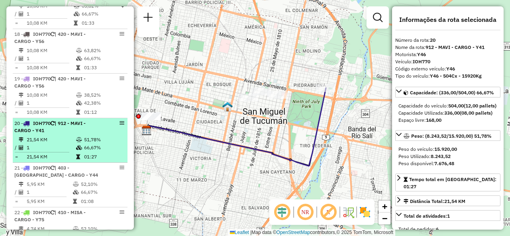
scroll to position [1160, 0]
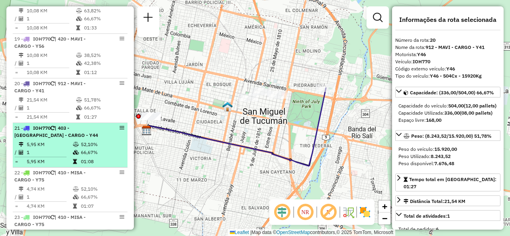
click at [76, 151] on li "21 - IOH770 | 403 - [GEOGRAPHIC_DATA] - CARGO - Y44 5,95 KM 52,10% / 1 66,67% =…" at bounding box center [70, 145] width 115 height 45
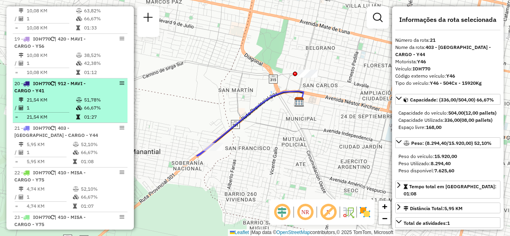
click at [69, 94] on div "20 - IOH770 | 912 - MAVI - CARGO - Y41" at bounding box center [56, 87] width 84 height 14
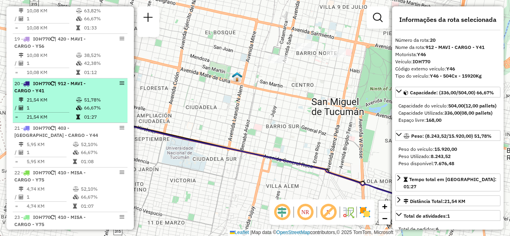
scroll to position [1200, 0]
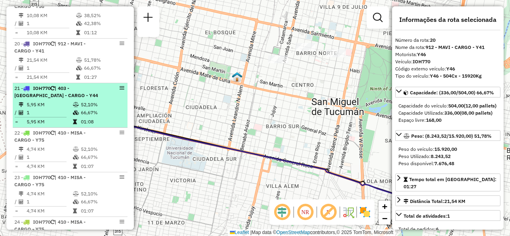
click at [68, 98] on span "| 403 - [GEOGRAPHIC_DATA] - CARGO - Y44" at bounding box center [56, 91] width 84 height 13
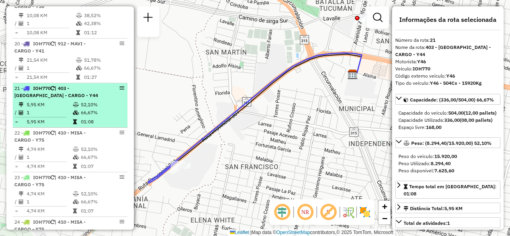
scroll to position [1240, 0]
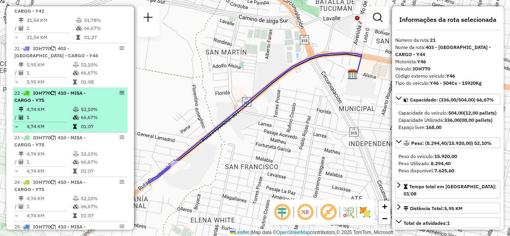
click at [75, 103] on span "| 410 - MISA - CARGO - Y75" at bounding box center [49, 96] width 71 height 13
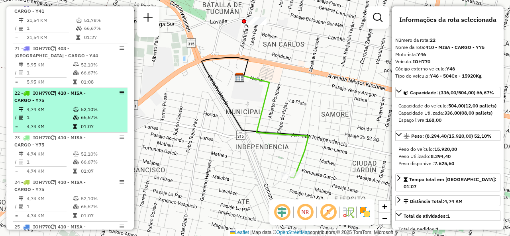
scroll to position [1280, 0]
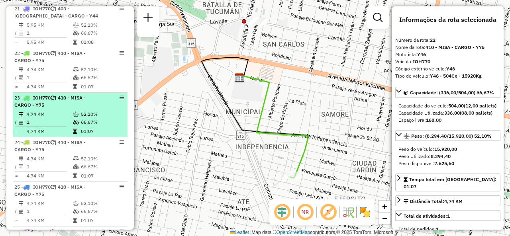
click at [96, 109] on div "23 - IOH770 | 410 - MISA - CARGO - Y75" at bounding box center [56, 101] width 84 height 14
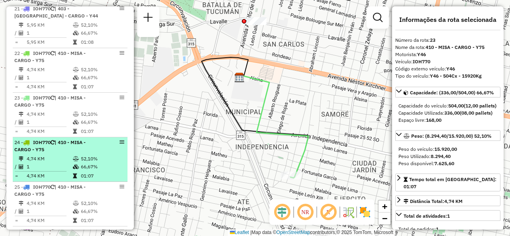
click at [93, 153] on div "24 - IOH770 | 410 - MISA - CARGO - Y75" at bounding box center [56, 146] width 84 height 14
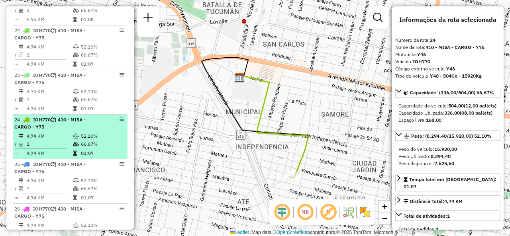
scroll to position [1319, 0]
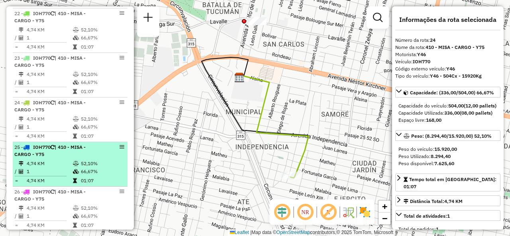
click at [86, 157] on span "| 410 - MISA - CARGO - Y75" at bounding box center [49, 150] width 71 height 13
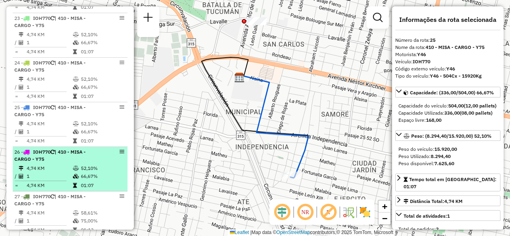
click at [85, 163] on div "26 - IOH770 | 410 - MISA - CARGO - Y75" at bounding box center [56, 156] width 84 height 14
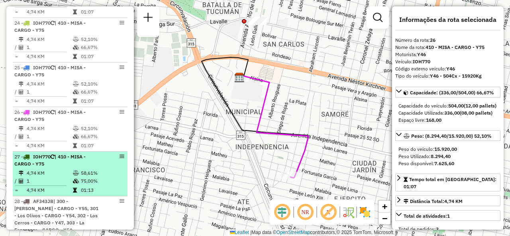
click at [87, 178] on li "27 - IOH770 | 410 - MISA - CARGO - Y75 4,74 KM 58,61% / 1 75,00% = 4,74 KM 01:13" at bounding box center [70, 174] width 115 height 45
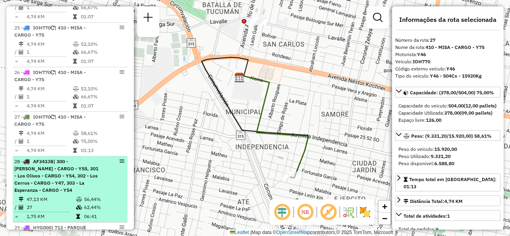
click at [86, 172] on span "| 300 - [PERSON_NAME] - CARGO - Y55, 301 - Los Olivos - CARGO - Y54, 302 - Los …" at bounding box center [56, 176] width 84 height 35
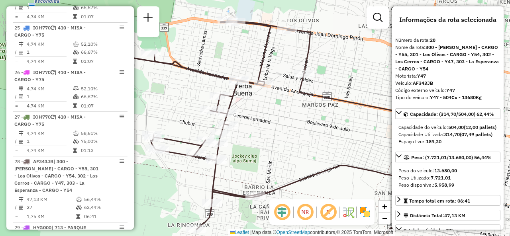
drag, startPoint x: 251, startPoint y: 82, endPoint x: 300, endPoint y: 91, distance: 49.4
click at [300, 91] on div "Janela de atendimento Grade de atendimento Capacidade Transportadoras Veículos …" at bounding box center [255, 118] width 510 height 236
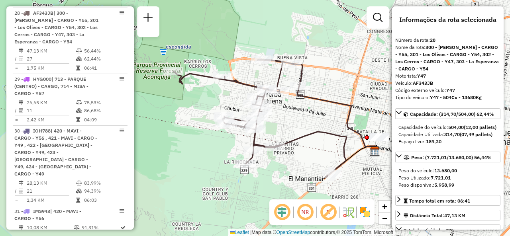
scroll to position [1598, 0]
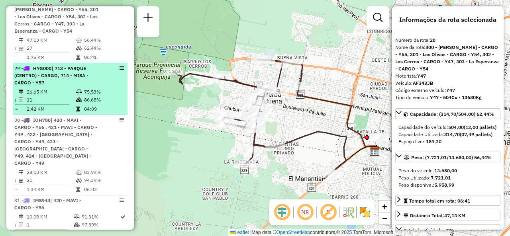
click at [73, 96] on td "26,65 KM" at bounding box center [50, 92] width 49 height 8
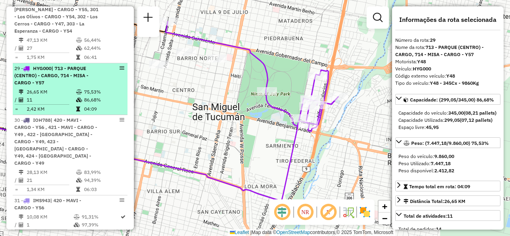
scroll to position [1678, 0]
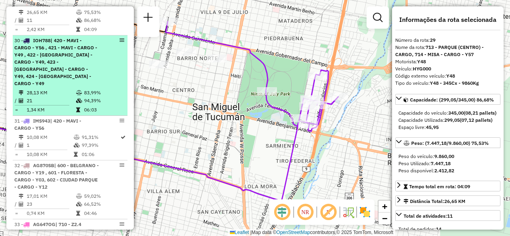
click at [82, 86] on div "30 - IOH788 | 420 - MAVI - CARGO - Y56 , 421 - MAVI - CARGO - Y49 , 422 - [GEOG…" at bounding box center [56, 62] width 84 height 50
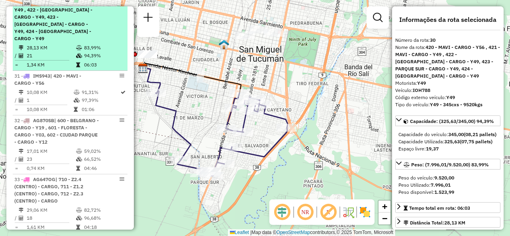
scroll to position [1758, 0]
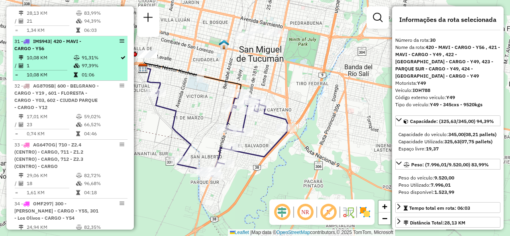
click at [47, 62] on td "10,08 KM" at bounding box center [49, 58] width 47 height 8
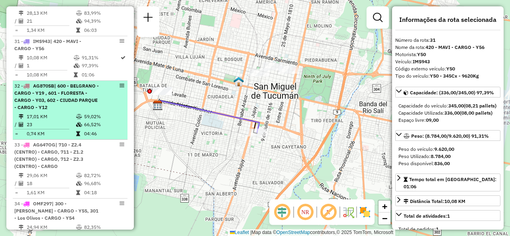
click at [47, 102] on span "| 600 - BELGRANO - CARGO - Y19 , 601 - FLORESTA - CARGO - Y03, 602 - CIUDAD PAR…" at bounding box center [56, 96] width 84 height 27
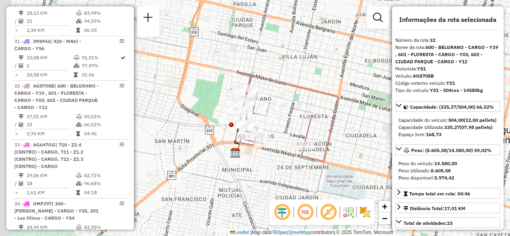
drag, startPoint x: 258, startPoint y: 140, endPoint x: 303, endPoint y: 130, distance: 46.0
click at [303, 131] on div "Janela de atendimento Grade de atendimento Capacidade Transportadoras Veículos …" at bounding box center [255, 118] width 510 height 236
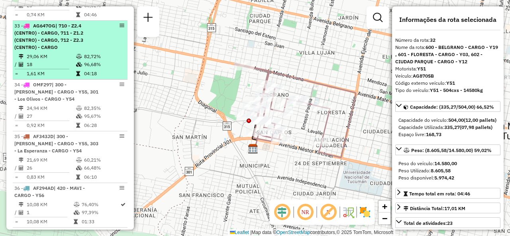
scroll to position [1877, 0]
click at [37, 60] on td "29,06 KM" at bounding box center [50, 56] width 49 height 8
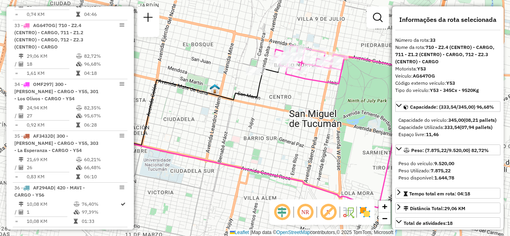
drag, startPoint x: 317, startPoint y: 108, endPoint x: 254, endPoint y: 141, distance: 70.4
click at [254, 141] on div "Janela de atendimento Grade de atendimento Capacidade Transportadoras Veículos …" at bounding box center [255, 118] width 510 height 236
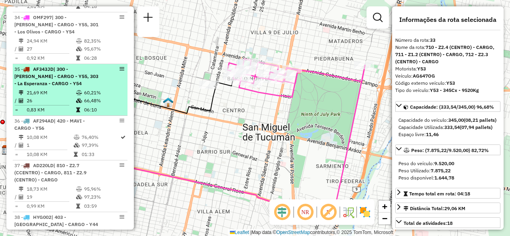
scroll to position [1957, 0]
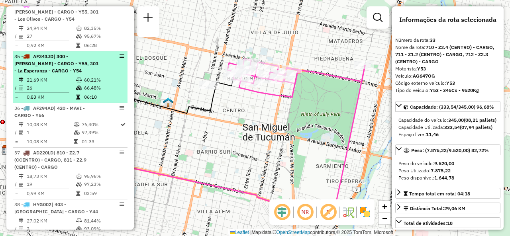
click at [84, 84] on td "60,21%" at bounding box center [104, 80] width 40 height 8
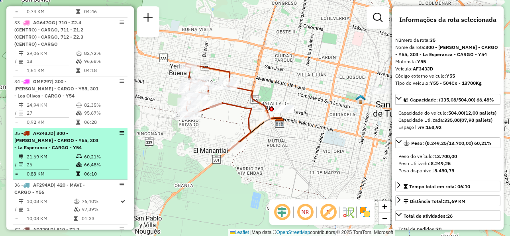
scroll to position [1877, 0]
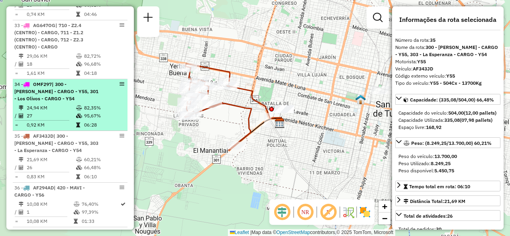
click at [80, 102] on div "34 - OMF297 | 300 - [PERSON_NAME] - CARGO - Y55, 301 - Los Olivos - CARGO - Y54" at bounding box center [56, 92] width 84 height 22
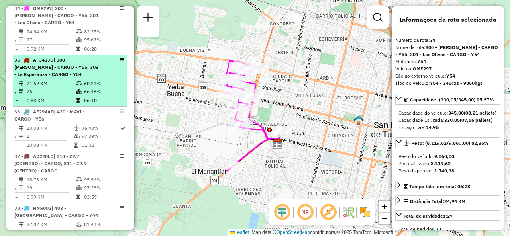
scroll to position [1957, 0]
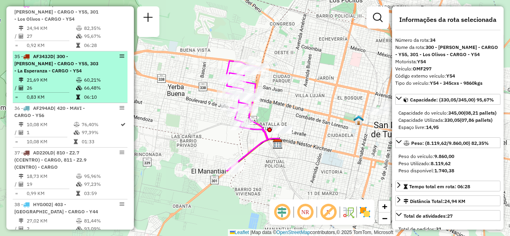
click at [69, 74] on span "| 300 - [PERSON_NAME] - CARGO - Y55, 303 - La Esperanza - CARGO - Y54" at bounding box center [56, 63] width 84 height 20
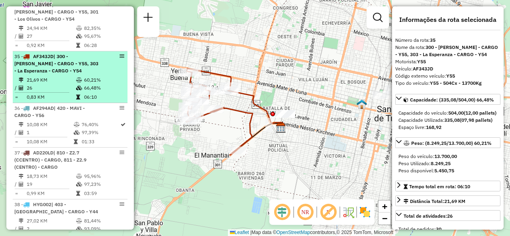
scroll to position [1997, 0]
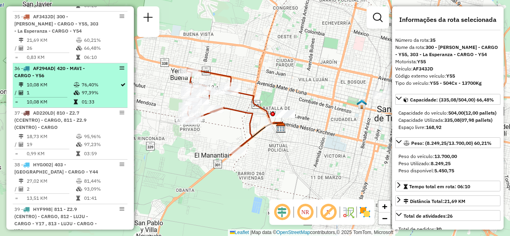
click at [65, 84] on td "10,08 KM" at bounding box center [49, 85] width 47 height 8
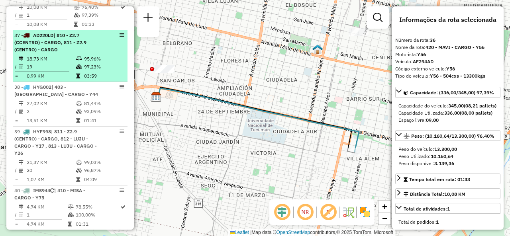
scroll to position [2077, 0]
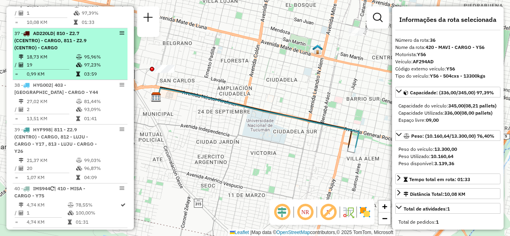
click at [69, 61] on td "18,73 KM" at bounding box center [50, 57] width 49 height 8
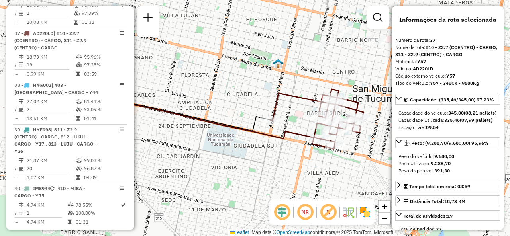
drag, startPoint x: 269, startPoint y: 93, endPoint x: 188, endPoint y: 75, distance: 82.9
click at [188, 75] on div "Janela de atendimento Grade de atendimento Capacidade Transportadoras Veículos …" at bounding box center [255, 118] width 510 height 236
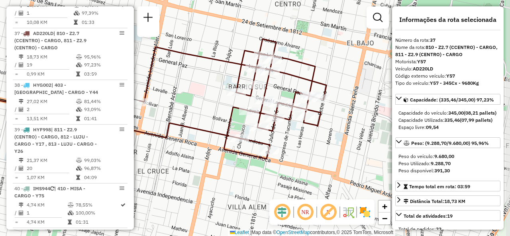
drag, startPoint x: 232, startPoint y: 120, endPoint x: 210, endPoint y: 114, distance: 22.5
click at [210, 114] on div "Janela de atendimento Grade de atendimento Capacidade Transportadoras Veículos …" at bounding box center [255, 118] width 510 height 236
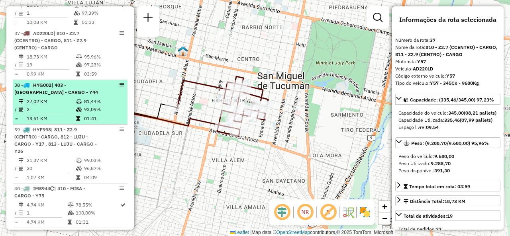
click at [92, 98] on li "38 - HYG002 | 403 - [GEOGRAPHIC_DATA] - CARGO - Y44 27,02 KM 81,44% / 2 93,09% …" at bounding box center [70, 102] width 115 height 45
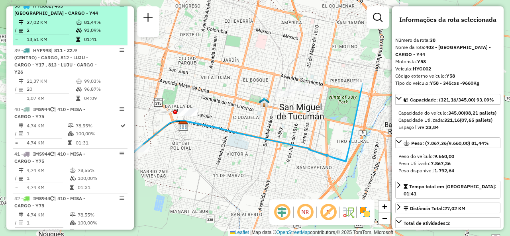
scroll to position [2156, 0]
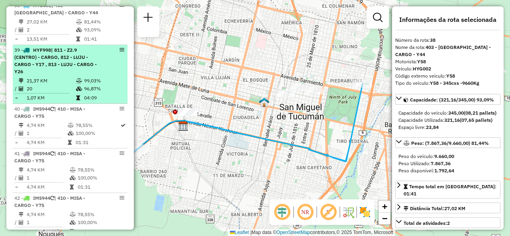
click at [68, 85] on td "21,37 KM" at bounding box center [50, 81] width 49 height 8
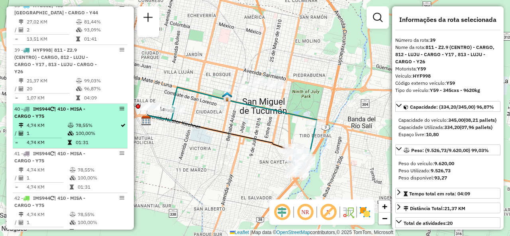
click at [68, 116] on div "40 - IMS944 | 410 - MISA - CARGO - Y75" at bounding box center [56, 113] width 84 height 14
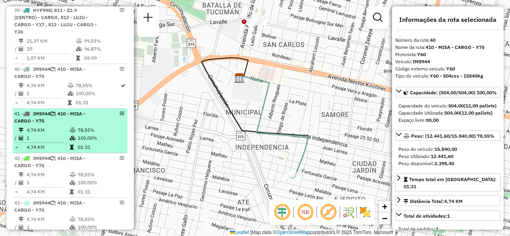
click at [66, 117] on span "| 410 - MISA - CARGO - Y75" at bounding box center [49, 117] width 71 height 13
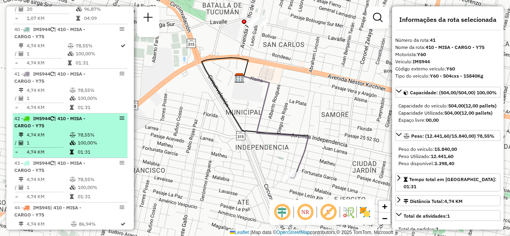
click at [63, 121] on span "| 410 - MISA - CARGO - Y75" at bounding box center [49, 122] width 71 height 13
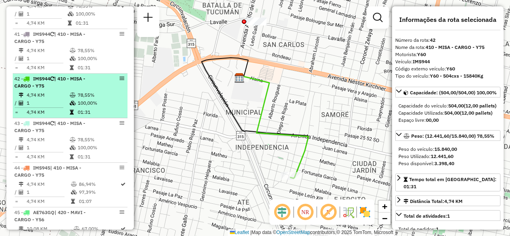
click at [63, 121] on div "43 - IMS944 | 410 - MISA - CARGO - Y75" at bounding box center [56, 127] width 84 height 14
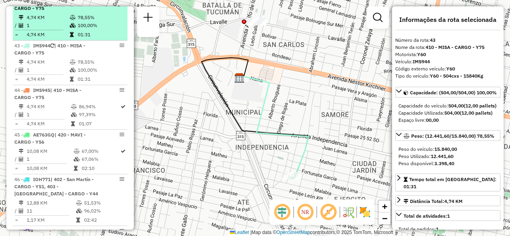
scroll to position [2355, 0]
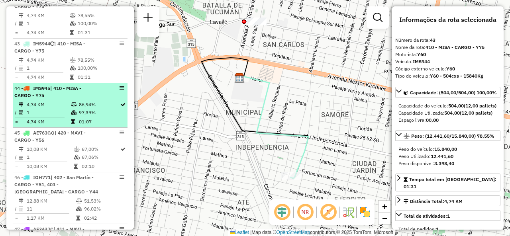
click at [63, 101] on li "44 - IMS945 | 410 - MISA - CARGO - Y75 4,74 KM 86,94% / 1 97,39% = 4,74 KM 01:07" at bounding box center [70, 105] width 115 height 45
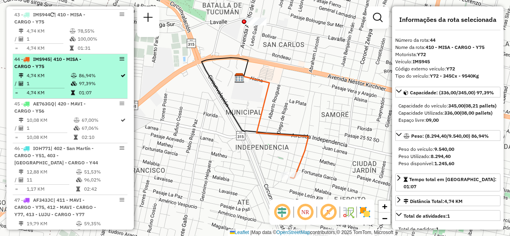
scroll to position [2395, 0]
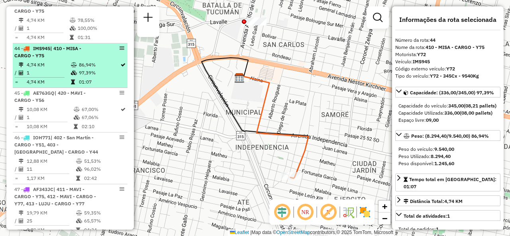
click at [44, 116] on td "1" at bounding box center [49, 118] width 47 height 8
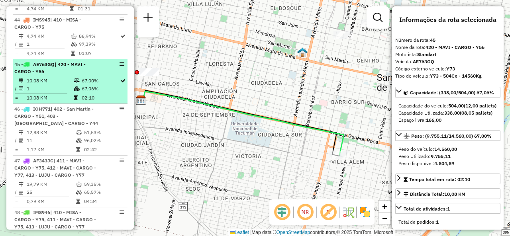
scroll to position [2435, 0]
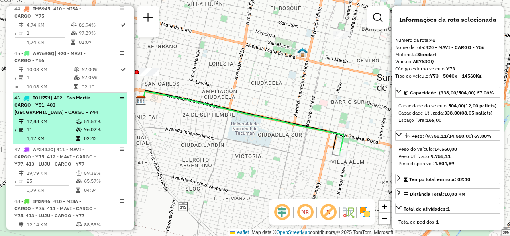
click at [67, 108] on span "| 402 - San Martín - CARGO - Y51, 403 - [GEOGRAPHIC_DATA] - CARGO - Y44" at bounding box center [56, 105] width 84 height 20
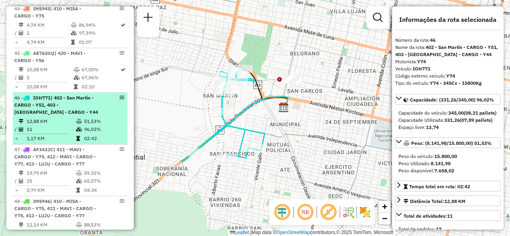
scroll to position [2475, 0]
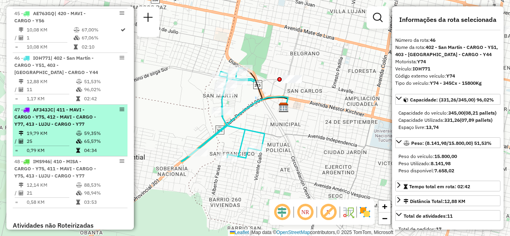
click at [57, 114] on div "47 - AF343JC | 411 - MAVI - CARGO - Y75, 412 - MAVI - CARGO - Y77, 413 - LUJU -…" at bounding box center [56, 117] width 84 height 22
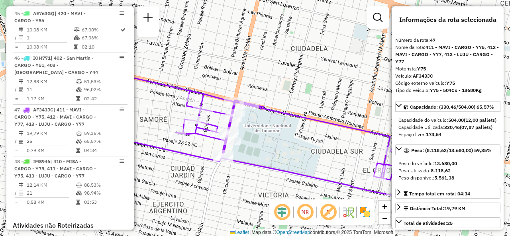
drag, startPoint x: 296, startPoint y: 137, endPoint x: 279, endPoint y: 139, distance: 16.9
click at [279, 139] on div "Janela de atendimento Grade de atendimento Capacidade Transportadoras Veículos …" at bounding box center [255, 118] width 510 height 236
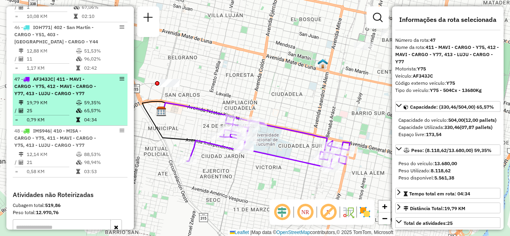
scroll to position [2515, 0]
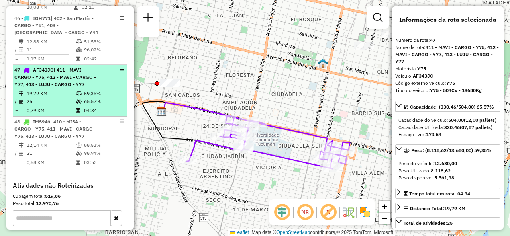
click at [73, 106] on td "25" at bounding box center [50, 102] width 49 height 8
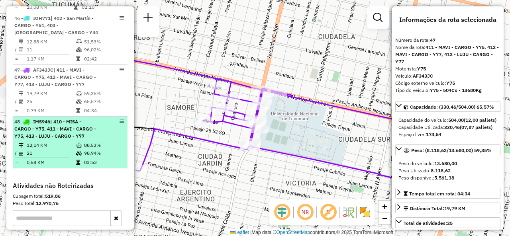
click at [77, 135] on span "| 410 - MISA - CARGO - Y75, 411 - MAVI - CARGO - Y75, 413 - LUJU - CARGO - Y77" at bounding box center [55, 129] width 82 height 20
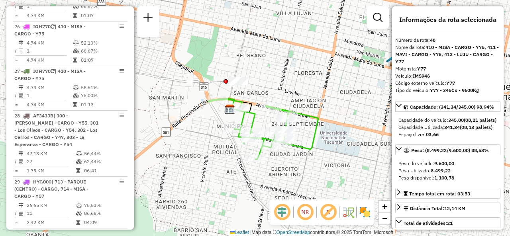
scroll to position [1439, 0]
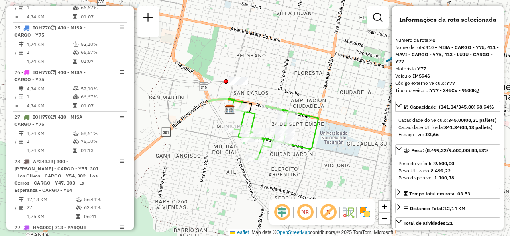
click at [63, 137] on td "4,74 KM" at bounding box center [49, 134] width 46 height 8
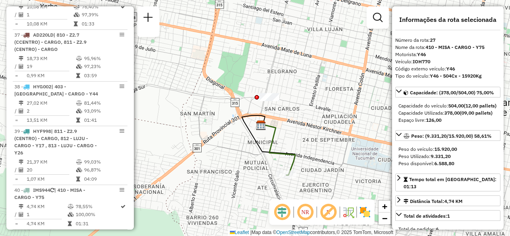
scroll to position [2116, 0]
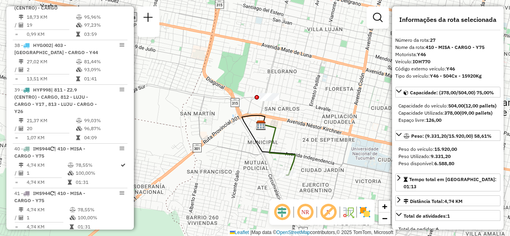
click at [78, 180] on td "01:31" at bounding box center [97, 183] width 45 height 8
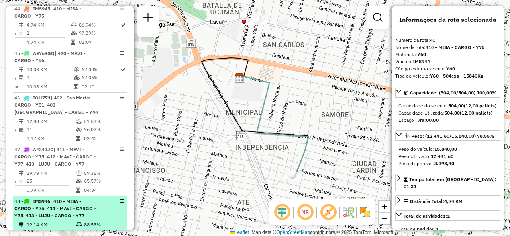
scroll to position [2355, 0]
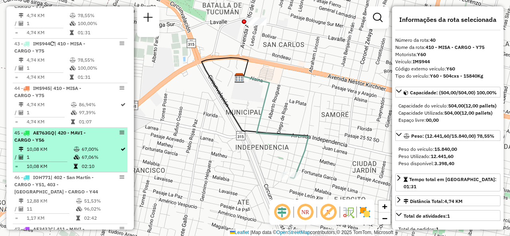
click at [84, 164] on td "02:10" at bounding box center [100, 167] width 39 height 8
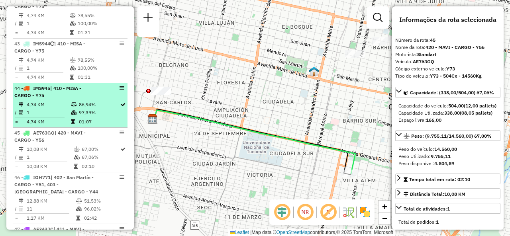
click at [58, 111] on td "1" at bounding box center [48, 113] width 44 height 8
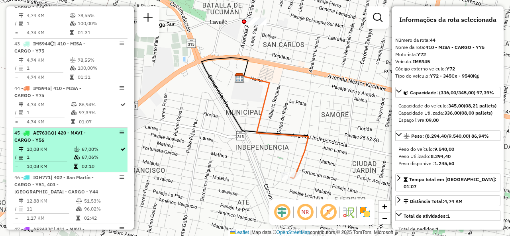
click at [69, 144] on div "45 - AE763GQ | 420 - MAVI - CARGO - Y56" at bounding box center [56, 137] width 84 height 14
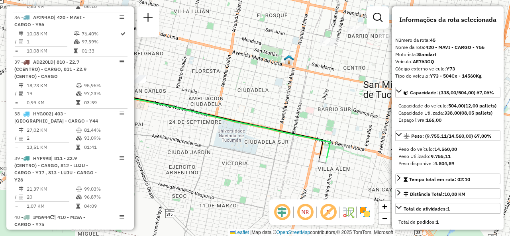
scroll to position [2037, 0]
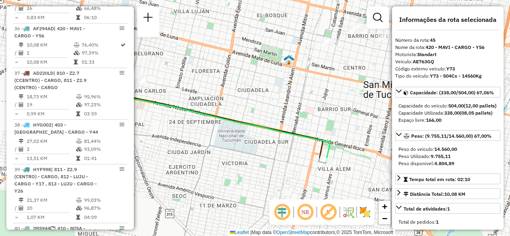
click at [84, 145] on td "81,44%" at bounding box center [104, 141] width 40 height 8
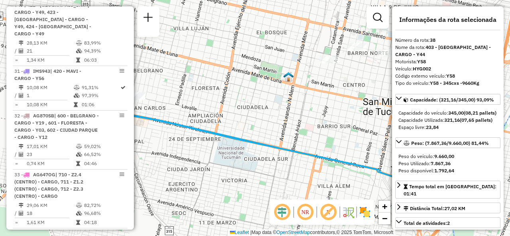
scroll to position [1678, 0]
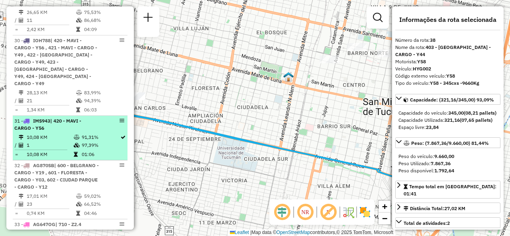
click at [84, 139] on td "91,31%" at bounding box center [100, 137] width 39 height 8
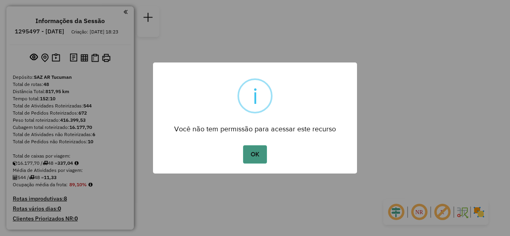
click at [248, 149] on button "OK" at bounding box center [255, 154] width 24 height 18
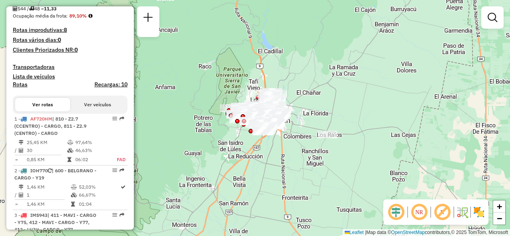
scroll to position [279, 0]
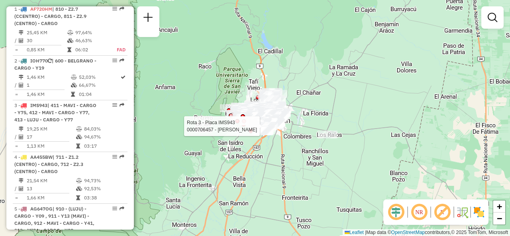
select select "**********"
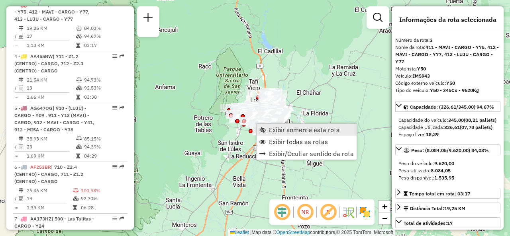
click at [273, 130] on span "Exibir somente esta rota" at bounding box center [304, 130] width 71 height 6
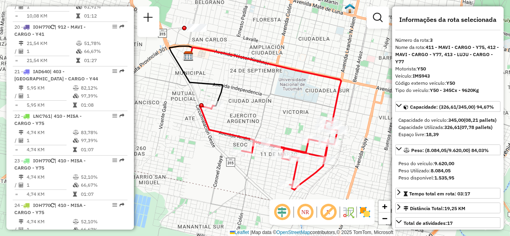
scroll to position [1256, 0]
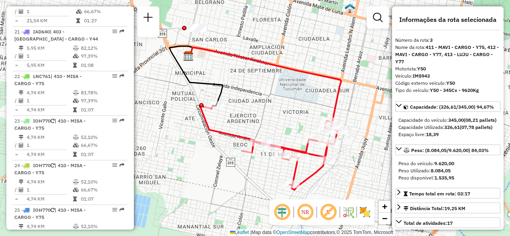
click at [88, 97] on td "83,78%" at bounding box center [101, 93] width 43 height 8
